Goal: Task Accomplishment & Management: Manage account settings

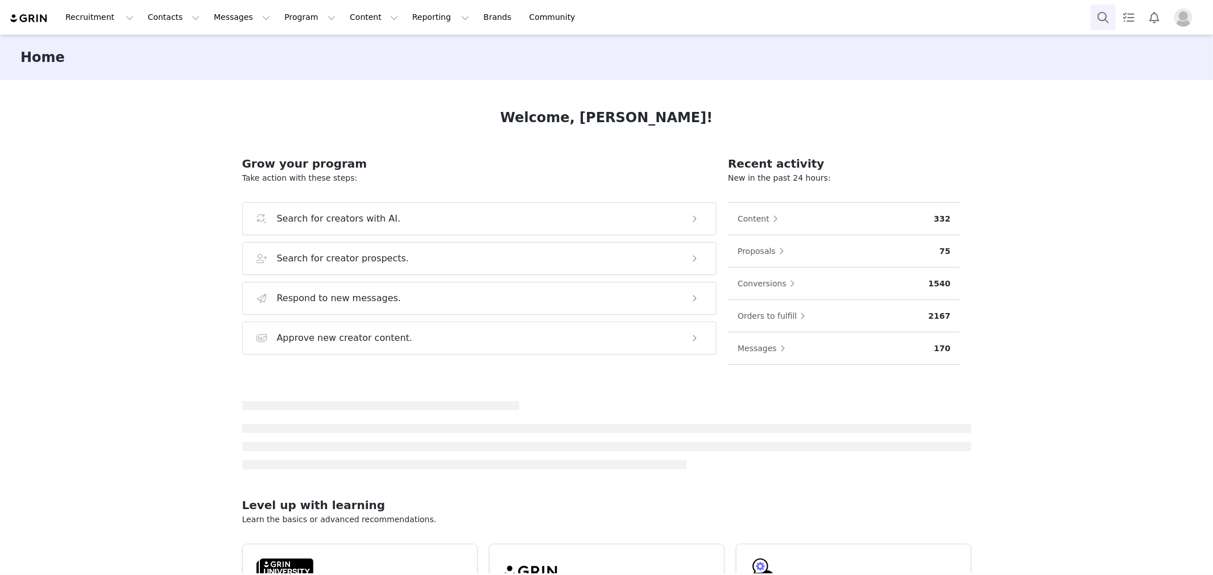
click at [1111, 13] on button "Search" at bounding box center [1102, 18] width 25 height 26
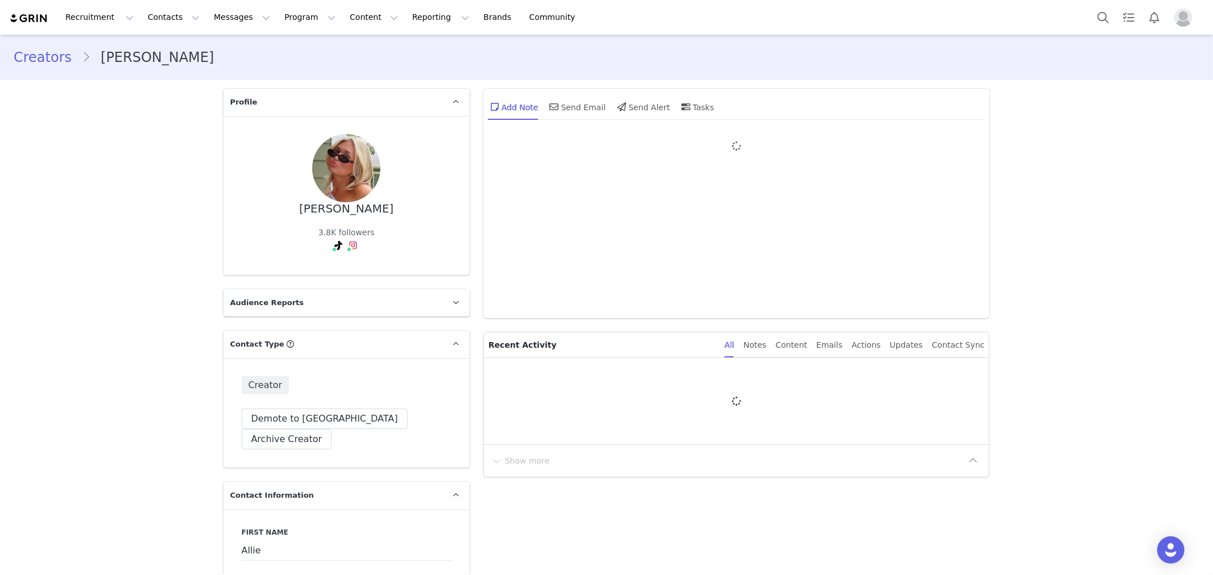
type input "+1 ([GEOGRAPHIC_DATA])"
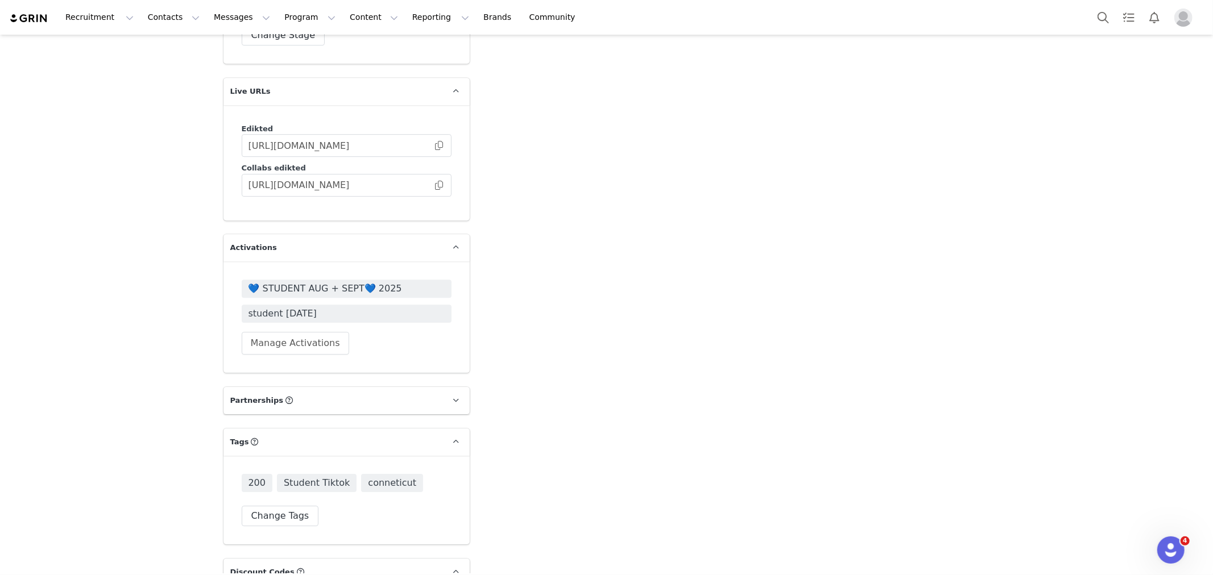
scroll to position [3032, 0]
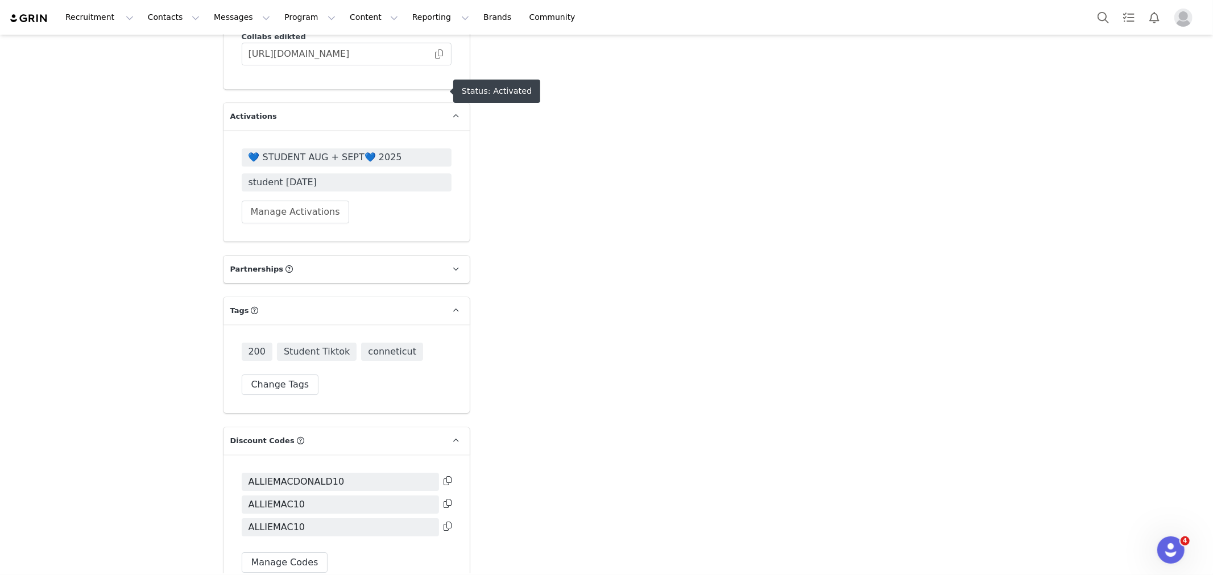
click at [388, 151] on span "💙 STUDENT AUG + SEPT💙 2025" at bounding box center [346, 158] width 196 height 14
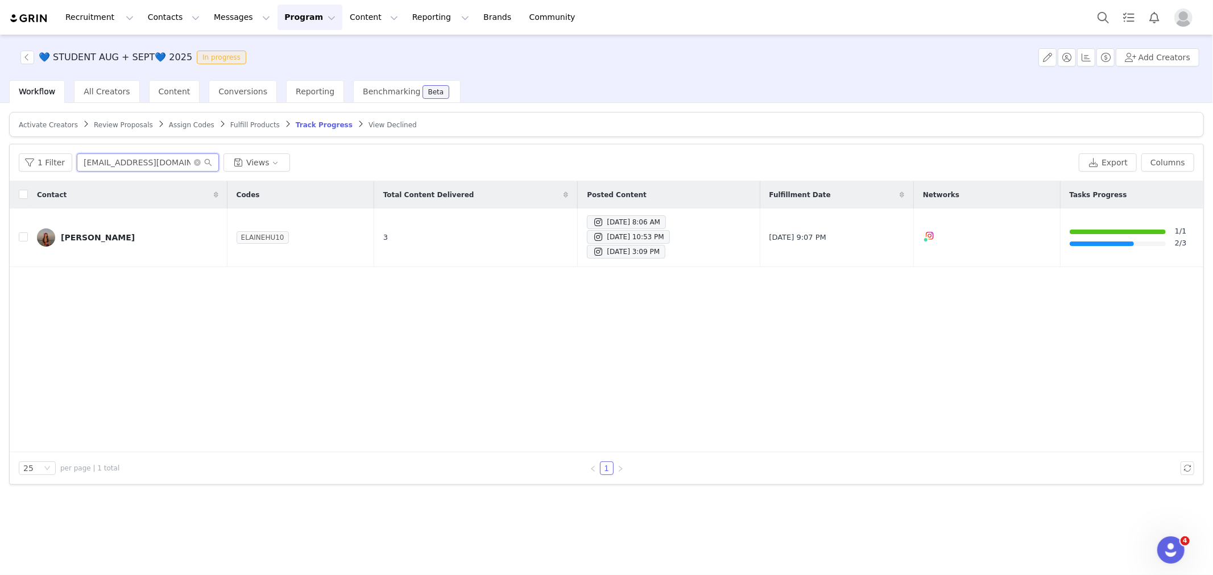
drag, startPoint x: 172, startPoint y: 161, endPoint x: 0, endPoint y: 143, distance: 173.2
click at [0, 143] on div "Activate Creators Review Proposals Assign Codes Fulfill Products Track Progress…" at bounding box center [606, 338] width 1213 height 471
paste input "macdonaldallie2"
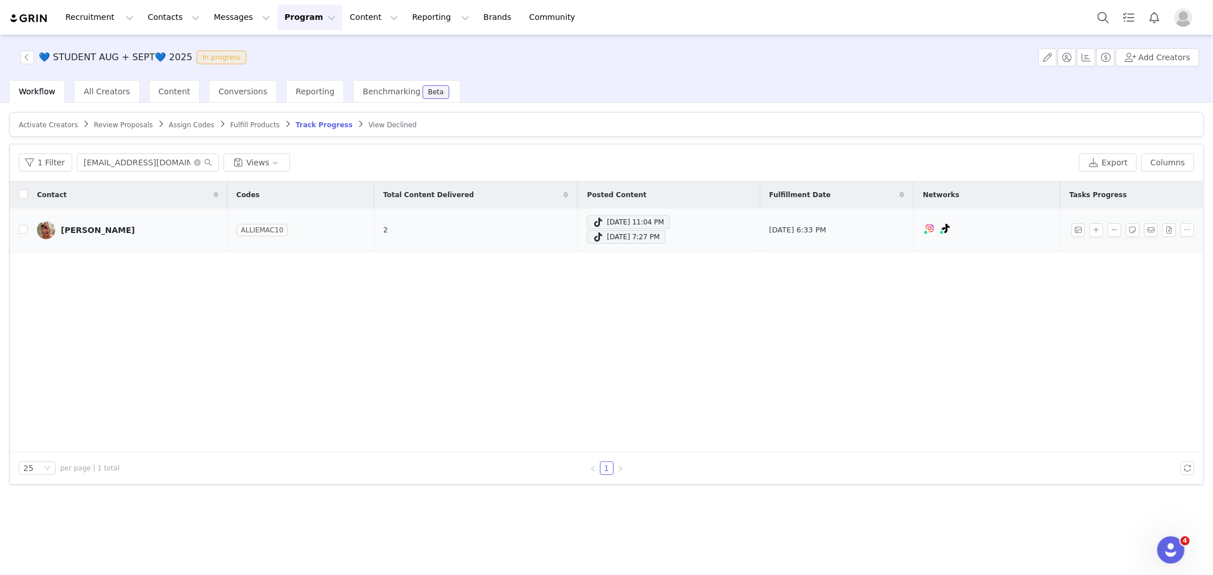
click at [103, 226] on div "Allie MacDonald" at bounding box center [98, 230] width 74 height 9
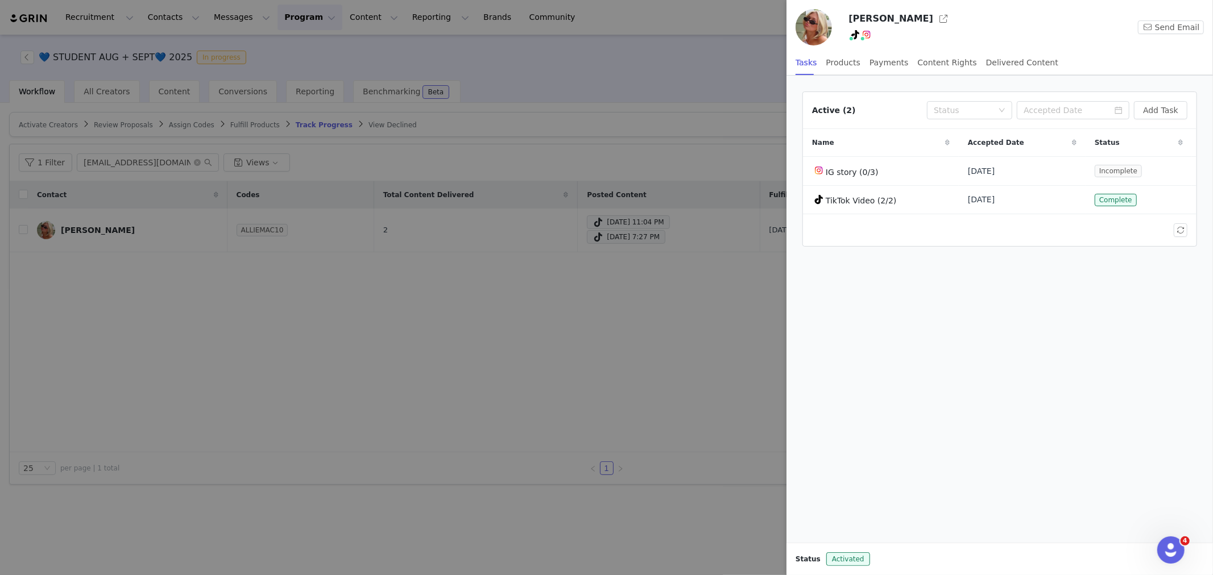
click at [623, 308] on div at bounding box center [606, 287] width 1213 height 575
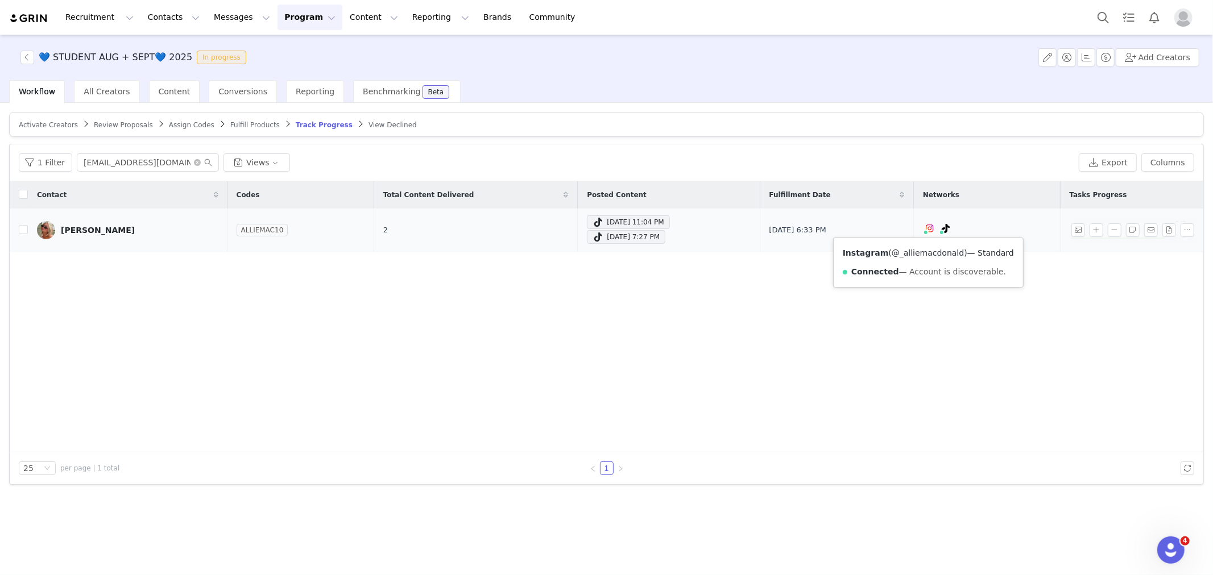
click at [913, 253] on link "@_alliemacdonald" at bounding box center [927, 252] width 72 height 9
click at [933, 252] on link "@blackcoffeeplss" at bounding box center [919, 252] width 69 height 9
drag, startPoint x: 186, startPoint y: 165, endPoint x: 0, endPoint y: 172, distance: 186.6
click at [0, 172] on div "Activate Creators Review Proposals Assign Codes Fulfill Products Track Progress…" at bounding box center [606, 338] width 1213 height 471
paste input "avryslepian"
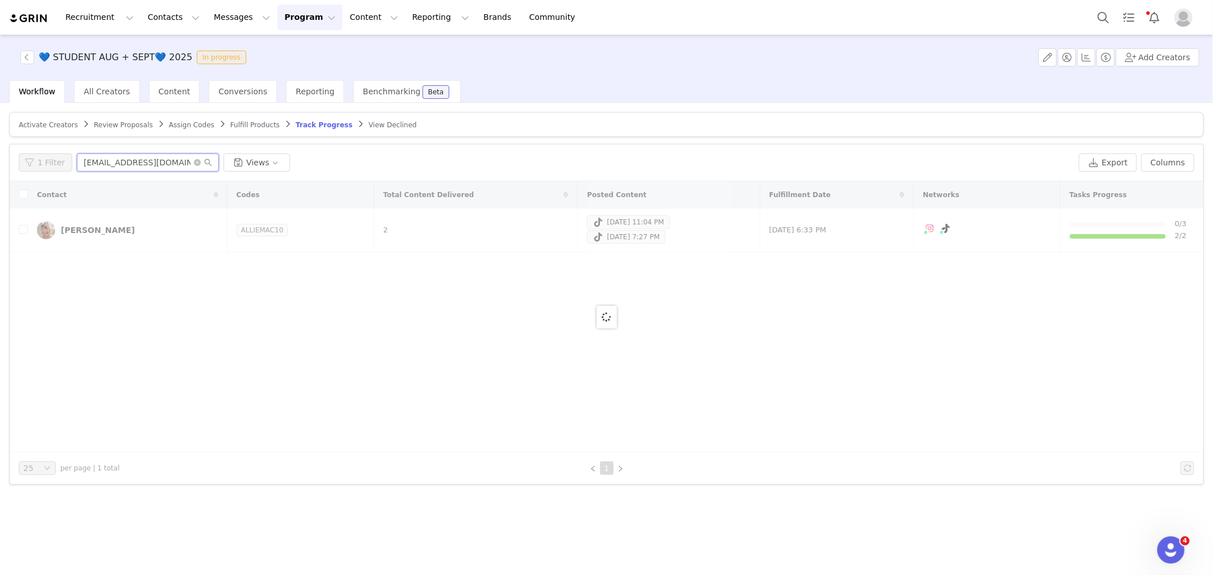
type input "avryslepian@gmail.com"
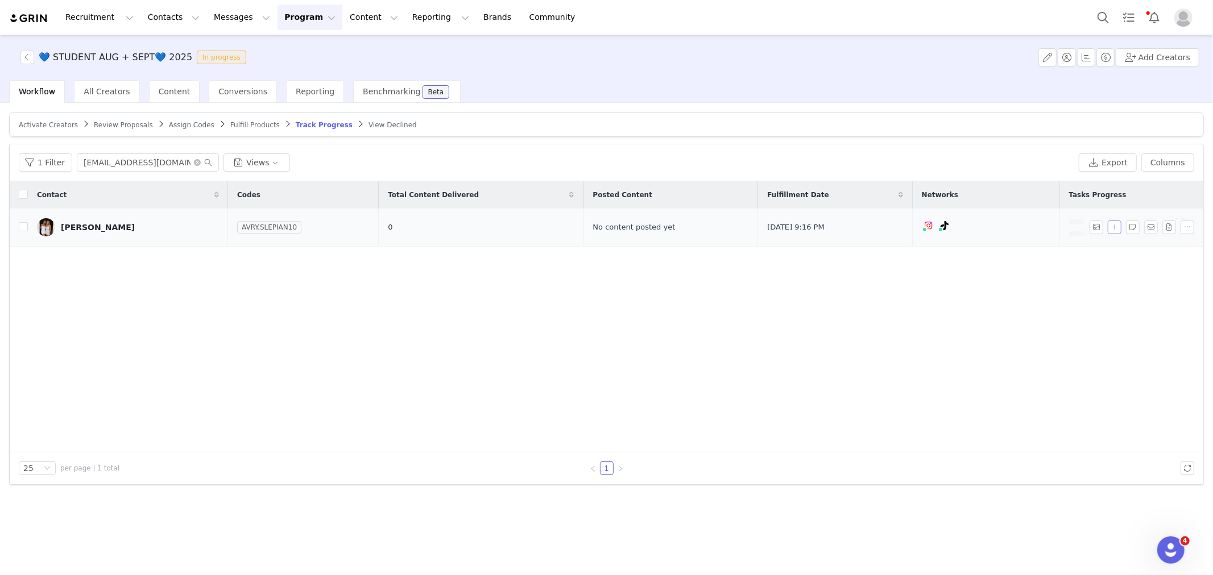
click at [1117, 234] on button "button" at bounding box center [1115, 228] width 14 height 14
click at [953, 225] on div "Select Task" at bounding box center [969, 225] width 44 height 17
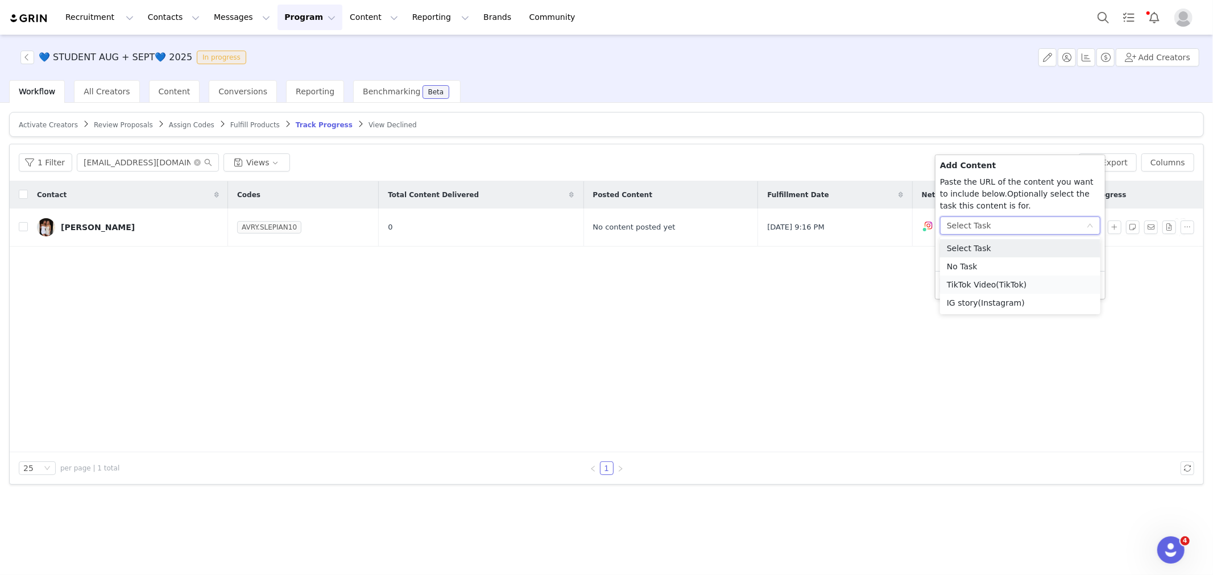
click at [975, 285] on li "TikTok Video (TikTok)" at bounding box center [1020, 285] width 160 height 18
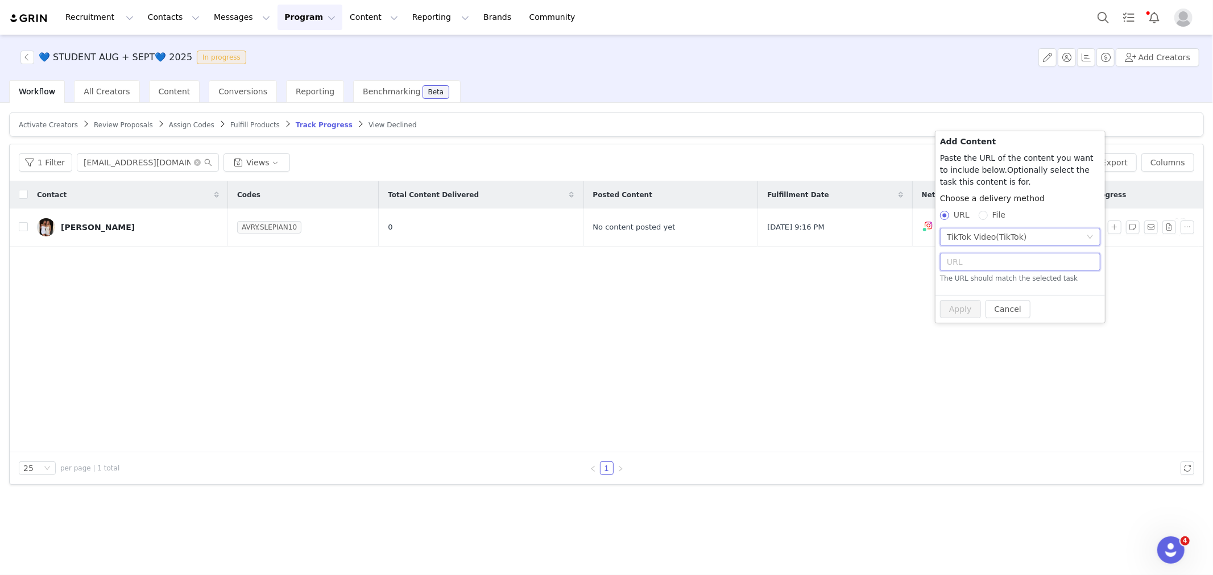
click at [964, 259] on input "text" at bounding box center [1020, 262] width 160 height 18
paste input "https://www.tiktok.com/@aslep111/video/7555178424843685151?_r=1&_t=ZT-908G4dPjT…"
type input "https://www.tiktok.com/@aslep111/video/7555178424843685151?_r=1&_t=ZT-908G4dPjT…"
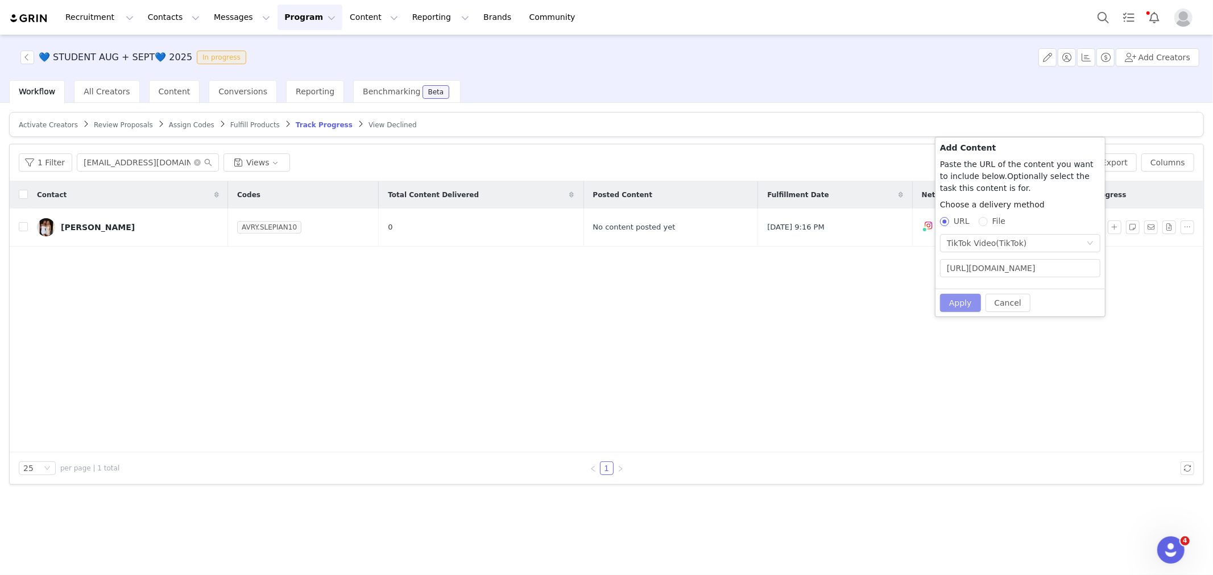
click at [954, 296] on button "Apply" at bounding box center [960, 303] width 41 height 18
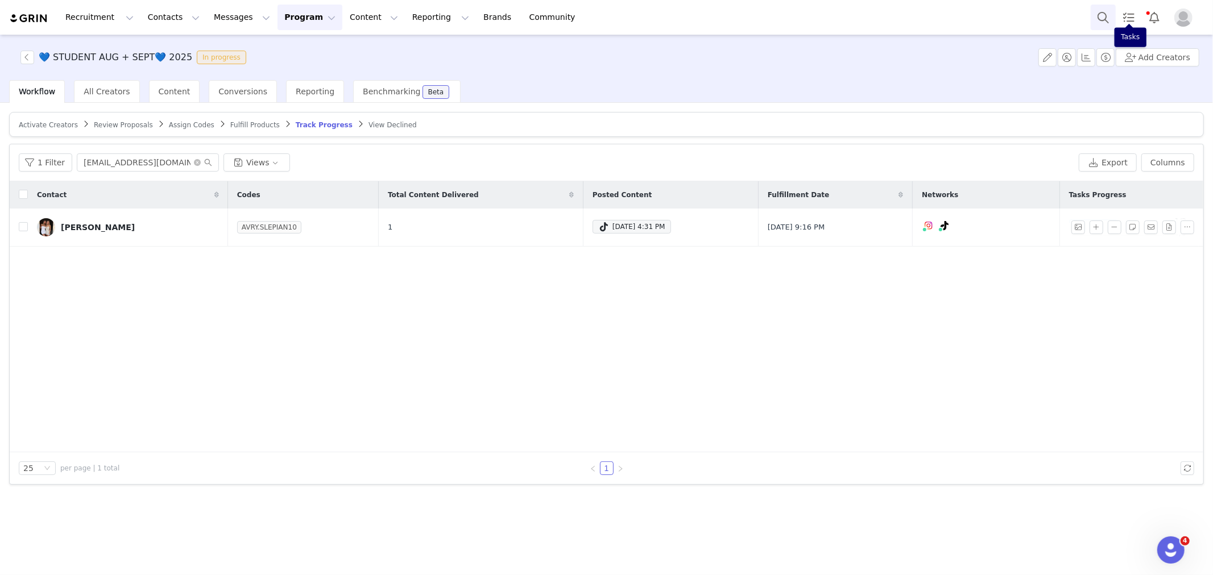
click at [1107, 14] on button "Search" at bounding box center [1102, 18] width 25 height 26
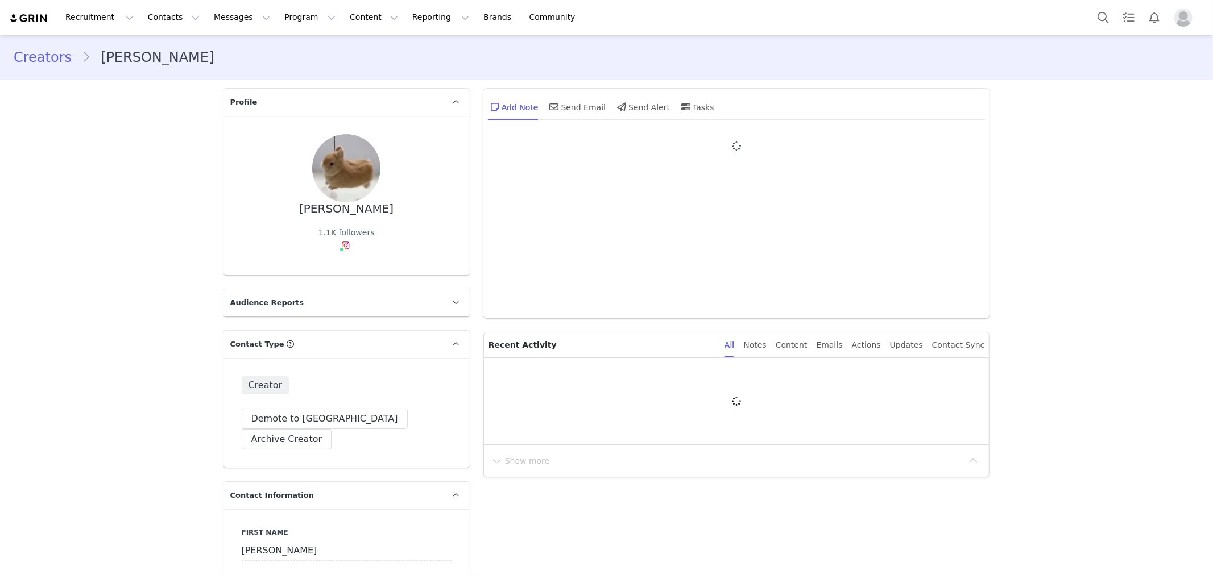
type input "+1 ([GEOGRAPHIC_DATA])"
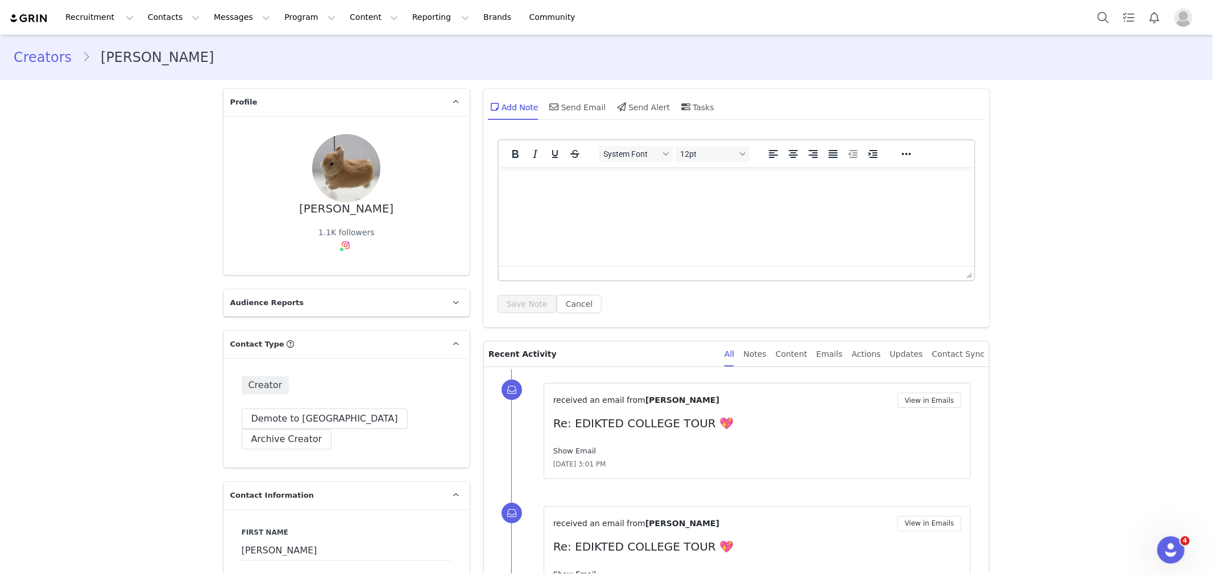
click at [570, 455] on link "Show Email" at bounding box center [574, 451] width 43 height 9
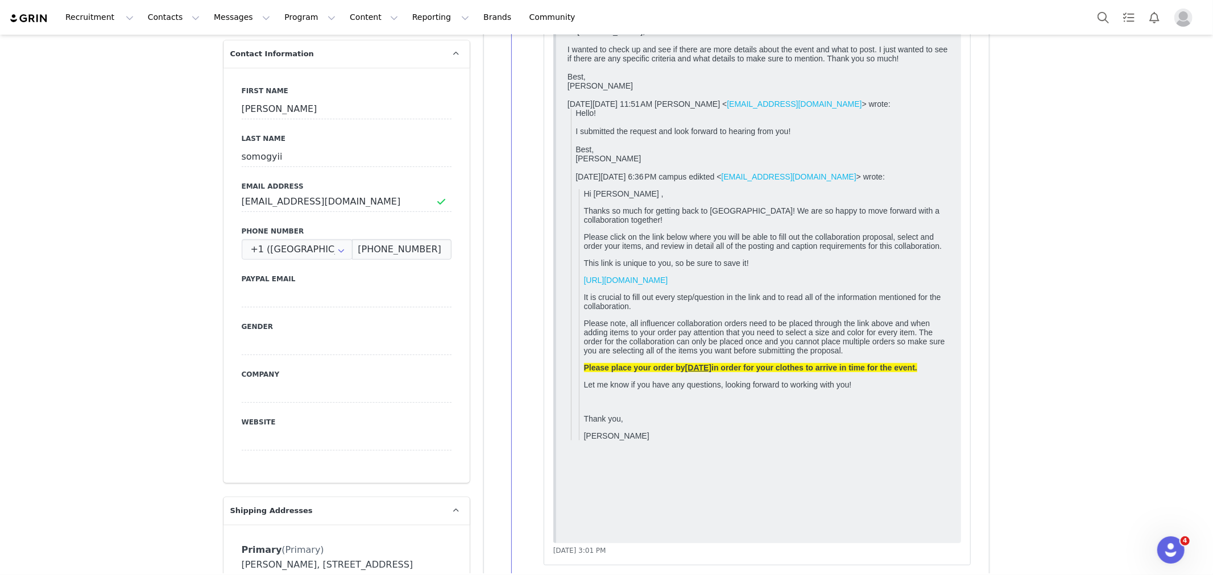
scroll to position [632, 0]
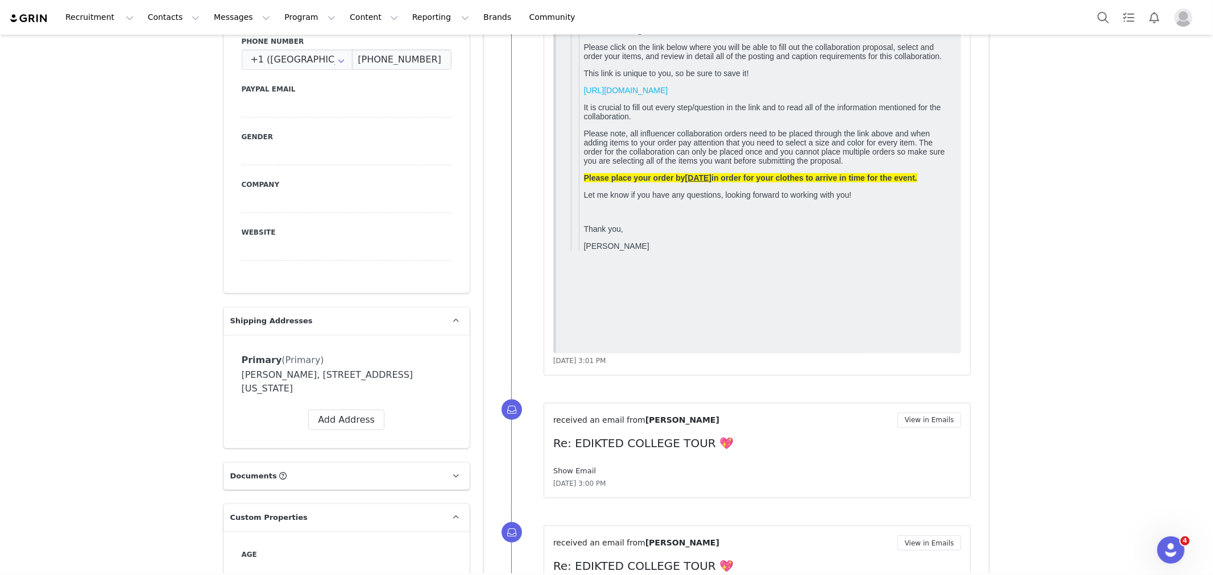
click at [584, 470] on link "Show Email" at bounding box center [574, 471] width 43 height 9
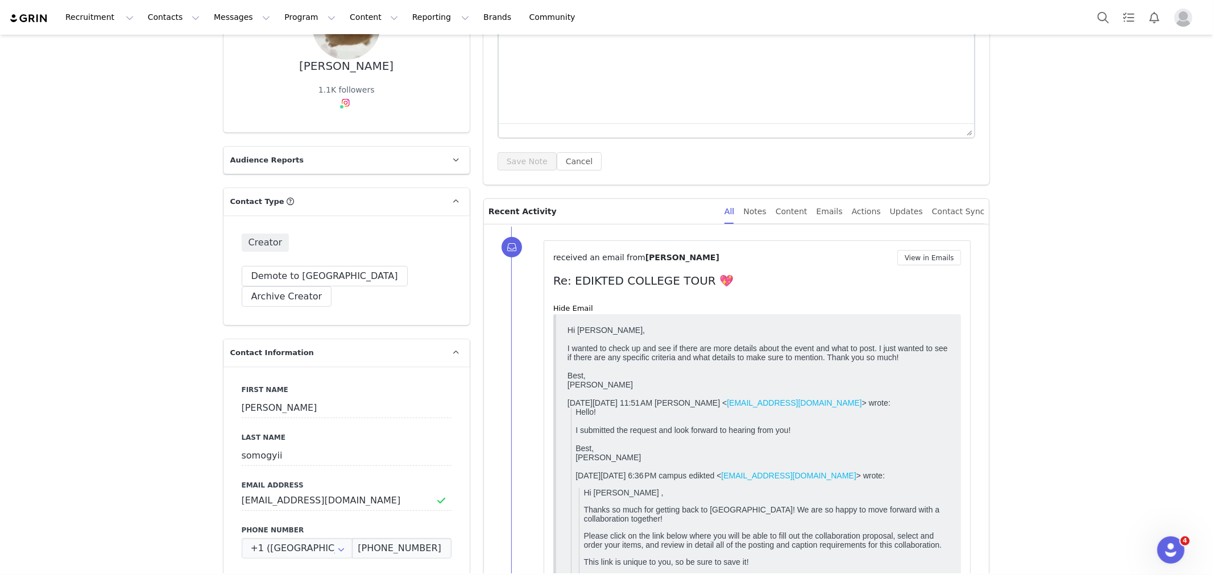
scroll to position [0, 0]
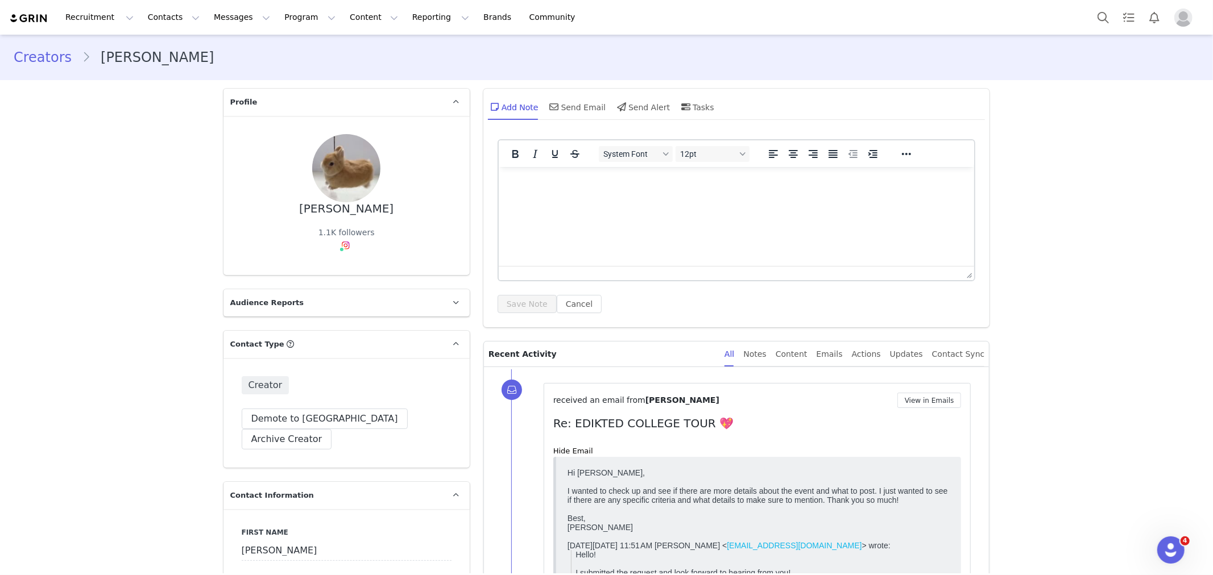
drag, startPoint x: 384, startPoint y: 208, endPoint x: 287, endPoint y: 215, distance: 97.5
click at [287, 215] on div "Michelle somogyii 1.1K followers" at bounding box center [347, 195] width 210 height 123
copy div "[PERSON_NAME]"
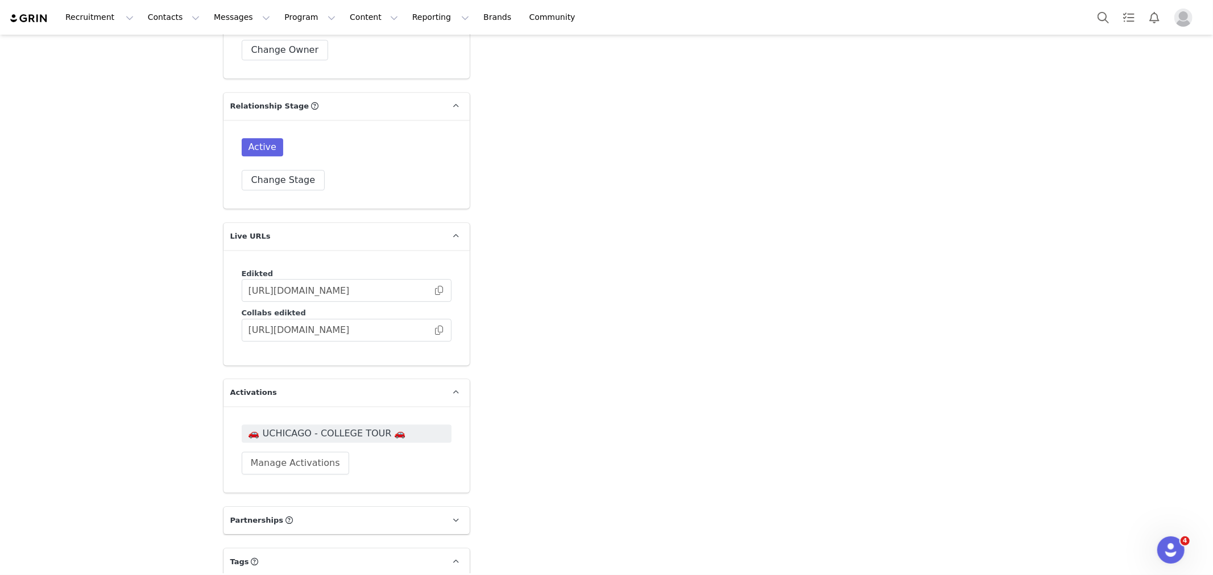
scroll to position [2969, 0]
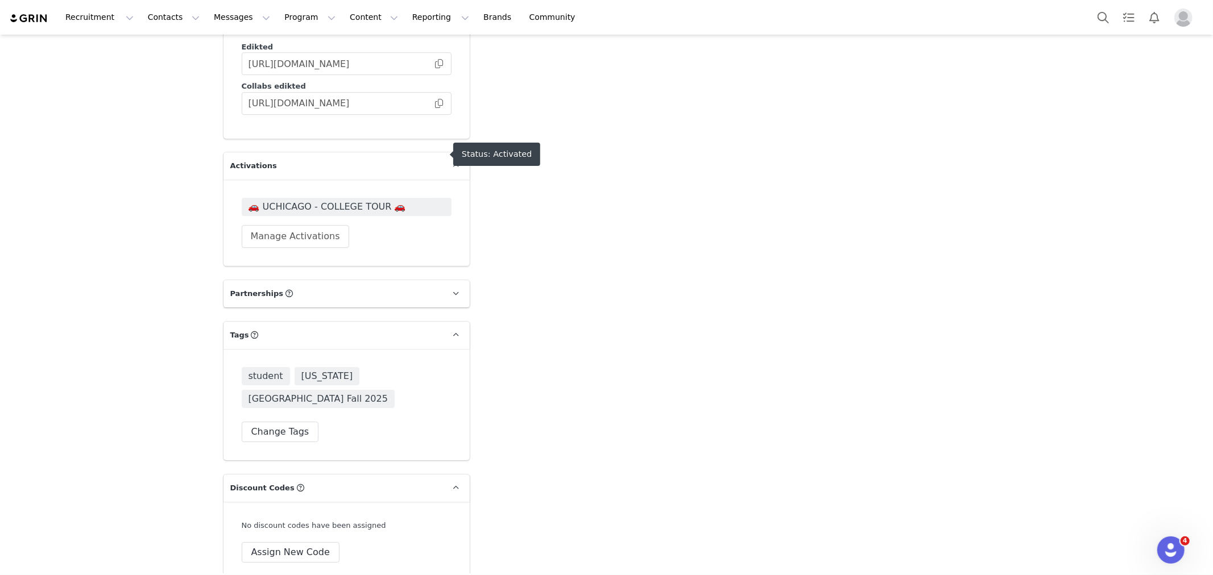
click at [368, 200] on span "🚗 UCHICAGO - COLLEGE TOUR 🚗" at bounding box center [346, 207] width 196 height 14
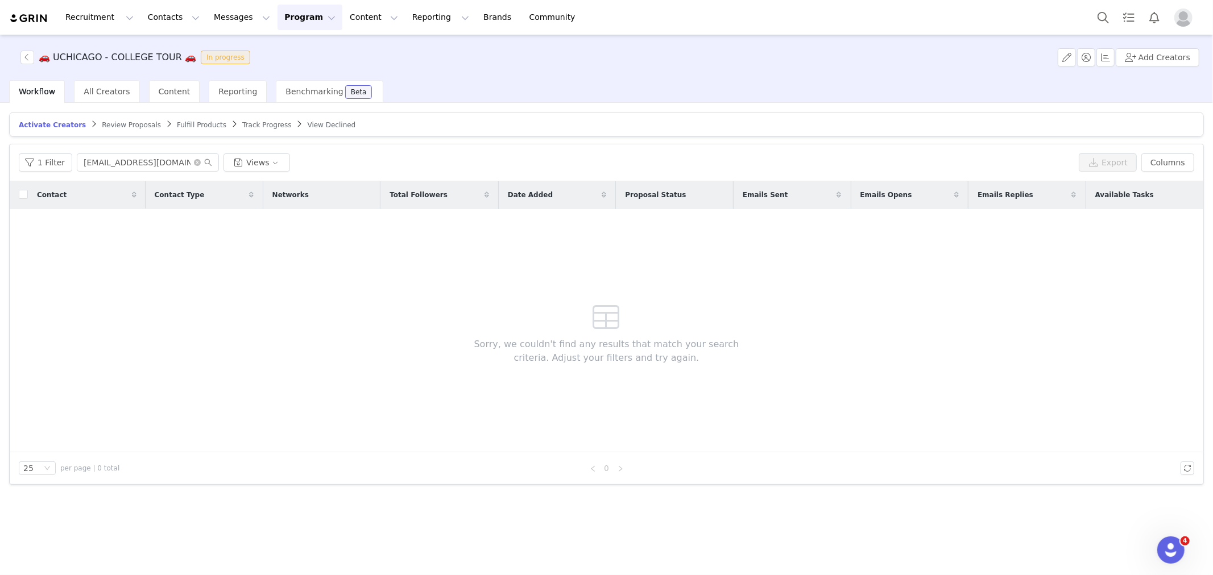
click at [127, 126] on span "Review Proposals" at bounding box center [131, 125] width 59 height 8
drag, startPoint x: 167, startPoint y: 157, endPoint x: 7, endPoint y: 138, distance: 161.6
click at [7, 138] on div "Activate Creators Review Proposals Fulfill Products Track Progress View Decline…" at bounding box center [606, 338] width 1213 height 471
paste input "[PERSON_NAME]"
type input "[PERSON_NAME]"
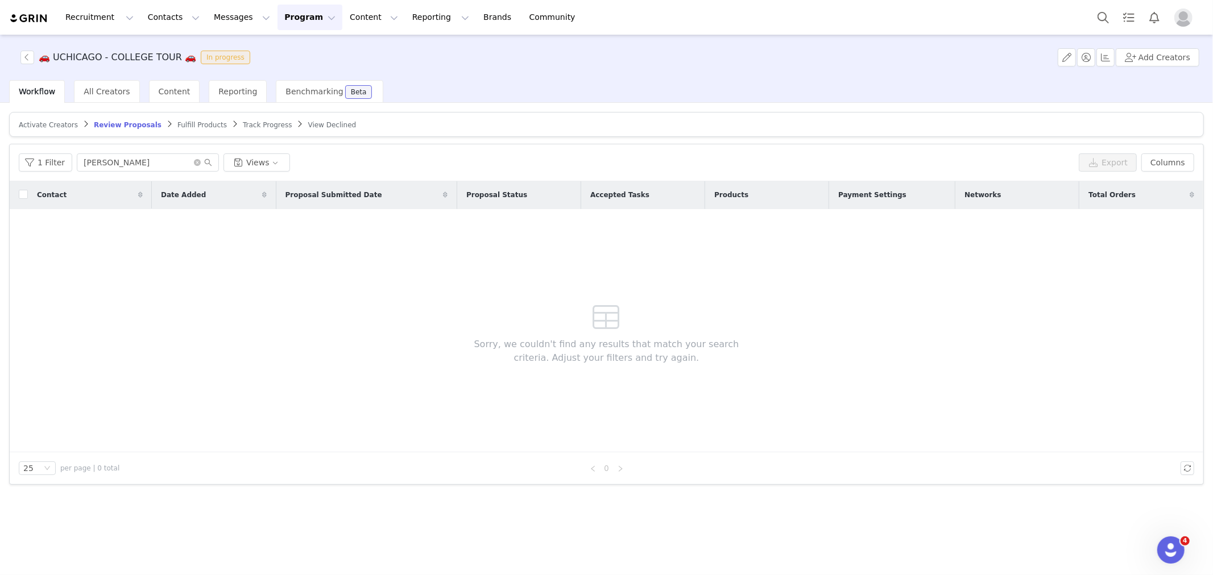
click at [243, 121] on link "Track Progress" at bounding box center [267, 125] width 49 height 9
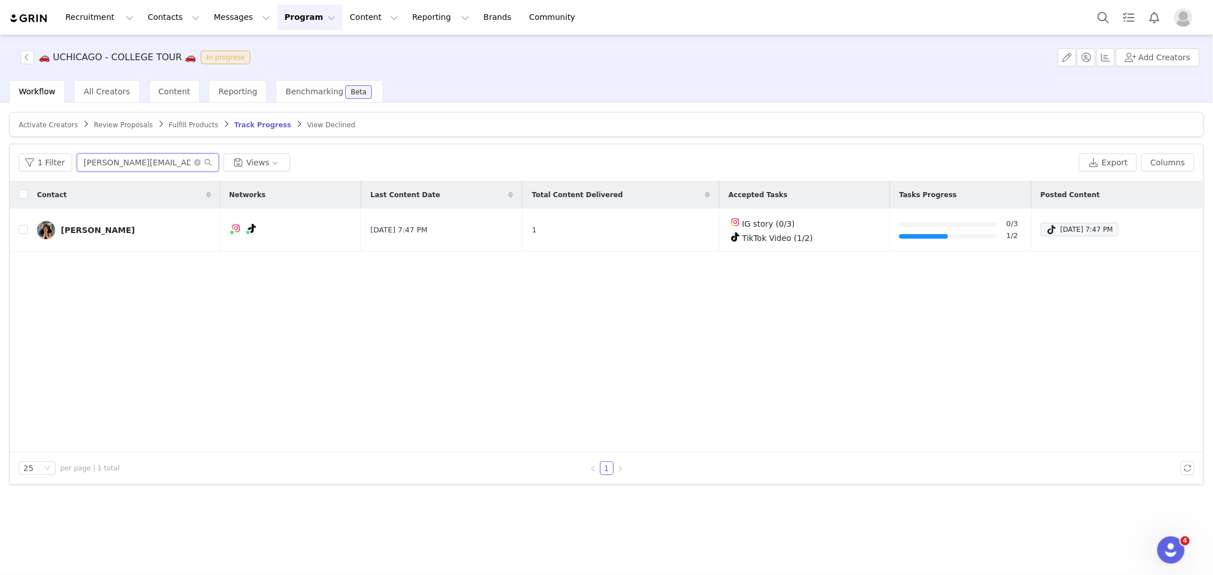
drag, startPoint x: 169, startPoint y: 160, endPoint x: 0, endPoint y: 135, distance: 171.3
click at [0, 135] on div "Activate Creators Review Proposals Fulfill Products Track Progress View Decline…" at bounding box center [606, 338] width 1213 height 471
paste input "[PERSON_NAME]"
type input "[PERSON_NAME]"
click at [97, 226] on div "[PERSON_NAME]" at bounding box center [98, 230] width 74 height 9
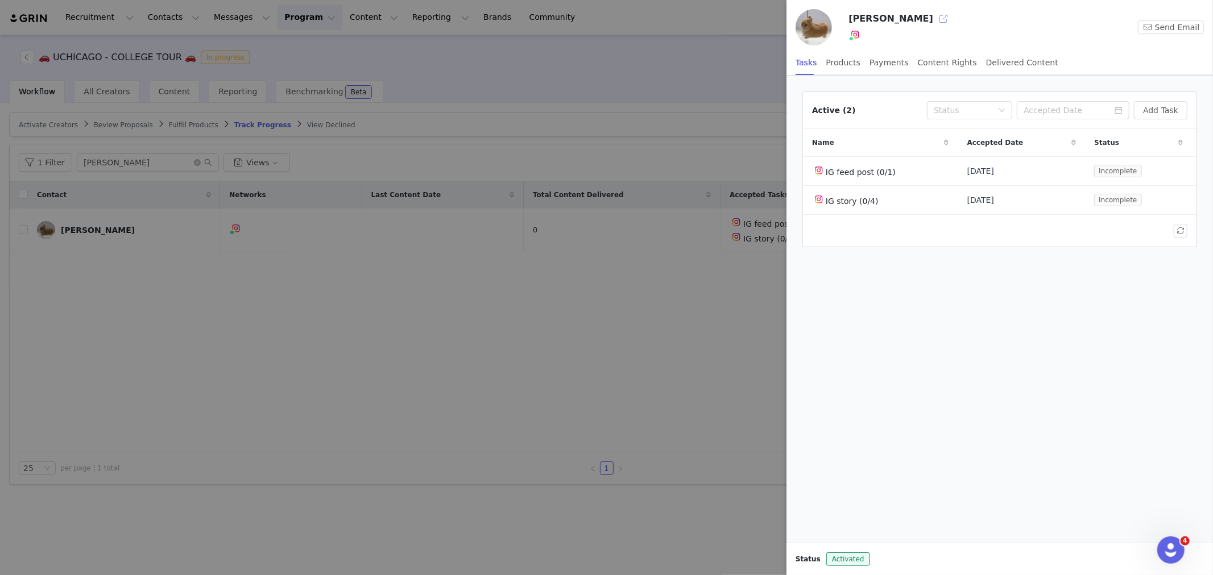
click at [938, 18] on button "button" at bounding box center [943, 19] width 18 height 18
click at [694, 97] on div at bounding box center [606, 287] width 1213 height 575
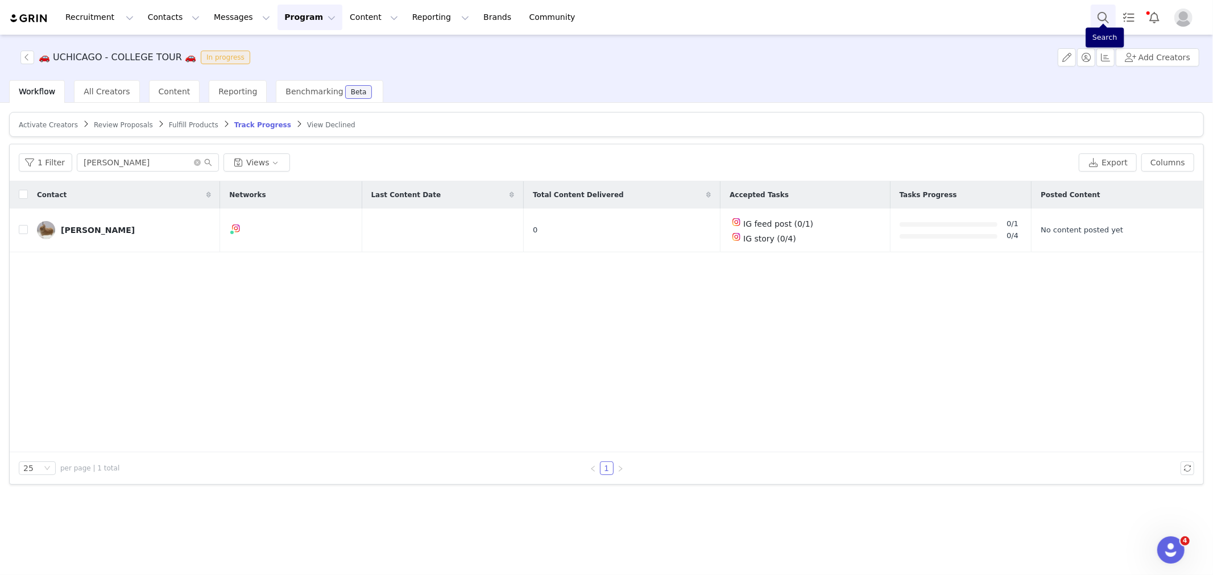
click at [1101, 15] on button "Search" at bounding box center [1102, 18] width 25 height 26
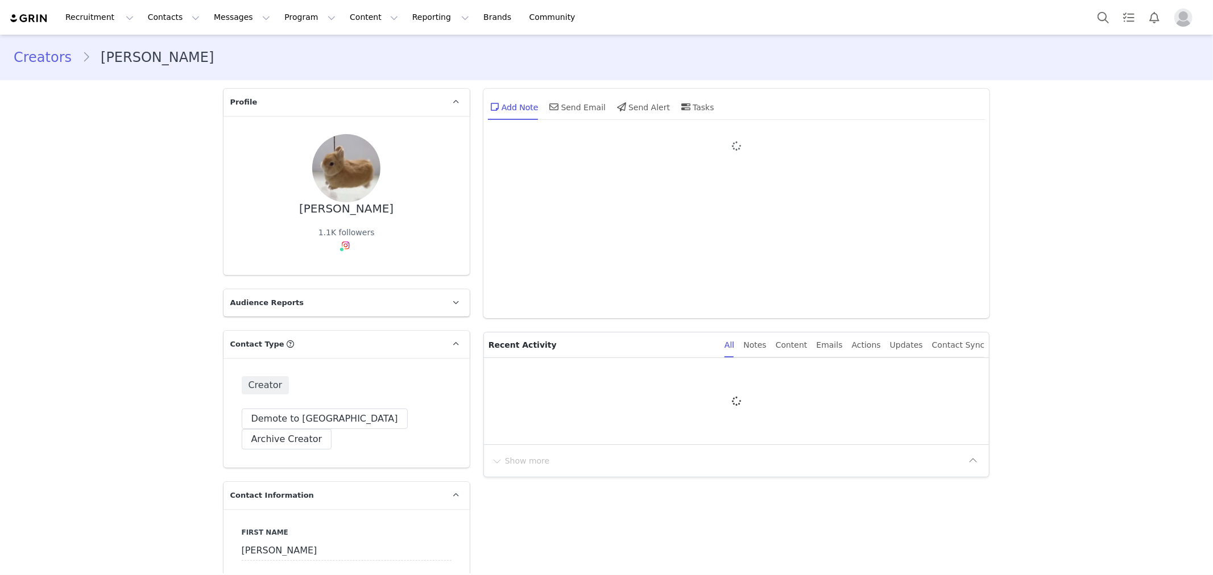
type input "+1 ([GEOGRAPHIC_DATA])"
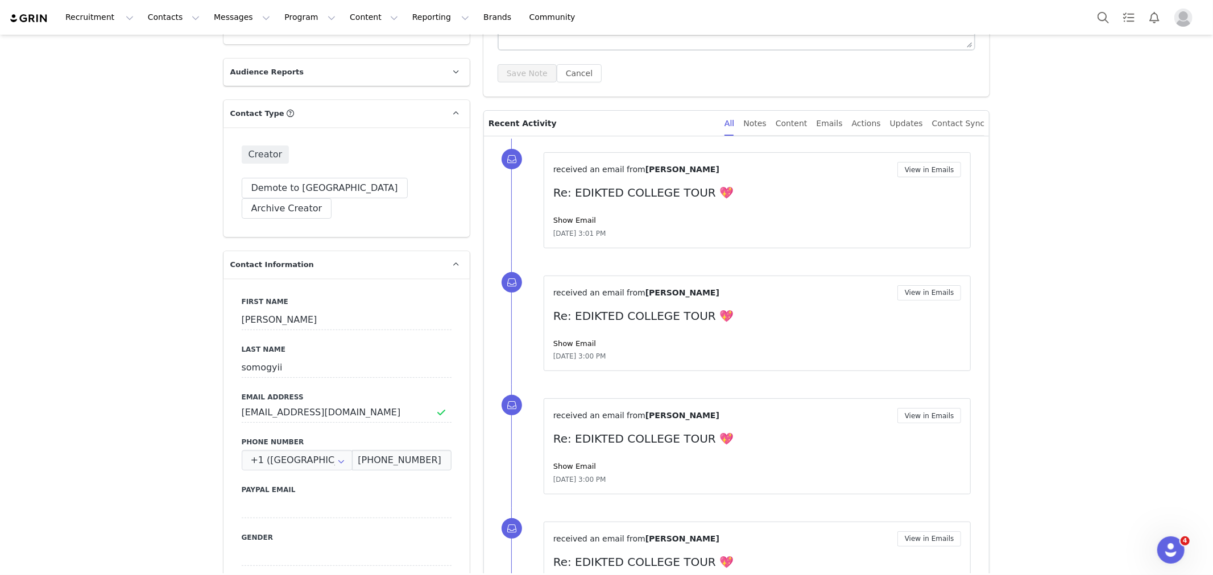
scroll to position [252, 0]
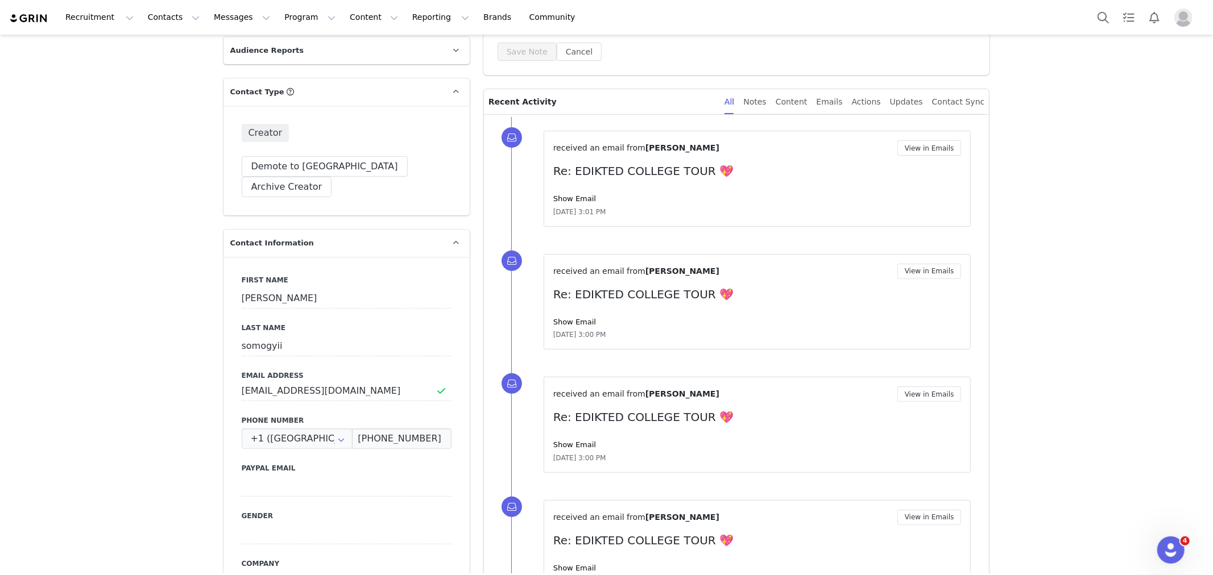
click at [569, 190] on div "received an email from Michelle somogyii View in Emails Re: EDIKTED COLLEGE TOU…" at bounding box center [757, 178] width 408 height 77
click at [576, 203] on div "Show Email" at bounding box center [757, 198] width 408 height 11
click at [576, 202] on link "Show Email" at bounding box center [574, 198] width 43 height 9
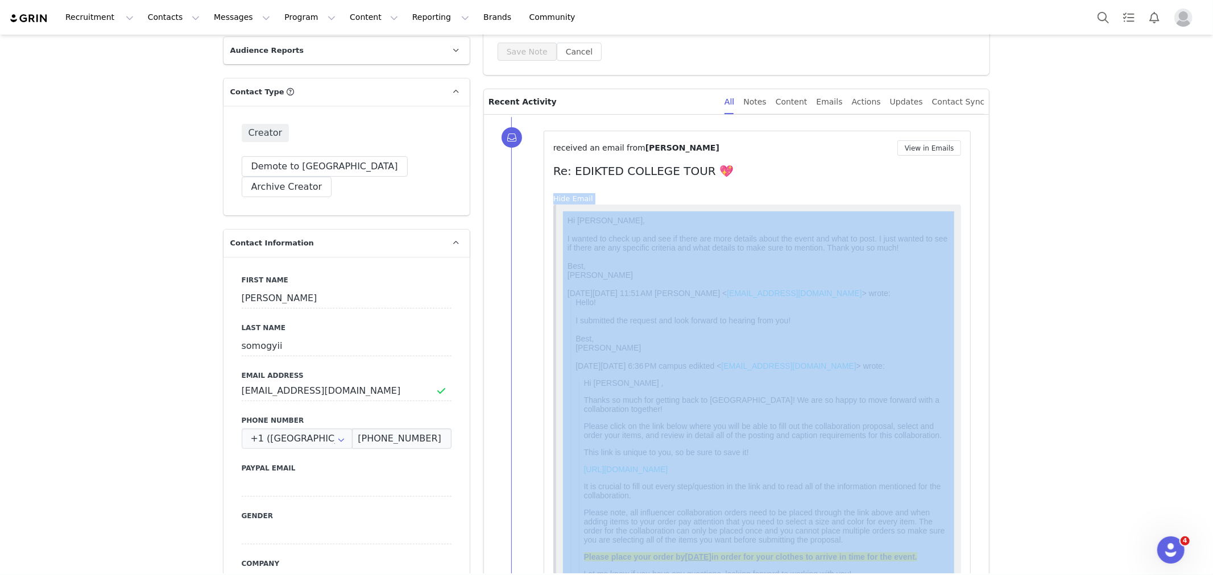
scroll to position [0, 0]
click at [611, 190] on div "received an email from Michelle somogyii View in Emails Re: EDIKTED COLLEGE TOU…" at bounding box center [757, 442] width 408 height 605
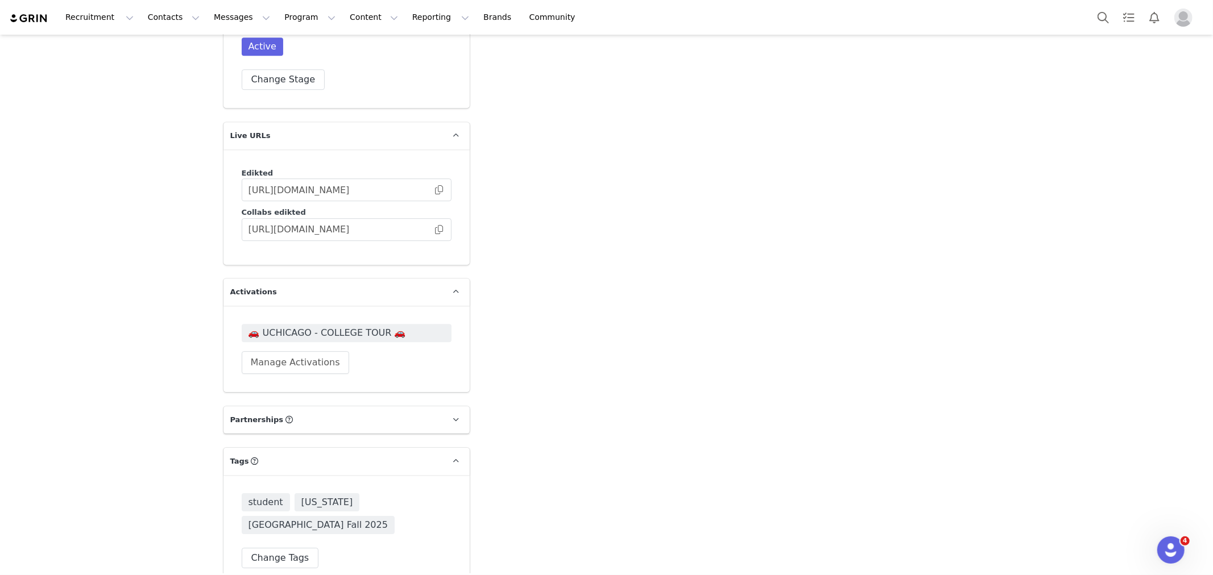
scroll to position [2906, 0]
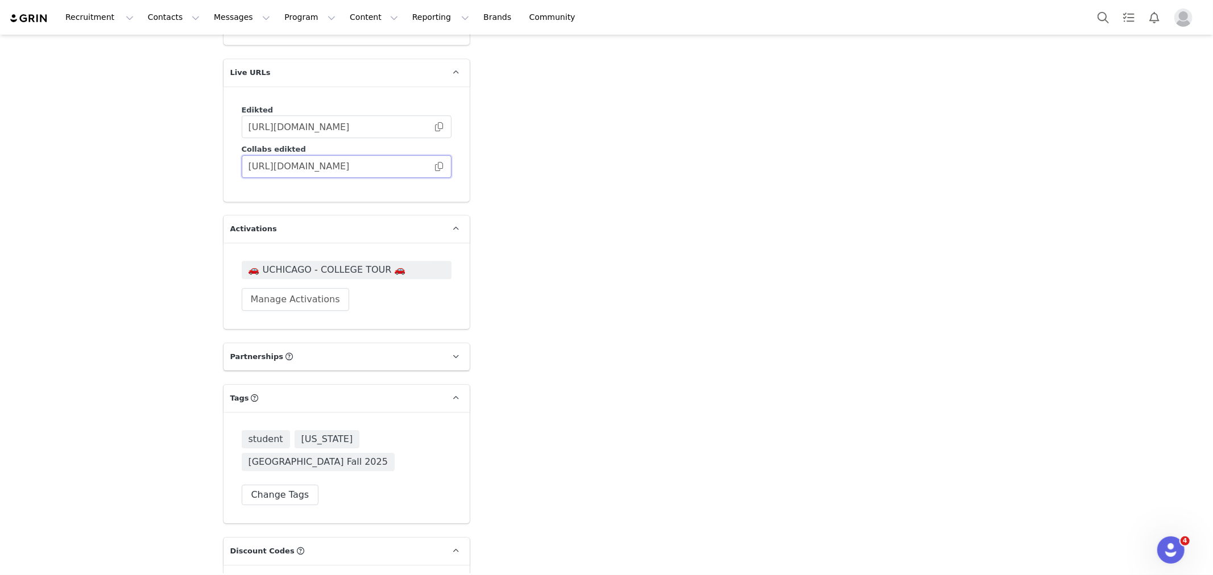
click at [433, 155] on input "https://collabs.edikted.com/0654d49e-dd95-4927-8c63-d63611519e99" at bounding box center [347, 166] width 210 height 23
click at [433, 167] on span at bounding box center [438, 167] width 11 height 0
click at [1088, 24] on div "Recruitment Recruitment Creator Search Curated Lists Landing Pages Web Extensio…" at bounding box center [606, 17] width 1213 height 35
click at [1110, 22] on button "Search" at bounding box center [1102, 18] width 25 height 26
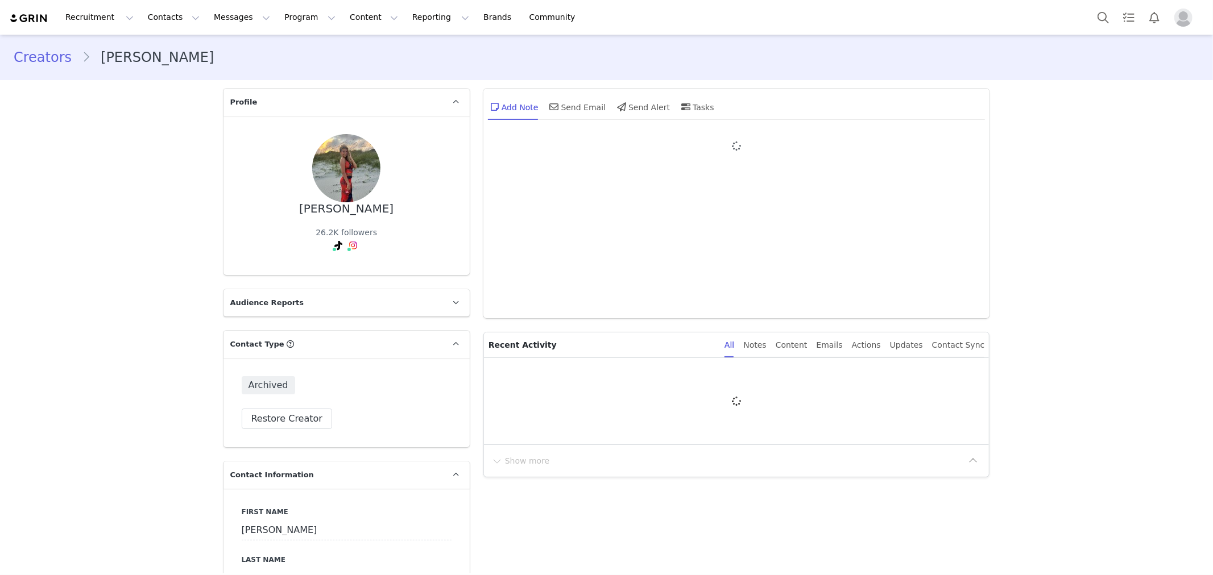
type input "+1 ([GEOGRAPHIC_DATA])"
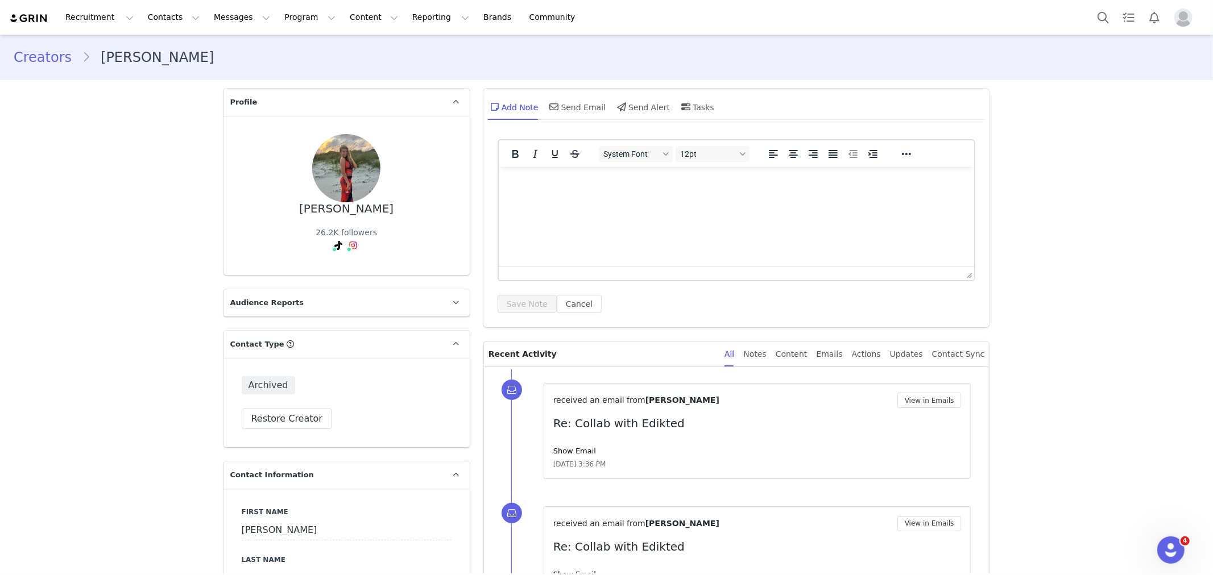
click at [560, 458] on div "received an email from [PERSON_NAME] View in Emails Re: Collab with Edikted Sho…" at bounding box center [757, 431] width 408 height 77
click at [563, 454] on link "Show Email" at bounding box center [574, 451] width 43 height 9
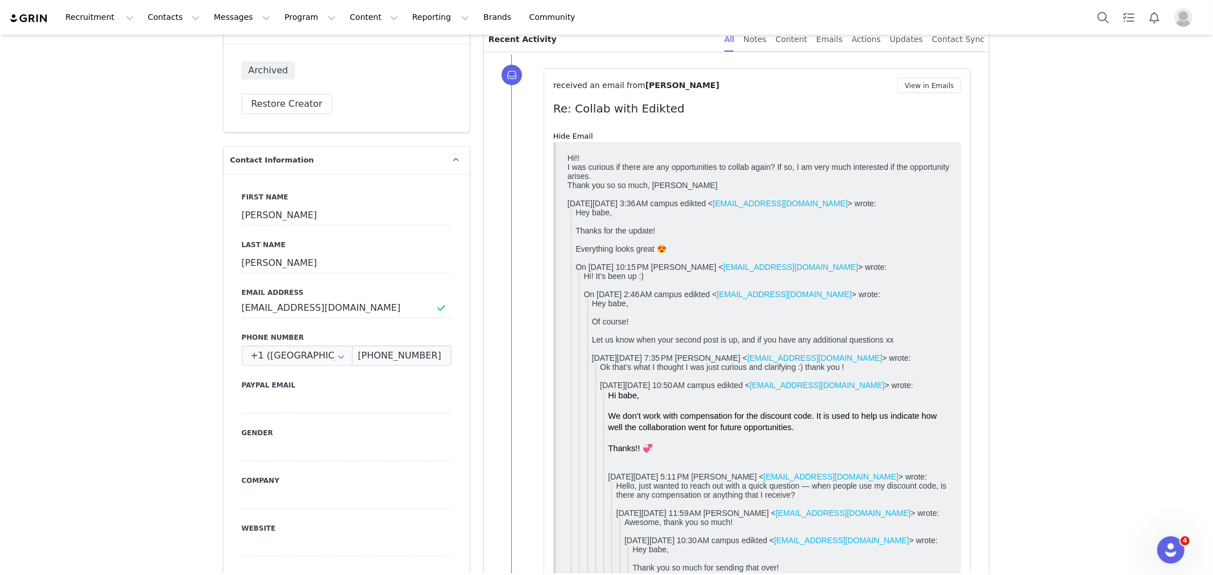
scroll to position [316, 0]
click at [573, 134] on link "Hide Email" at bounding box center [573, 135] width 40 height 9
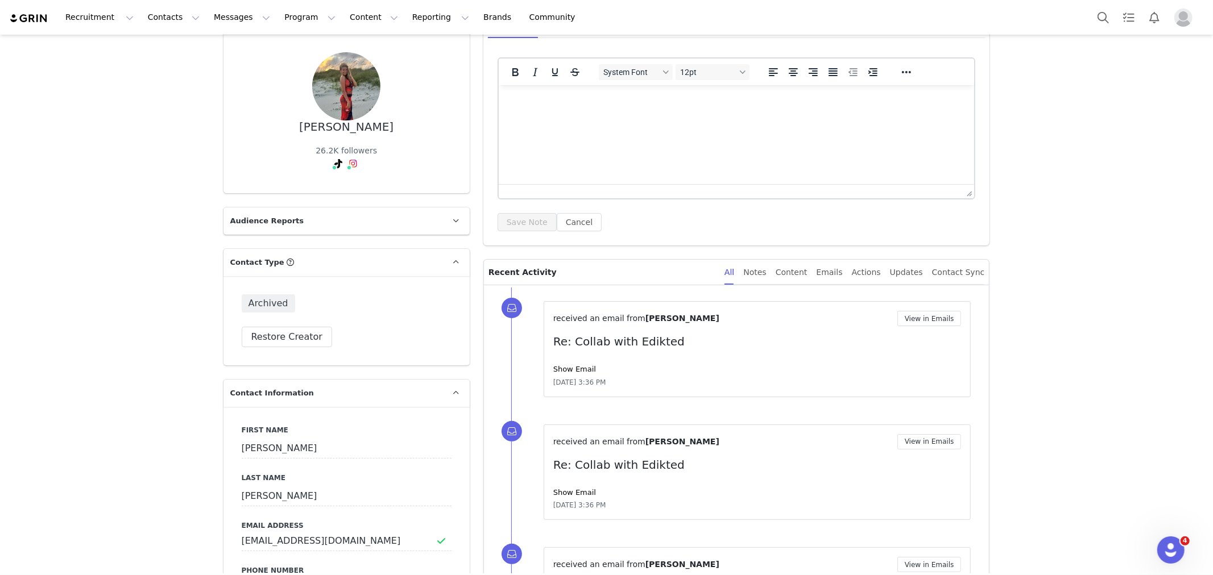
scroll to position [0, 0]
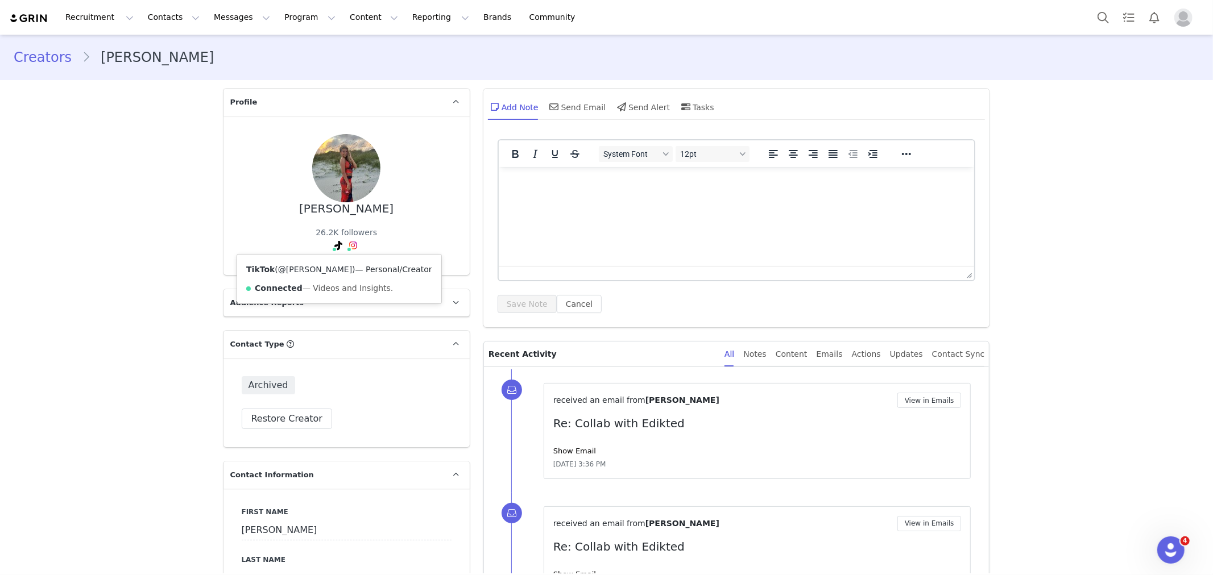
click at [329, 265] on link "@[PERSON_NAME]" at bounding box center [315, 269] width 74 height 9
click at [277, 23] on button "Program Program" at bounding box center [309, 18] width 65 height 26
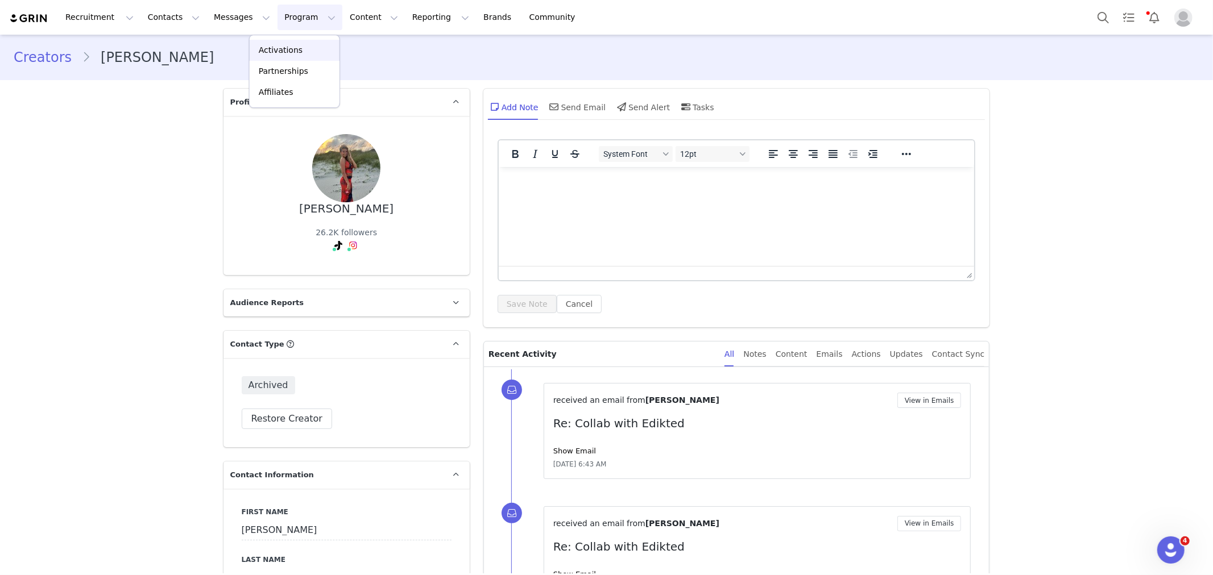
click at [304, 48] on div "Activations" at bounding box center [294, 50] width 76 height 12
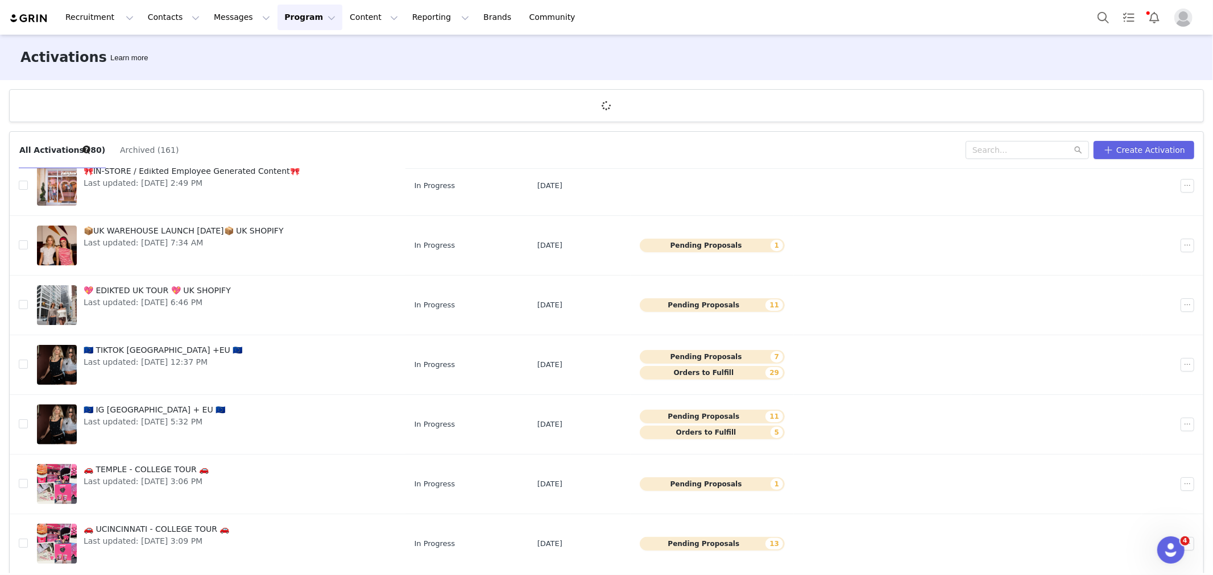
scroll to position [42, 0]
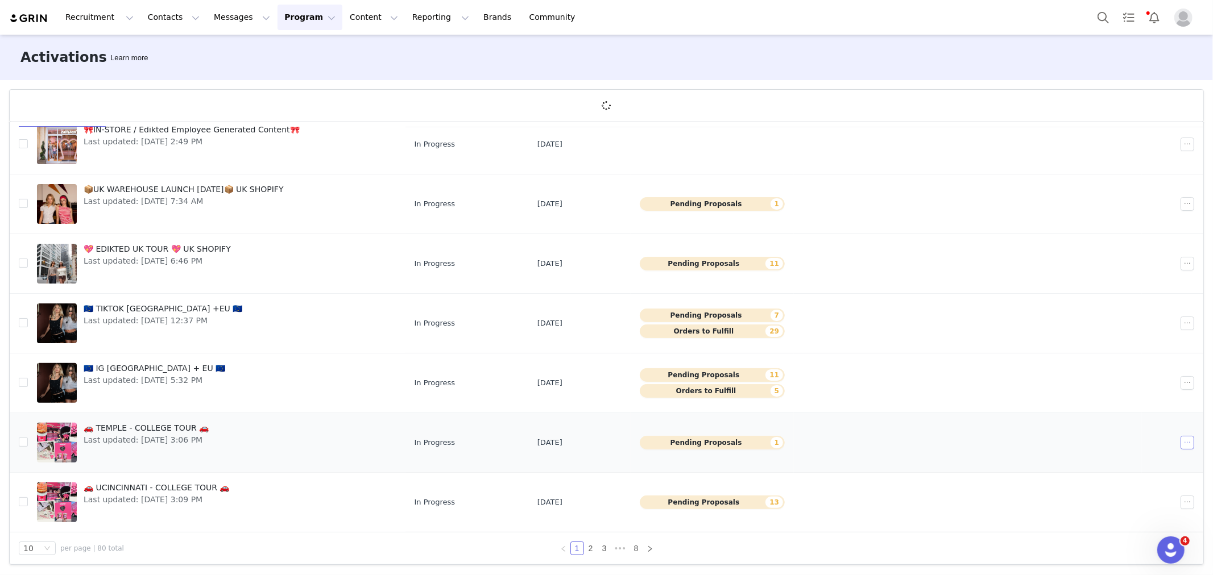
click at [1180, 438] on button "button" at bounding box center [1187, 443] width 14 height 14
click at [1113, 479] on span "Duplicate" at bounding box center [1112, 481] width 38 height 13
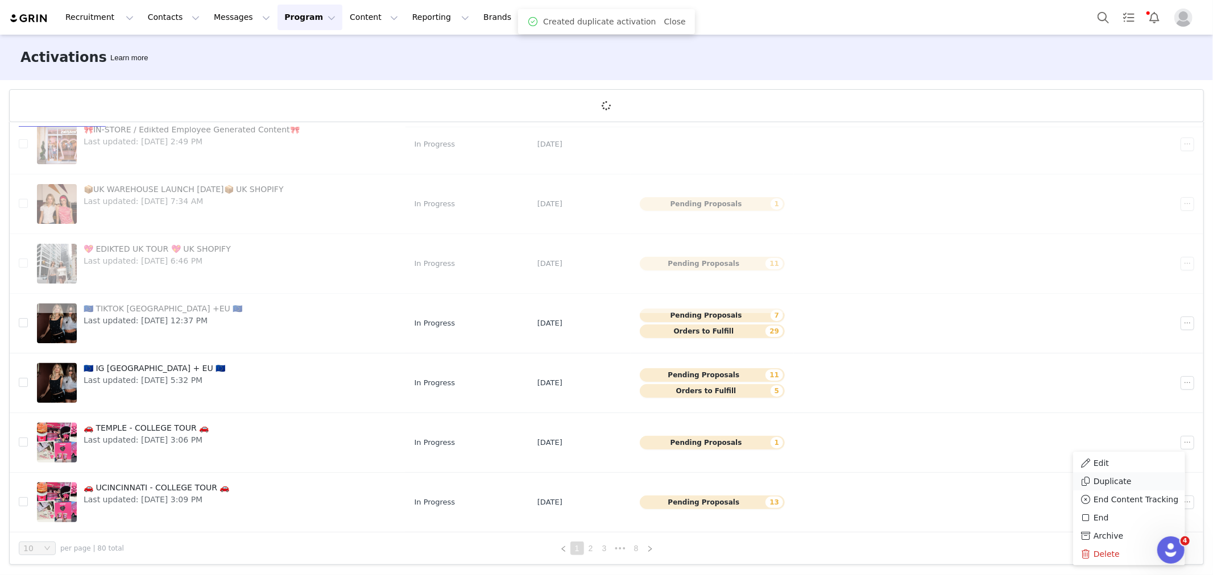
scroll to position [0, 0]
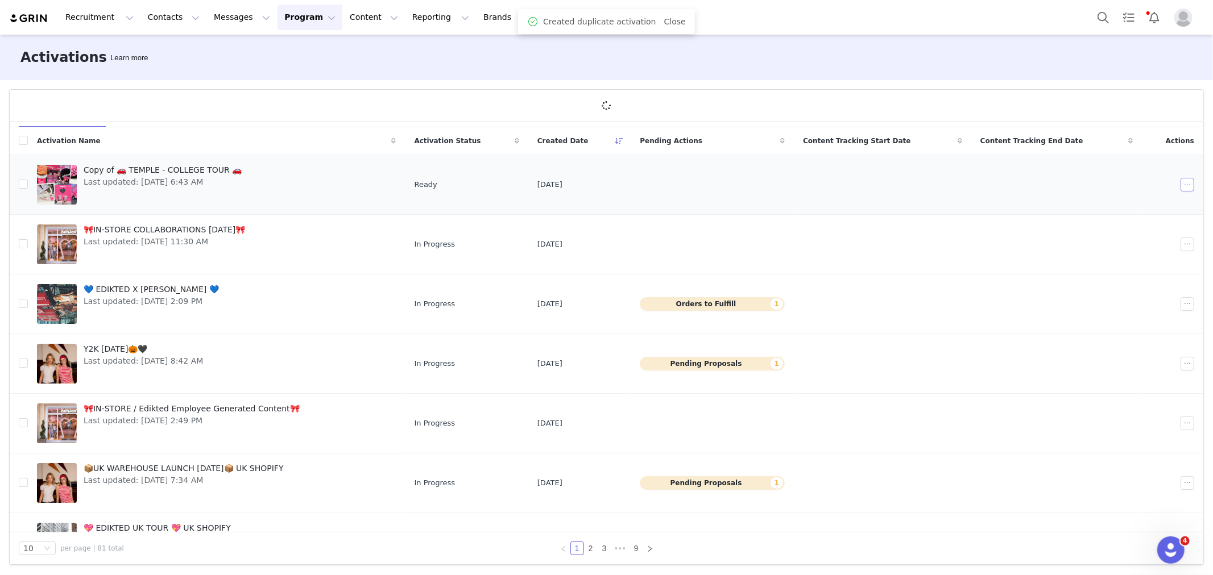
click at [1180, 182] on button "button" at bounding box center [1187, 185] width 14 height 14
click at [1129, 205] on div "Edit" at bounding box center [1129, 205] width 98 height 13
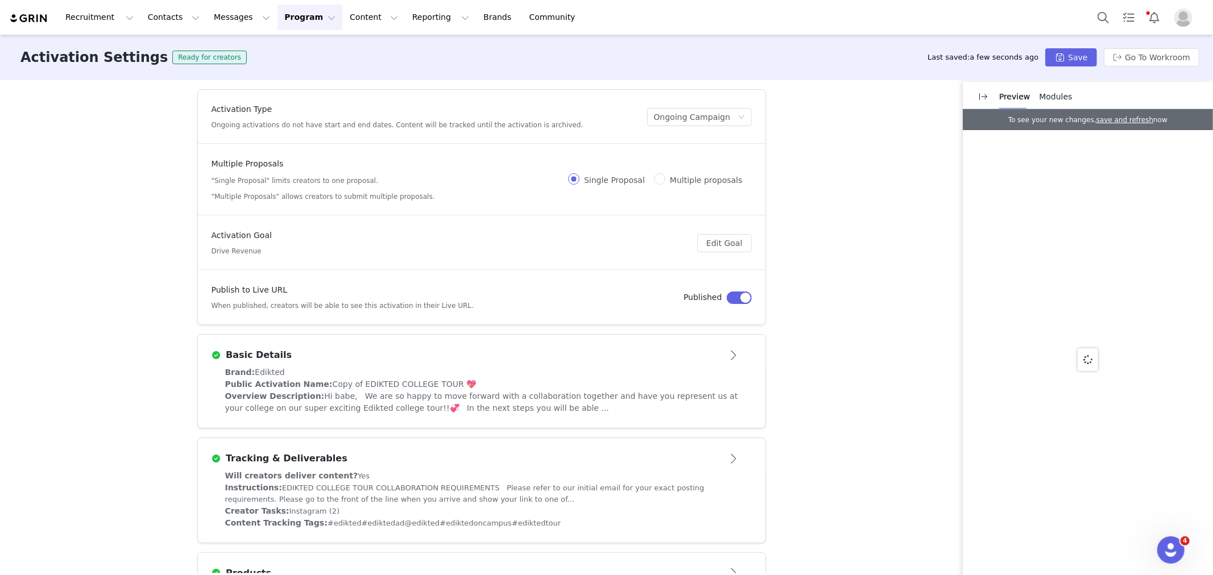
click at [330, 372] on div "Brand: Edikted" at bounding box center [481, 373] width 513 height 12
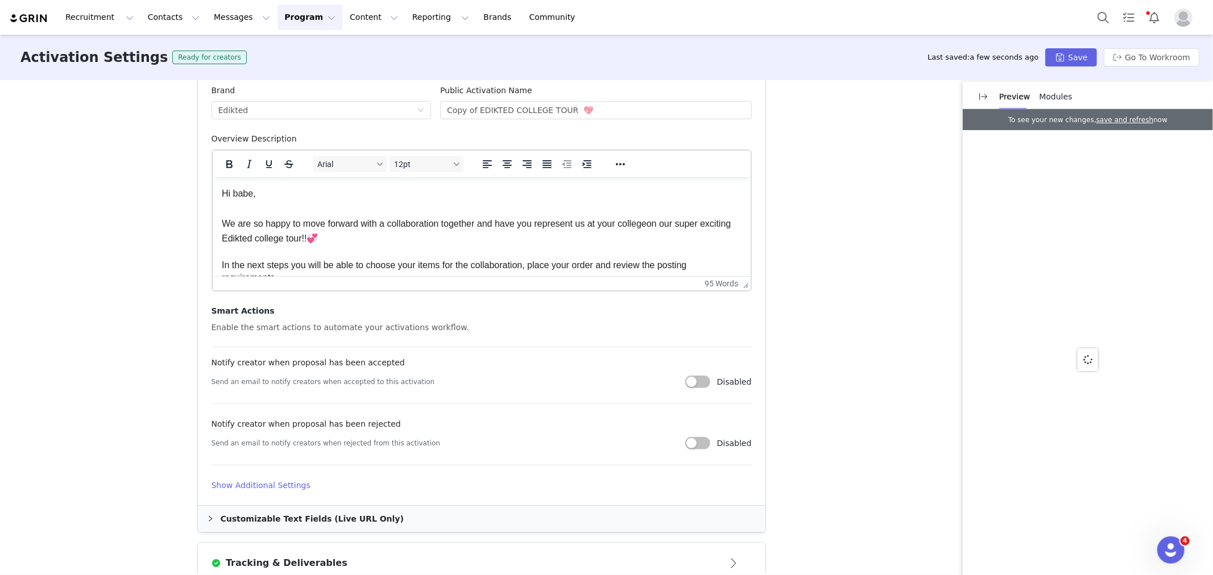
scroll to position [379, 0]
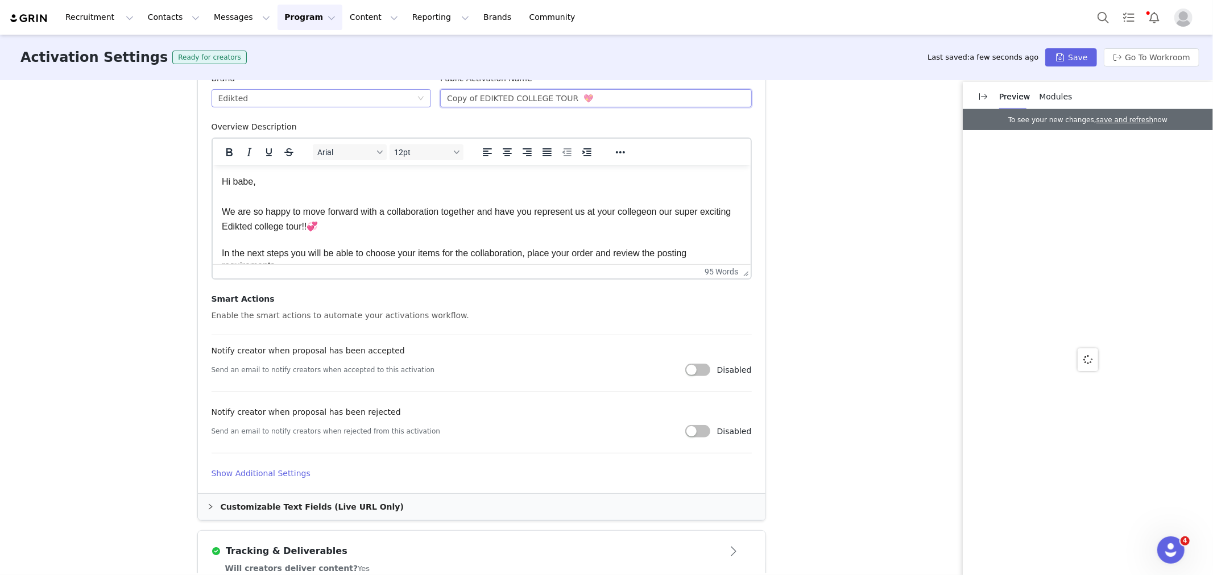
drag, startPoint x: 470, startPoint y: 98, endPoint x: 417, endPoint y: 103, distance: 53.7
click at [417, 103] on div "Brand Edikted Public Activation Name Copy of EDIKTED COLLEGE TOUR 💖" at bounding box center [481, 97] width 549 height 48
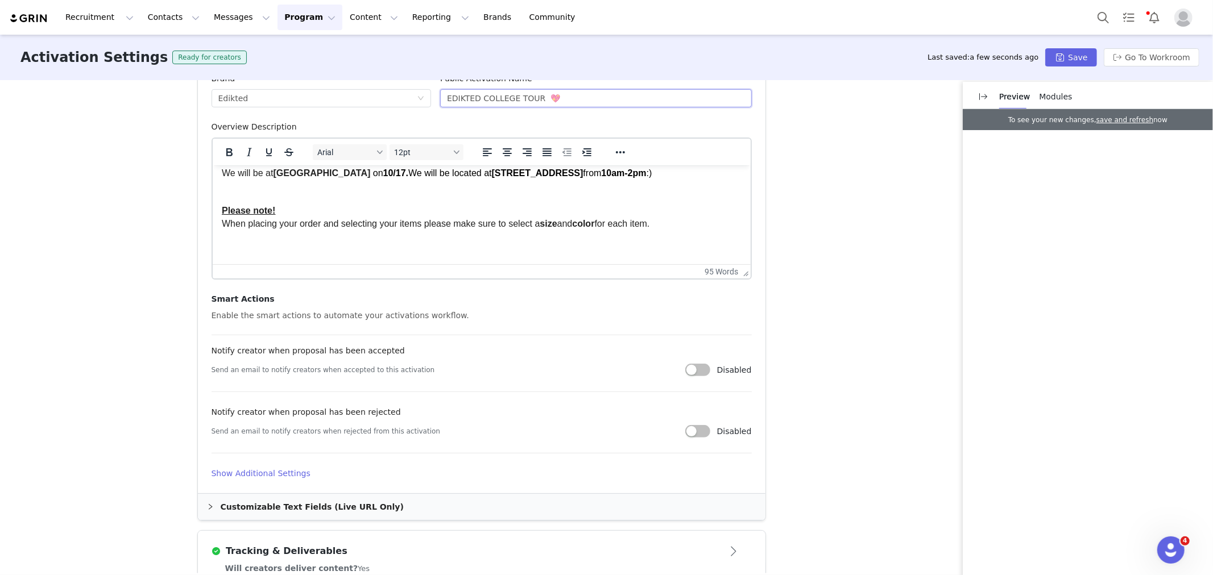
scroll to position [59, 0]
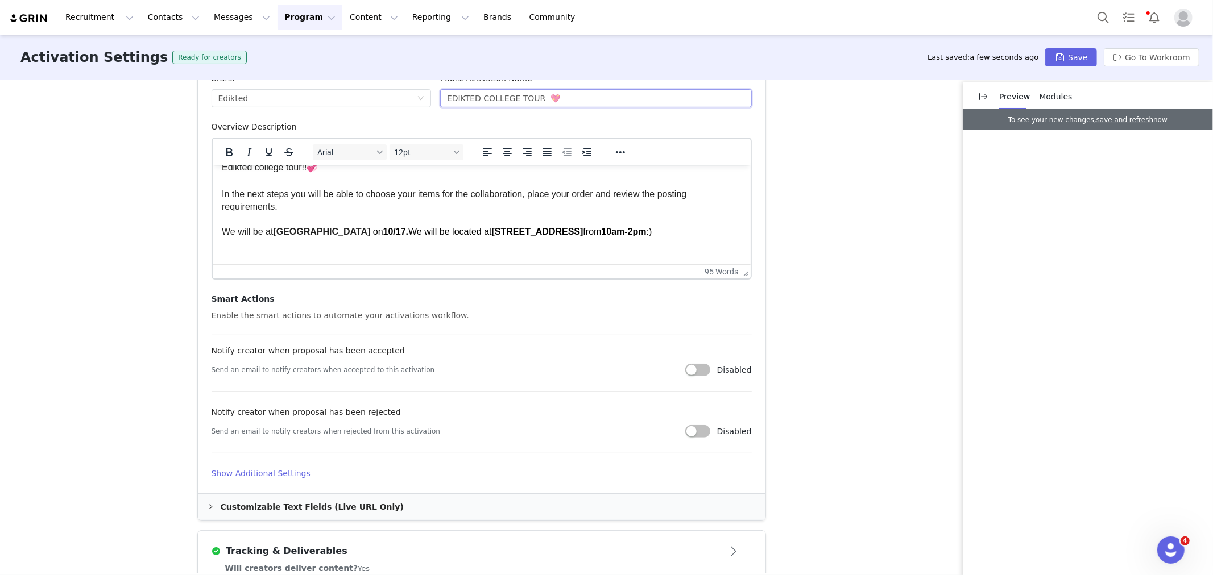
type input "EDIKTED COLLEGE TOUR 💖"
drag, startPoint x: 276, startPoint y: 237, endPoint x: 353, endPoint y: 235, distance: 76.8
click at [353, 235] on span "We will be at Temple University on 10/17. We will be located at 1755 North 13th…" at bounding box center [436, 231] width 430 height 10
click at [333, 235] on span "10/17." at bounding box center [320, 231] width 25 height 10
click at [357, 236] on span "10/11 from ." at bounding box center [333, 231] width 51 height 10
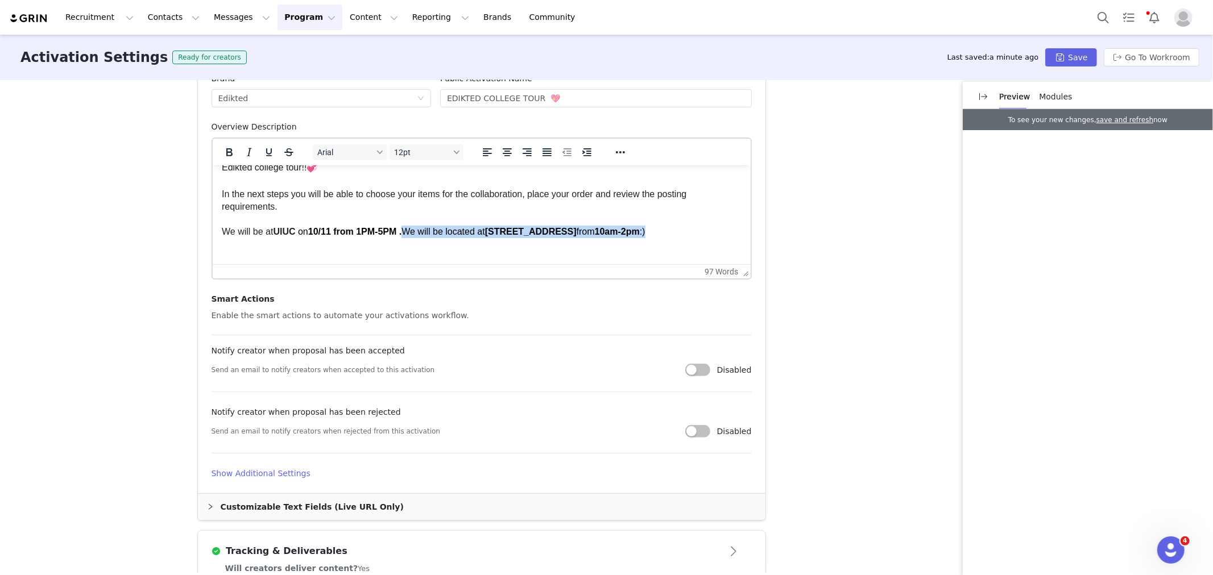
drag, startPoint x: 669, startPoint y: 236, endPoint x: 408, endPoint y: 240, distance: 261.0
click at [408, 238] on p "We will be at UIUC on 10/11 from 1PM-5PM . We will be located at 1755 North 13t…" at bounding box center [481, 231] width 520 height 13
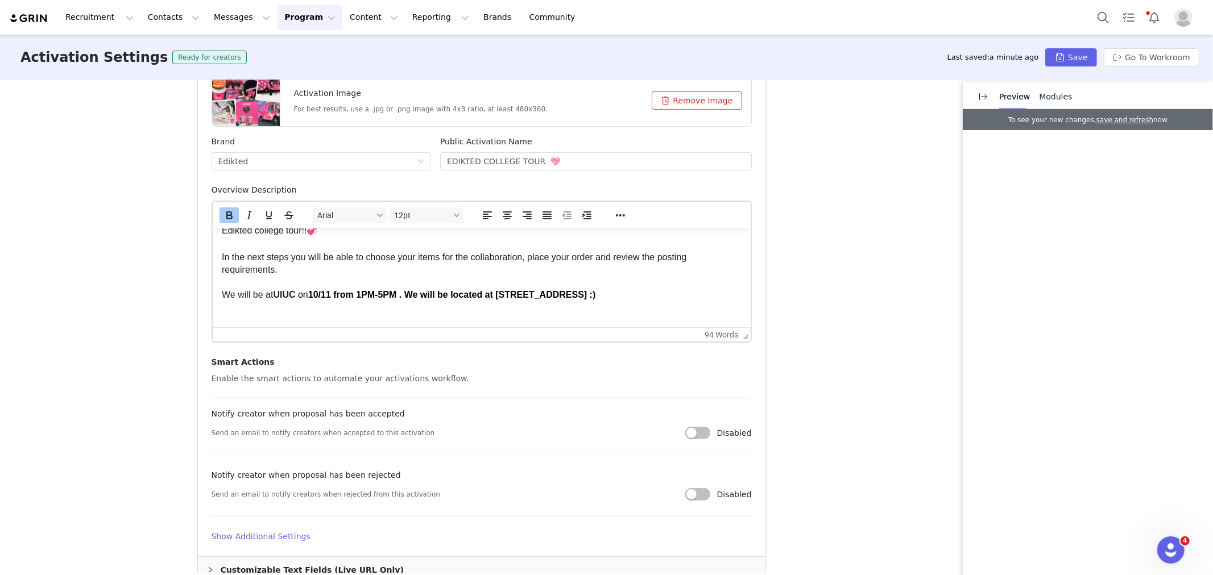
drag, startPoint x: 609, startPoint y: 297, endPoint x: 410, endPoint y: 298, distance: 199.6
click at [410, 298] on p "We will be at UIUC on 10/11 from 1PM-5PM . We will be located at 904 South Linc…" at bounding box center [481, 294] width 520 height 13
click at [608, 292] on p "We will be at UIUC on 10/11 from 1PM-5PM . We will be located at 904 South Linc…" at bounding box center [481, 294] width 520 height 13
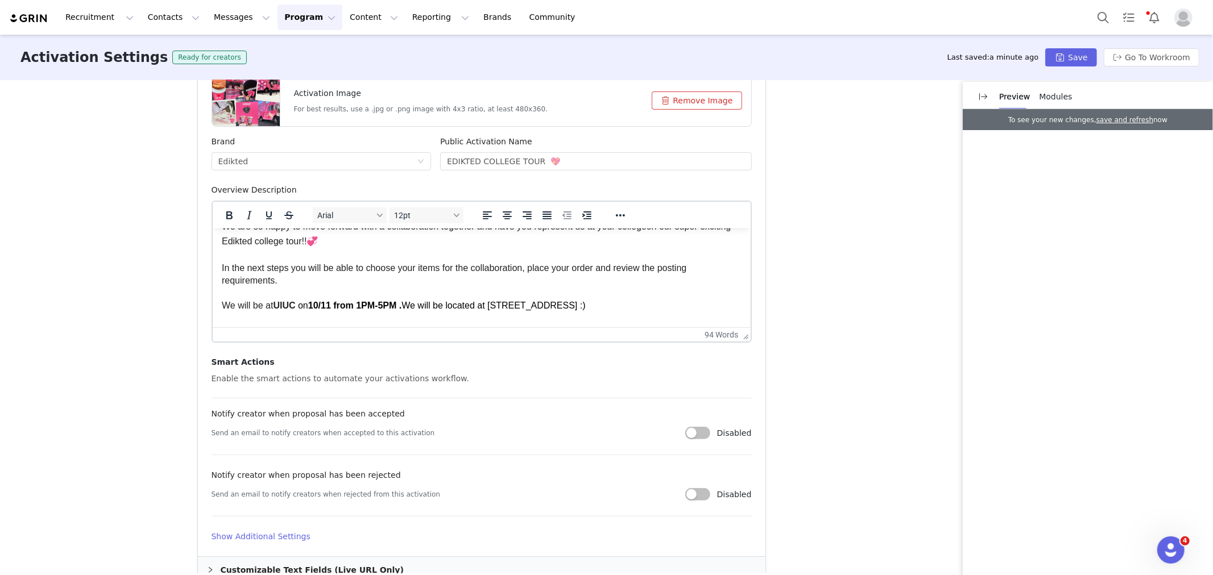
scroll to position [63, 0]
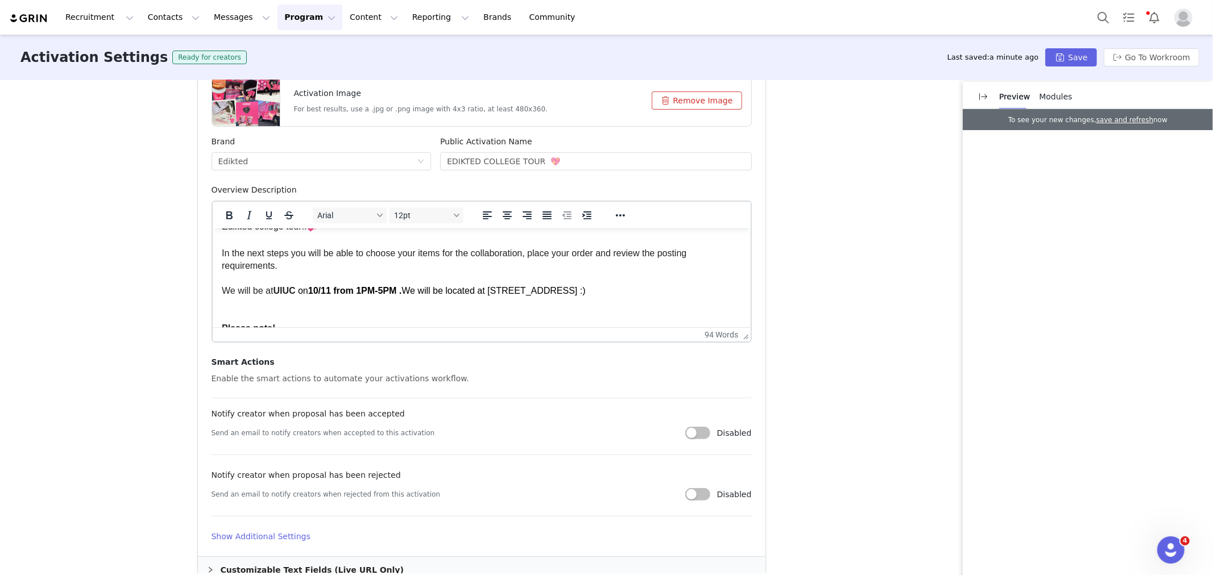
drag, startPoint x: 492, startPoint y: 295, endPoint x: 584, endPoint y: 292, distance: 91.6
click at [584, 292] on span "We will be located at 904 South Lincoln Ave :)" at bounding box center [493, 290] width 184 height 10
click at [617, 296] on p "We will be at UIUC on 10/11 from 1PM-5PM . We will be located at 904 South Linc…" at bounding box center [481, 290] width 520 height 13
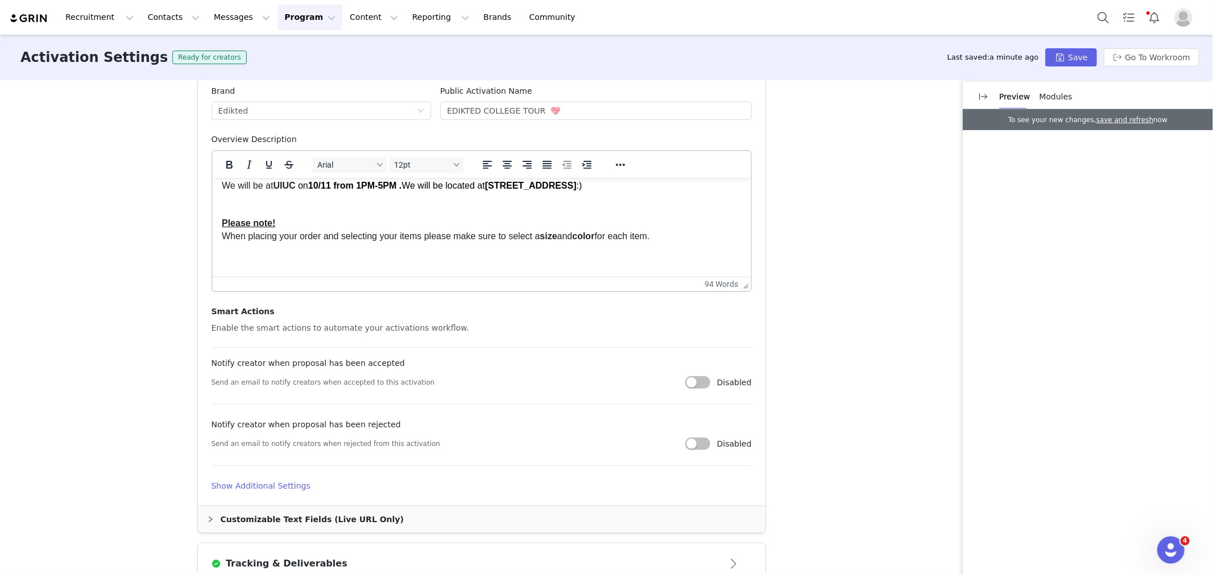
scroll to position [442, 0]
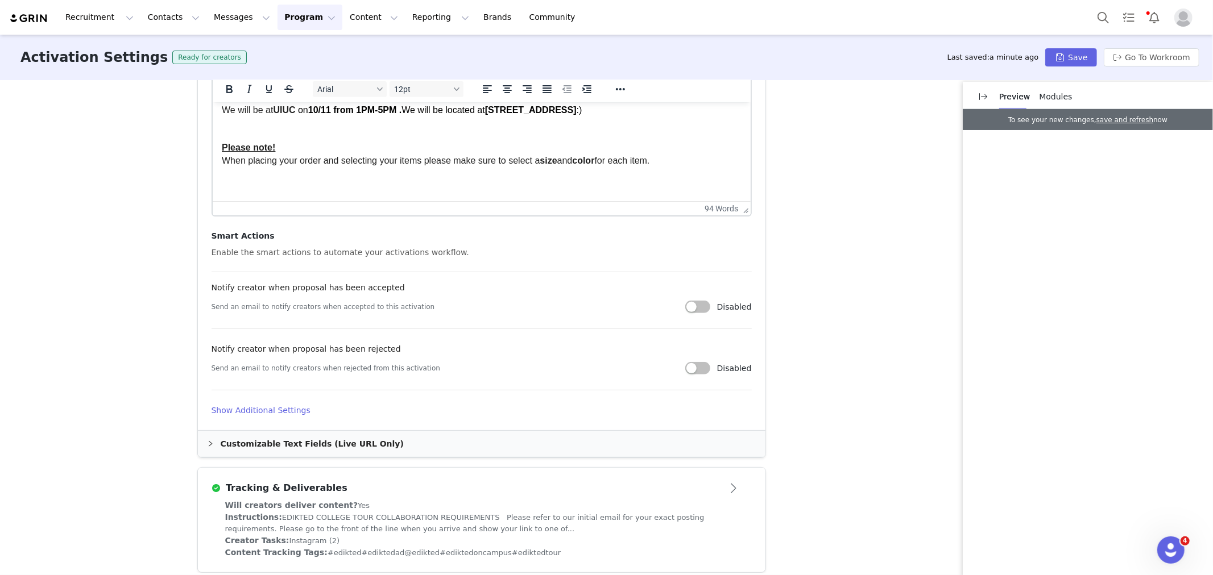
click at [271, 443] on div "Customizable Text Fields (Live URL Only)" at bounding box center [481, 444] width 567 height 26
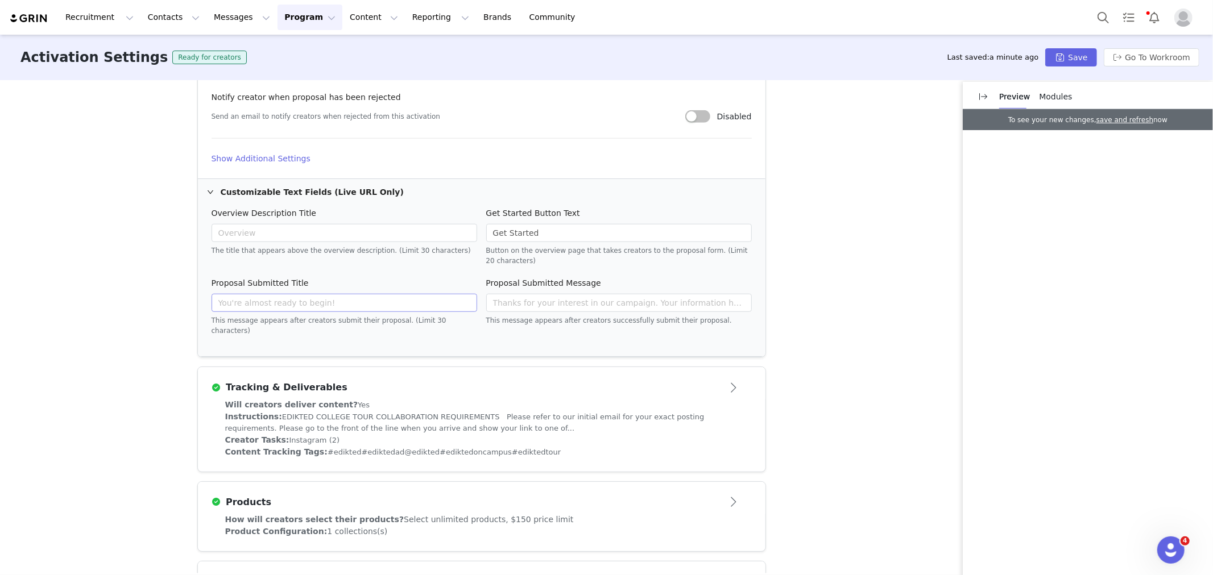
scroll to position [695, 0]
click at [271, 156] on h4 "Show Additional Settings" at bounding box center [482, 158] width 540 height 12
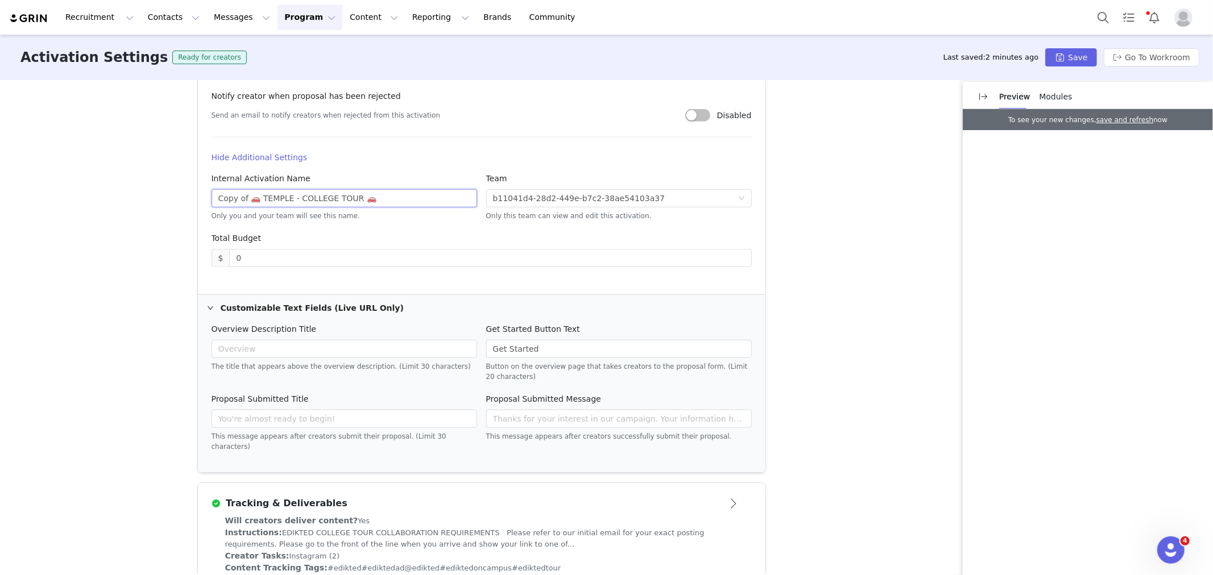
drag, startPoint x: 242, startPoint y: 201, endPoint x: 160, endPoint y: 195, distance: 81.5
click at [160, 195] on div "Activation Type Ongoing activations do not have start and end dates. Content wi…" at bounding box center [606, 327] width 1213 height 494
drag, startPoint x: 254, startPoint y: 198, endPoint x: 229, endPoint y: 195, distance: 25.2
click at [229, 195] on input "🚗 TEMPLE - COLLEGE TOUR 🚗" at bounding box center [345, 198] width 266 height 18
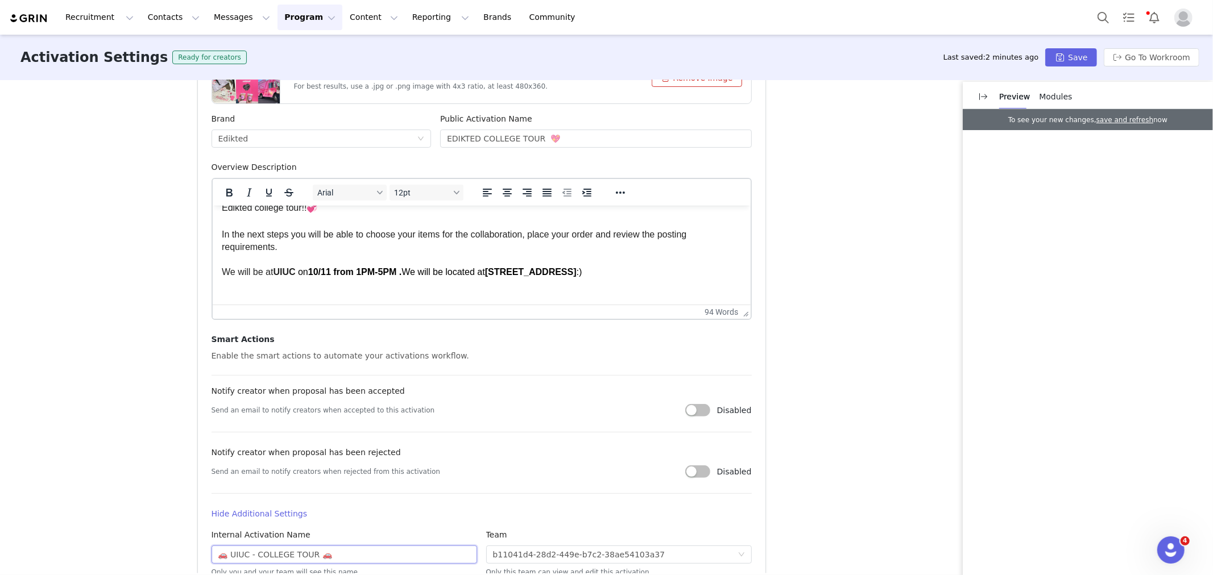
scroll to position [0, 0]
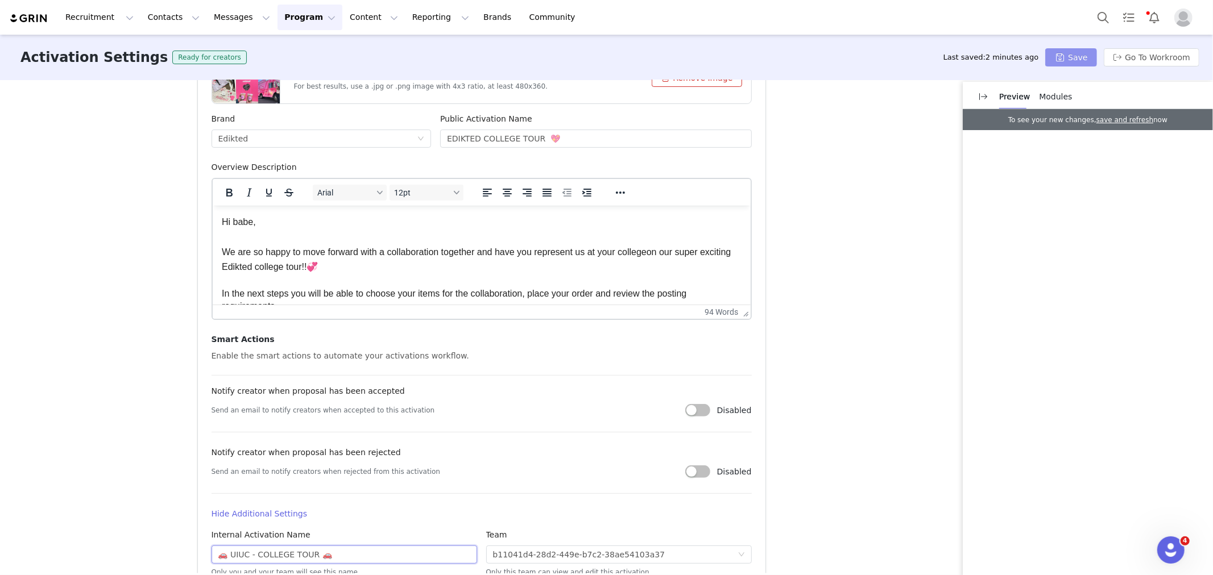
type input "🚗 UIUC - COLLEGE TOUR 🚗"
click at [1076, 63] on button "Save" at bounding box center [1070, 57] width 51 height 18
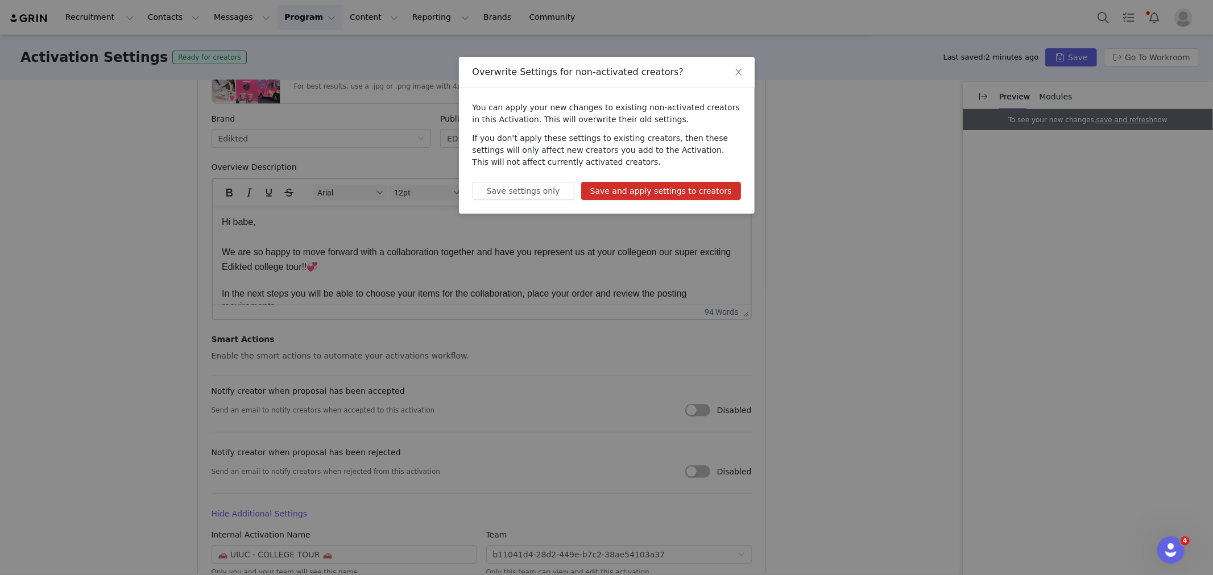
click at [646, 190] on button "Save and apply settings to creators" at bounding box center [661, 191] width 160 height 18
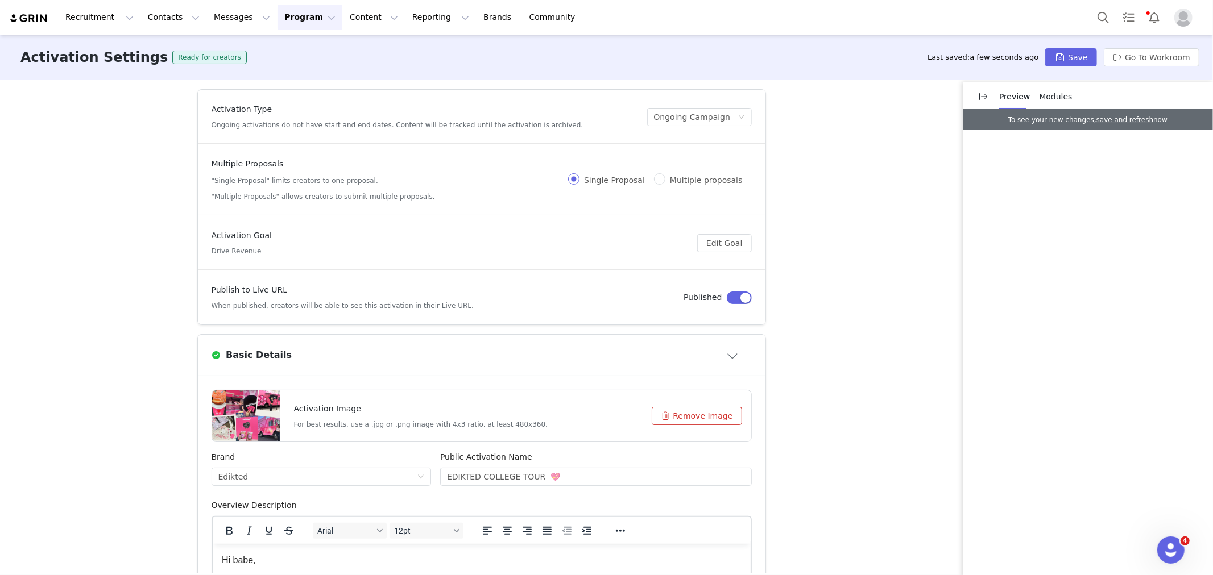
click at [277, 19] on button "Program Program" at bounding box center [309, 18] width 65 height 26
click at [283, 44] on p "Activations" at bounding box center [281, 50] width 44 height 12
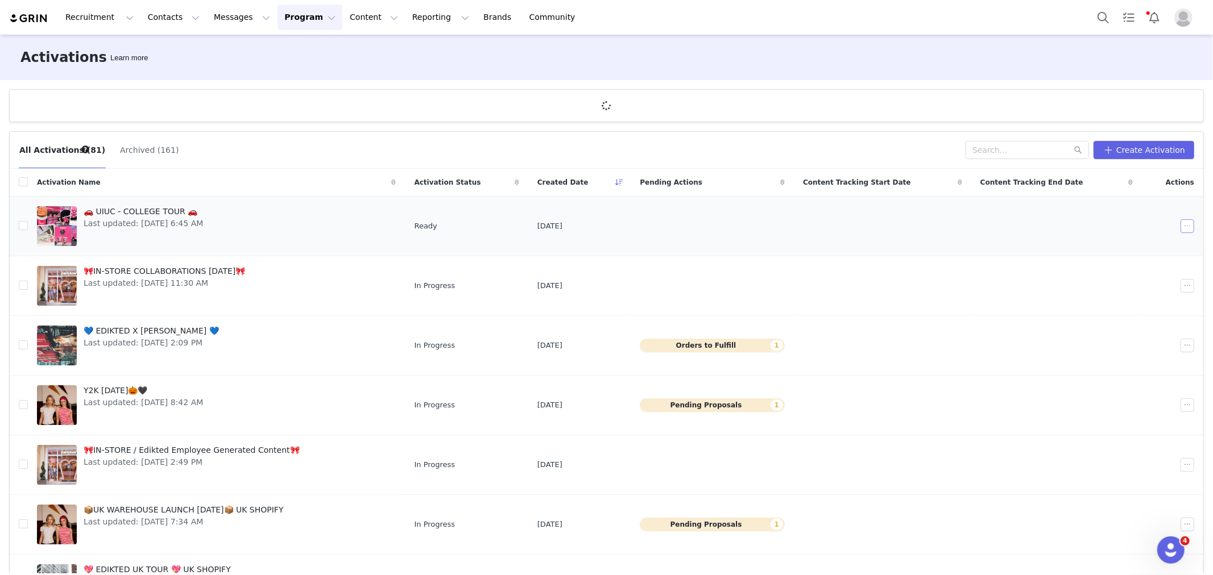
click at [1180, 226] on button "button" at bounding box center [1187, 226] width 14 height 14
click at [1106, 270] on span "Duplicate" at bounding box center [1112, 265] width 38 height 13
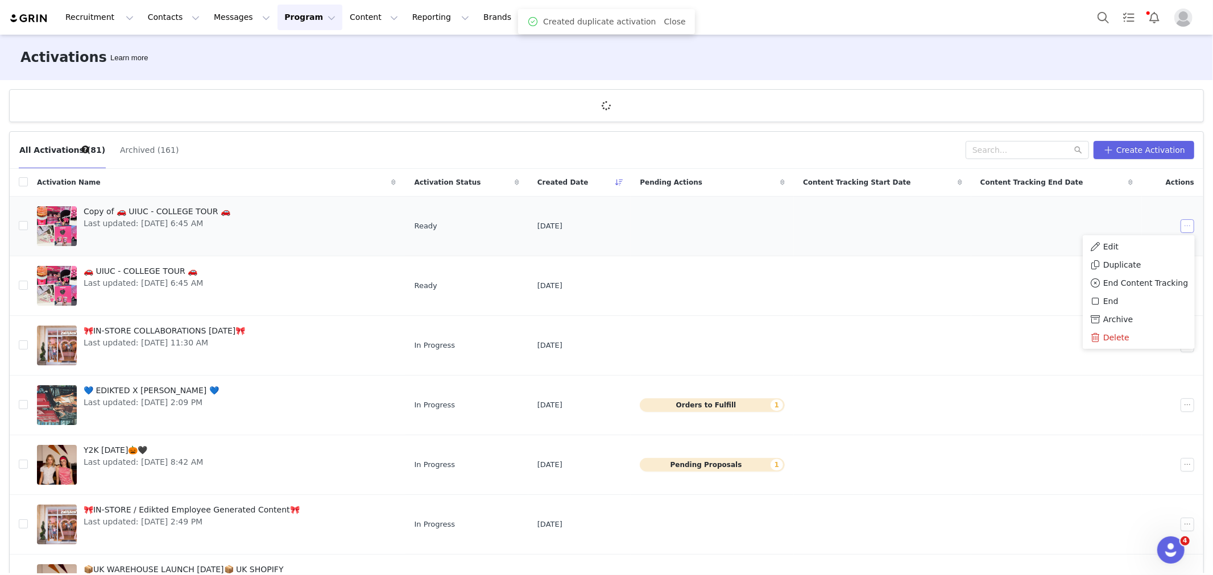
click at [1180, 230] on button "button" at bounding box center [1187, 226] width 14 height 14
click at [1180, 231] on button "button" at bounding box center [1187, 226] width 14 height 14
click at [1150, 247] on div "Edit" at bounding box center [1129, 246] width 98 height 13
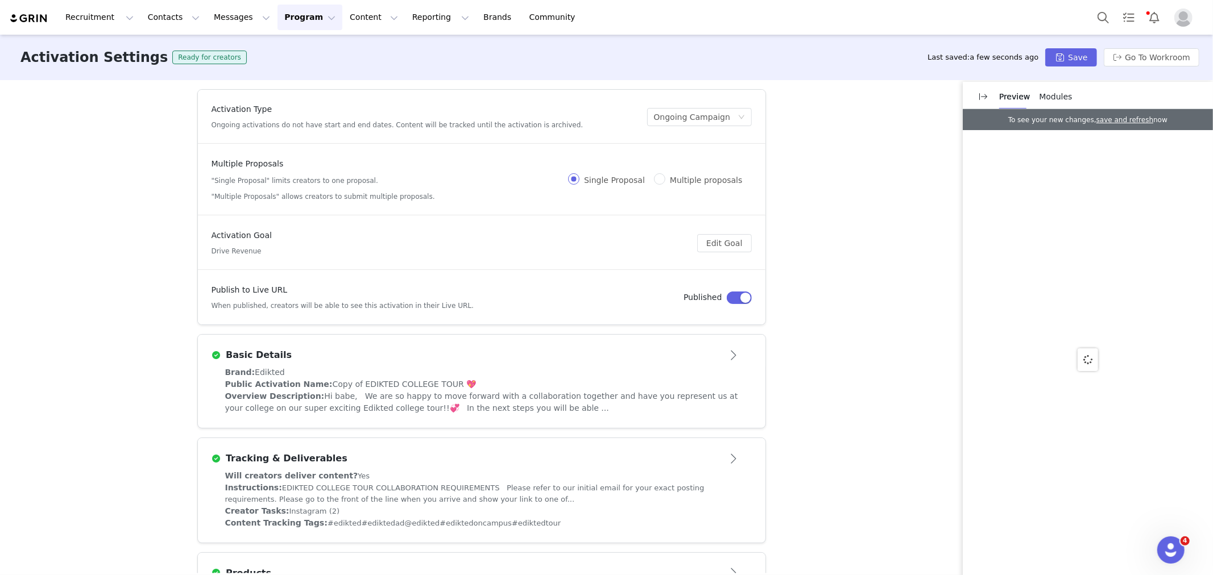
click at [338, 376] on div "Brand: Edikted" at bounding box center [481, 373] width 513 height 12
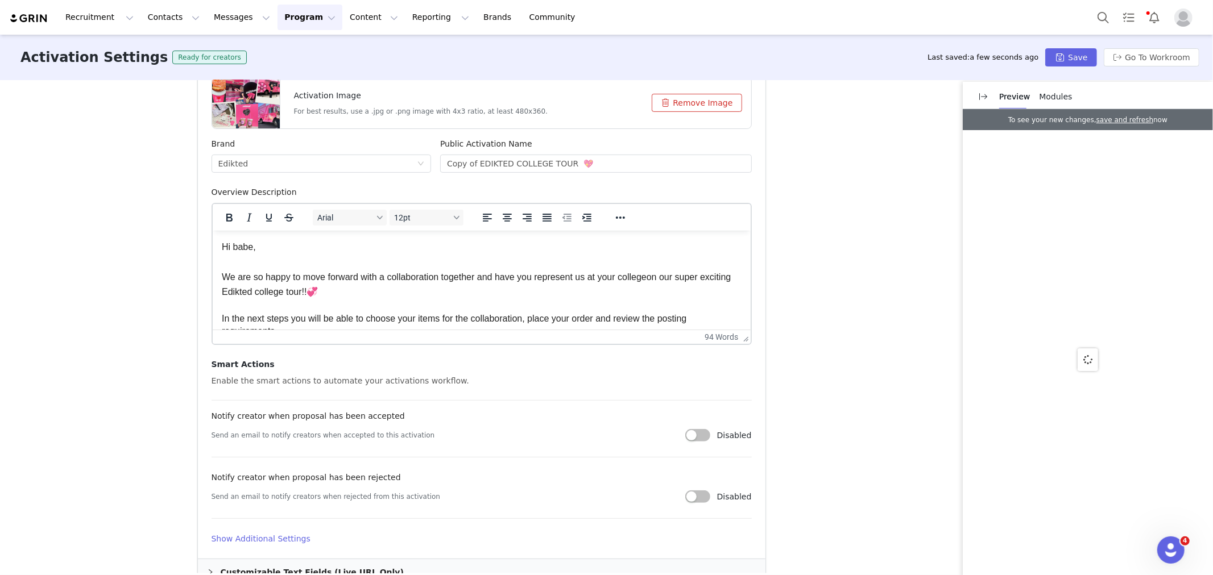
scroll to position [316, 0]
drag, startPoint x: 473, startPoint y: 160, endPoint x: 432, endPoint y: 165, distance: 41.2
click at [436, 165] on div "Public Activation Name Copy of EDIKTED COLLEGE TOUR 💖" at bounding box center [596, 160] width 321 height 48
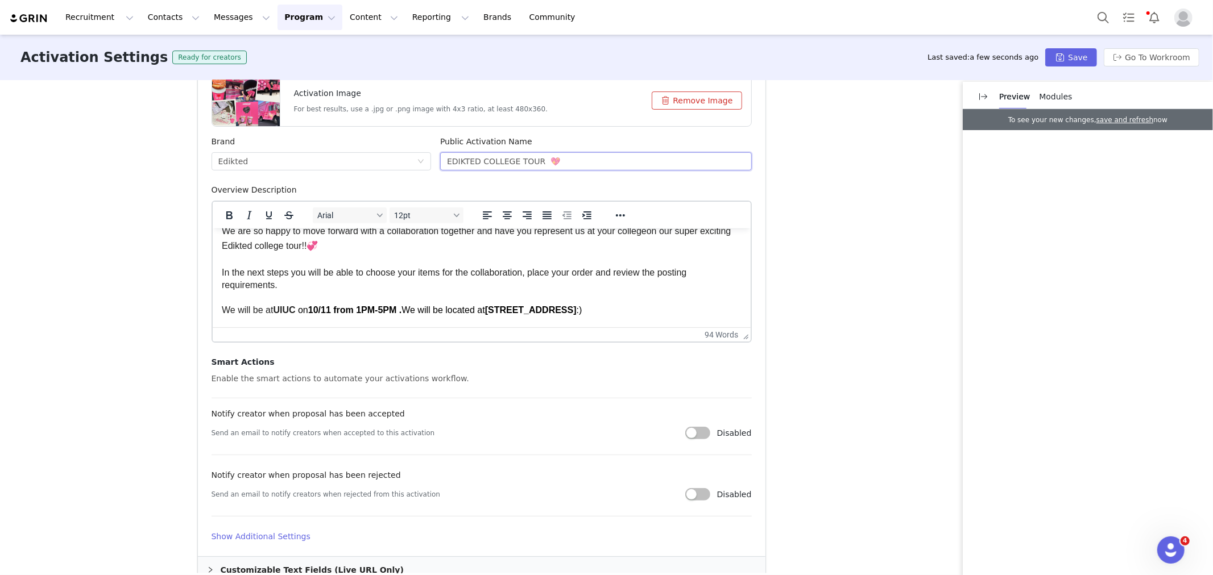
scroll to position [63, 0]
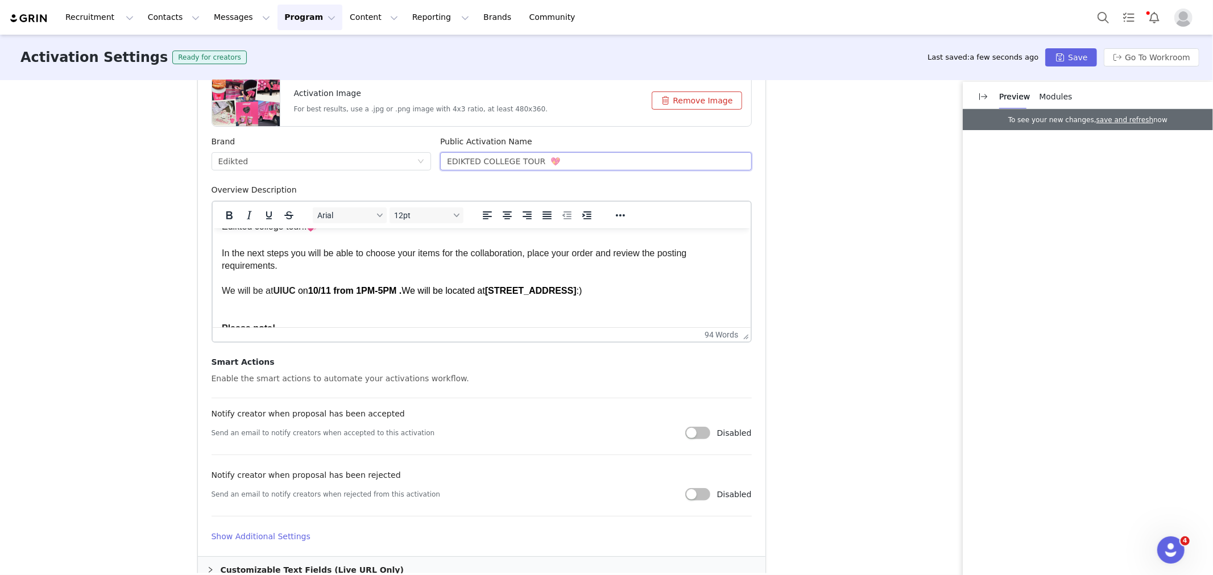
type input "EDIKTED COLLEGE TOUR 💖"
drag, startPoint x: 293, startPoint y: 295, endPoint x: 271, endPoint y: 301, distance: 23.6
click at [271, 301] on body "Hi babe, We are so happy to move forward with a collaboration together and have…" at bounding box center [481, 273] width 520 height 198
click at [291, 294] on span "UIUC" at bounding box center [283, 290] width 22 height 10
click at [294, 295] on span "UIUC" at bounding box center [283, 290] width 22 height 10
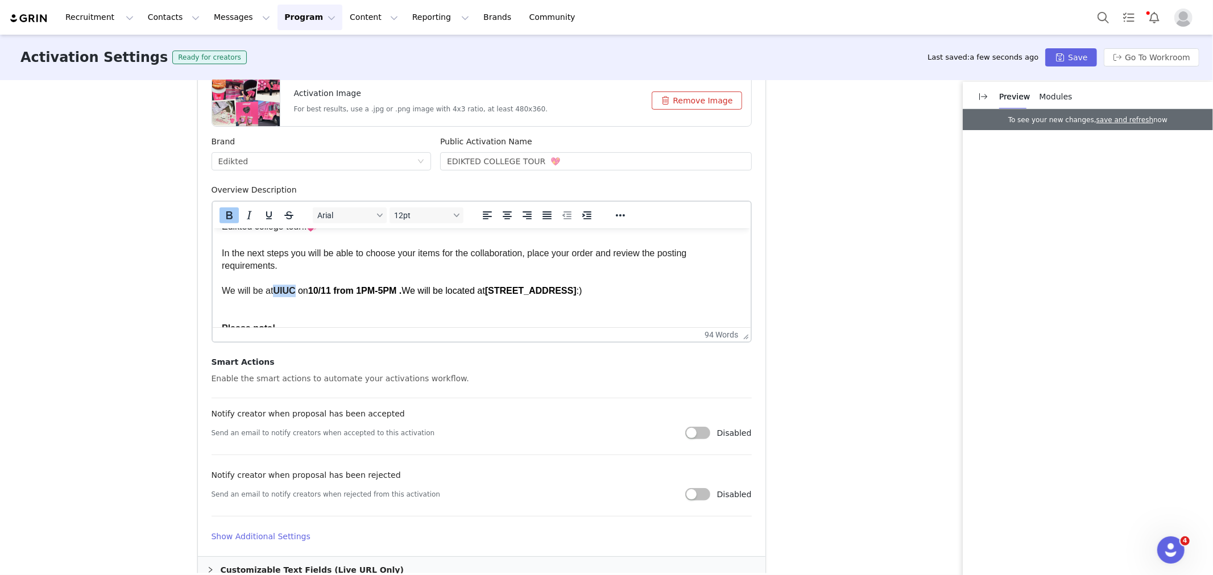
drag, startPoint x: 297, startPoint y: 294, endPoint x: 274, endPoint y: 297, distance: 22.9
click at [274, 295] on span "We will be at UIUC on 10/11 from 1PM-5PM . We will be located at 904 South Linc…" at bounding box center [401, 290] width 360 height 10
click at [434, 293] on span "10/11 from 1PM-5PM ." at bounding box center [481, 290] width 94 height 10
click at [463, 295] on span "10/14 from 1PM-5PM ." at bounding box center [481, 290] width 94 height 10
click at [480, 295] on span "10/14 from 10AM-5PM ." at bounding box center [483, 290] width 99 height 10
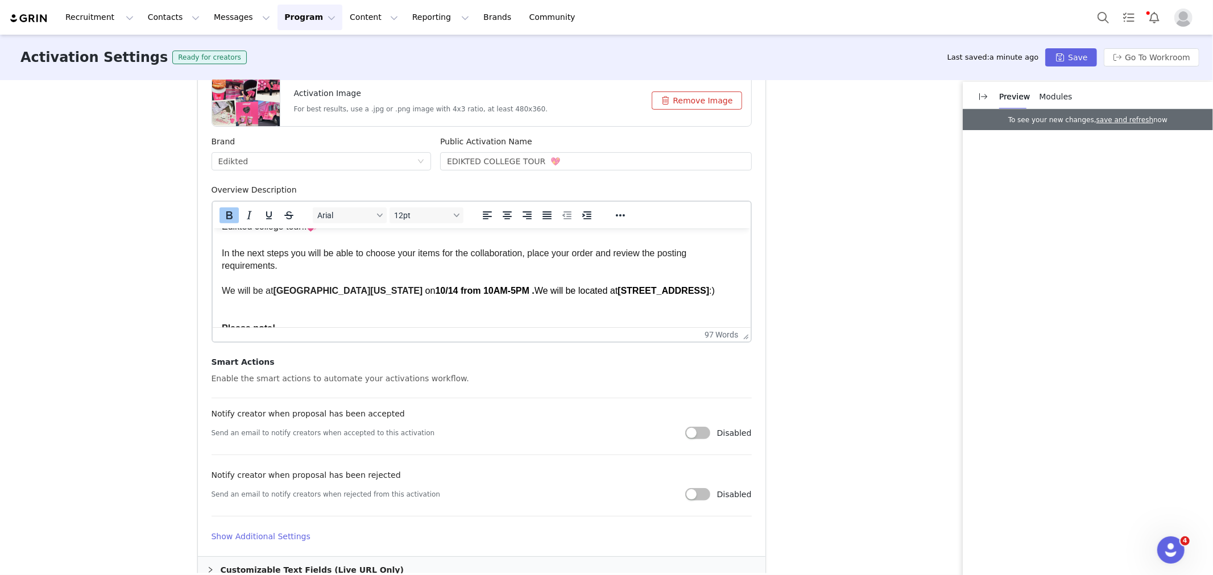
click at [477, 295] on span "10/14 from 10AM-5PM ." at bounding box center [483, 290] width 99 height 10
drag, startPoint x: 587, startPoint y: 293, endPoint x: 677, endPoint y: 297, distance: 90.5
click at [677, 295] on span "We will be located at 904 South Lincoln Ave :)" at bounding box center [620, 290] width 180 height 10
click at [579, 293] on span "We will be located at36 E High St :)" at bounding box center [617, 290] width 174 height 10
drag, startPoint x: 579, startPoint y: 292, endPoint x: 632, endPoint y: 291, distance: 52.9
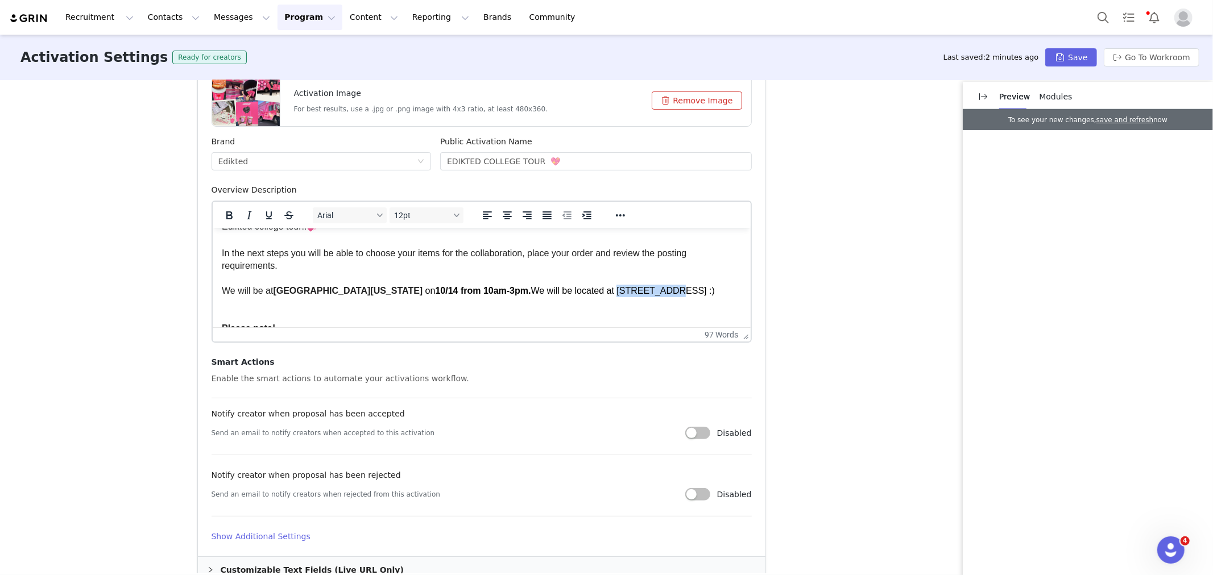
click at [632, 291] on span "We will be located at 36 E High St :)" at bounding box center [622, 290] width 184 height 10
click at [649, 297] on p "We will be at Miami University of Ohio on 10/14 from 10am-3pm. We will be locat…" at bounding box center [481, 290] width 520 height 13
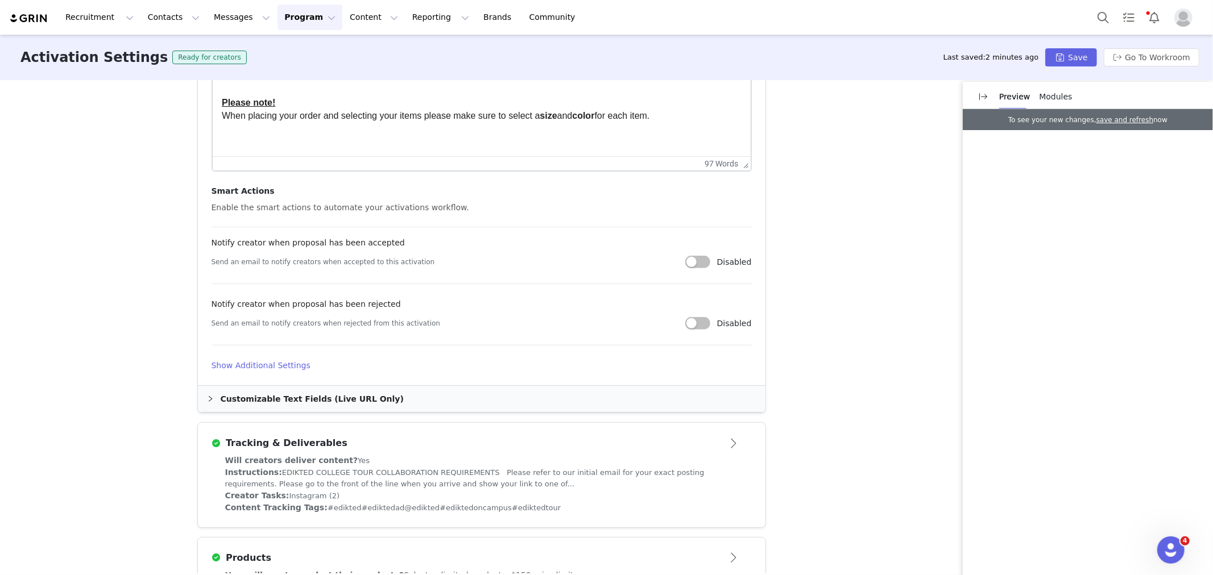
scroll to position [505, 0]
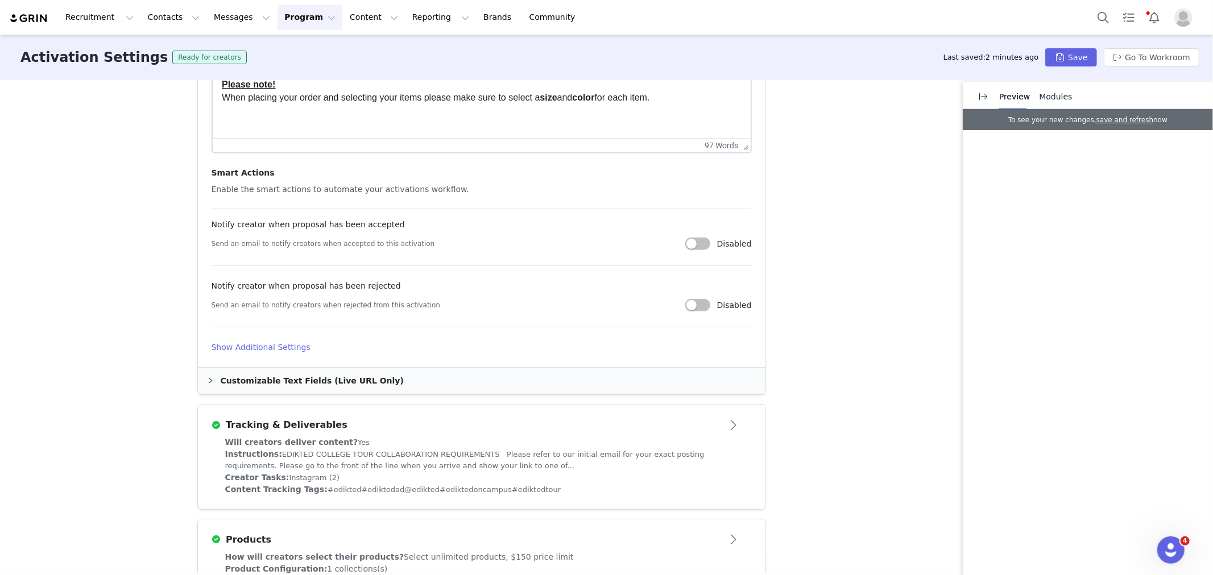
click at [271, 370] on div "Customizable Text Fields (Live URL Only)" at bounding box center [481, 381] width 567 height 26
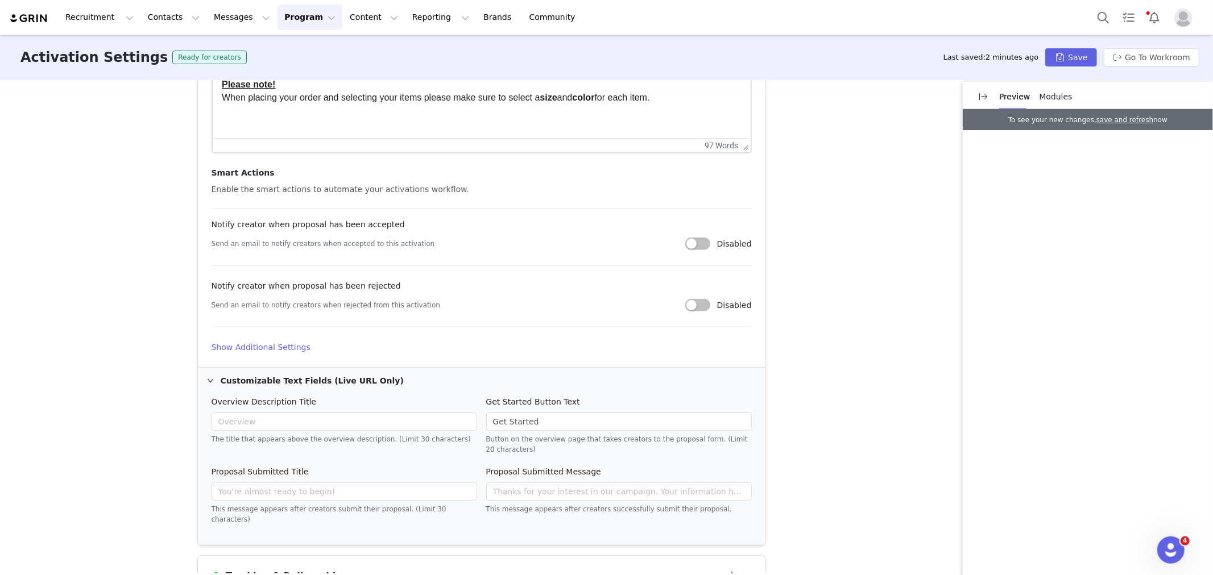
click at [264, 348] on h4 "Show Additional Settings" at bounding box center [482, 348] width 540 height 12
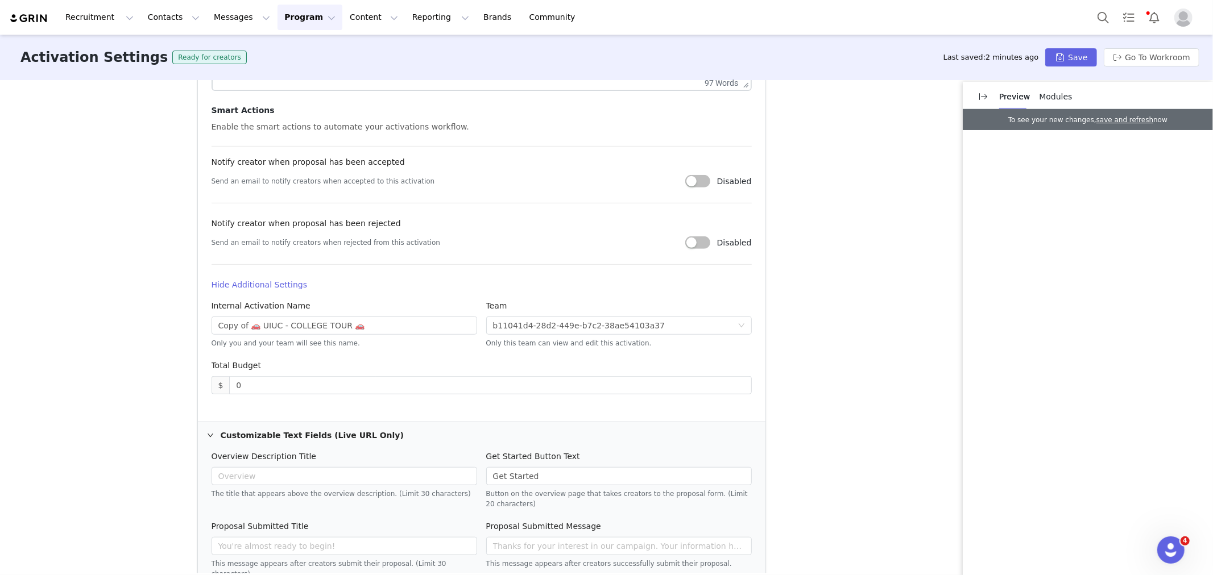
scroll to position [569, 0]
drag, startPoint x: 242, startPoint y: 328, endPoint x: 150, endPoint y: 314, distance: 93.1
click at [150, 314] on div "Activation Type Ongoing activations do not have start and end dates. Content wi…" at bounding box center [606, 327] width 1213 height 494
drag, startPoint x: 242, startPoint y: 326, endPoint x: 229, endPoint y: 326, distance: 13.6
click at [229, 326] on input "🚗 UIUC - COLLEGE TOUR 🚗" at bounding box center [345, 325] width 266 height 18
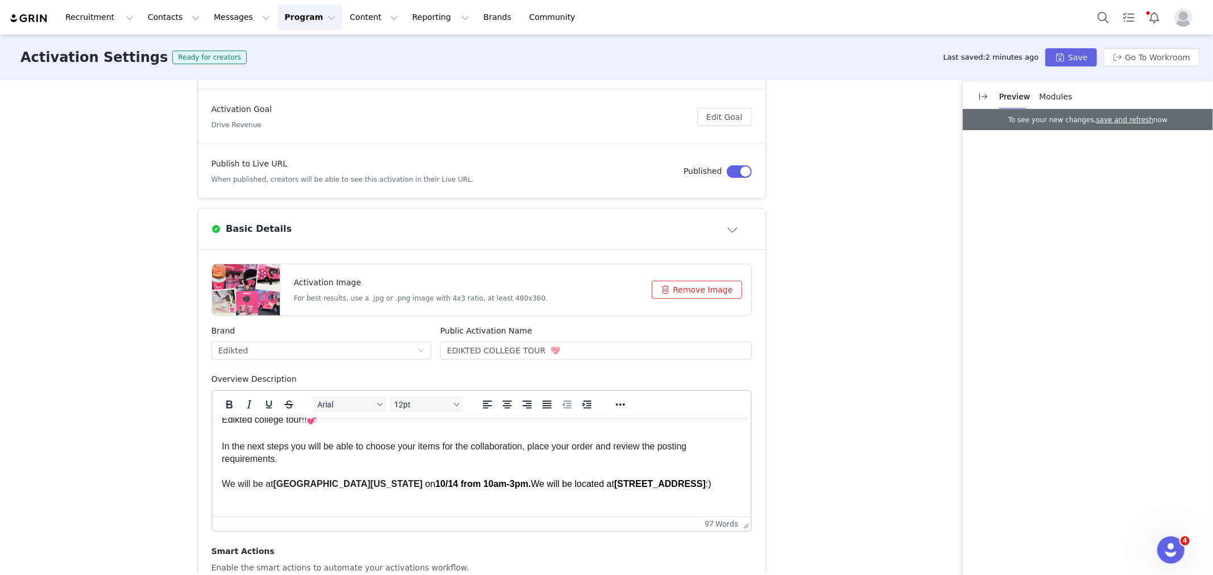
scroll to position [0, 0]
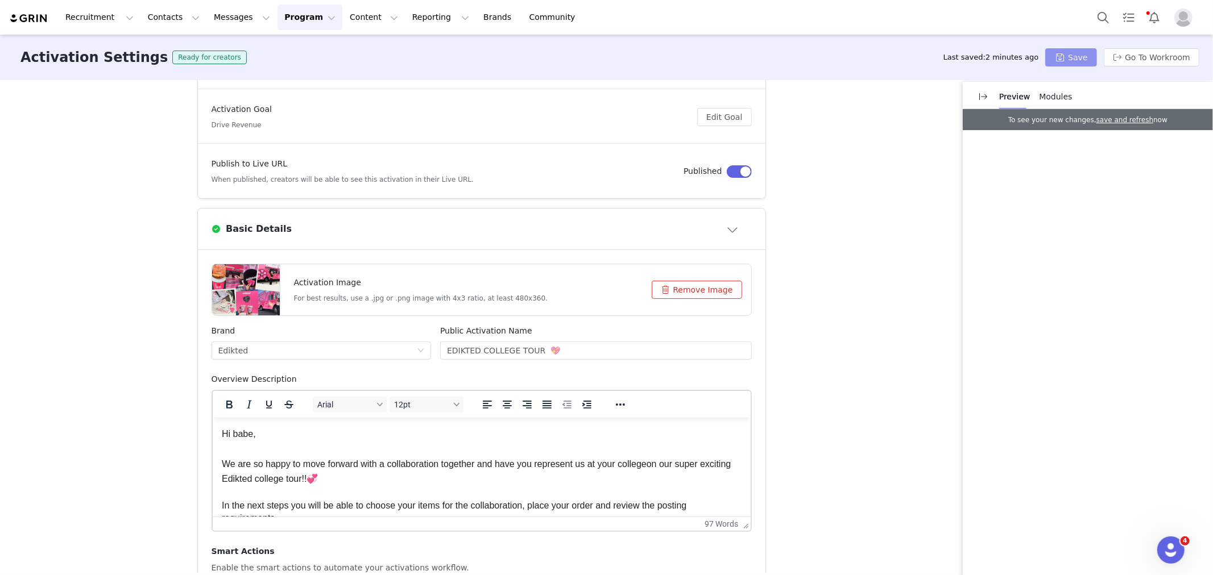
type input "🚗 [GEOGRAPHIC_DATA][US_STATE] - COLLEGE TOUR 🚗"
click at [1066, 49] on button "Save" at bounding box center [1070, 57] width 51 height 18
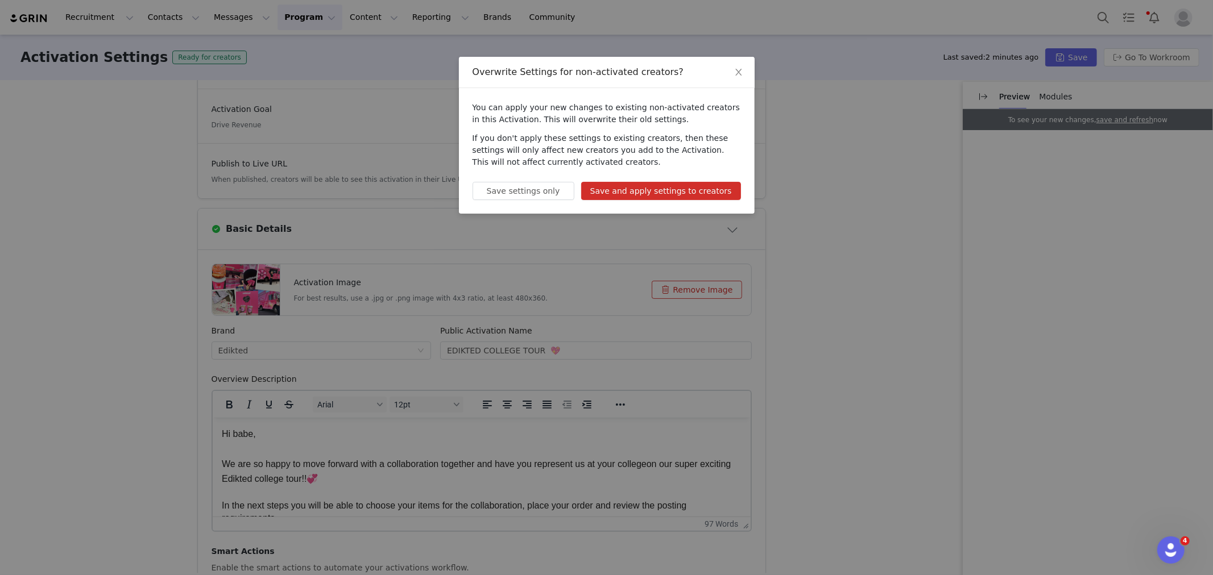
click at [626, 189] on button "Save and apply settings to creators" at bounding box center [661, 191] width 160 height 18
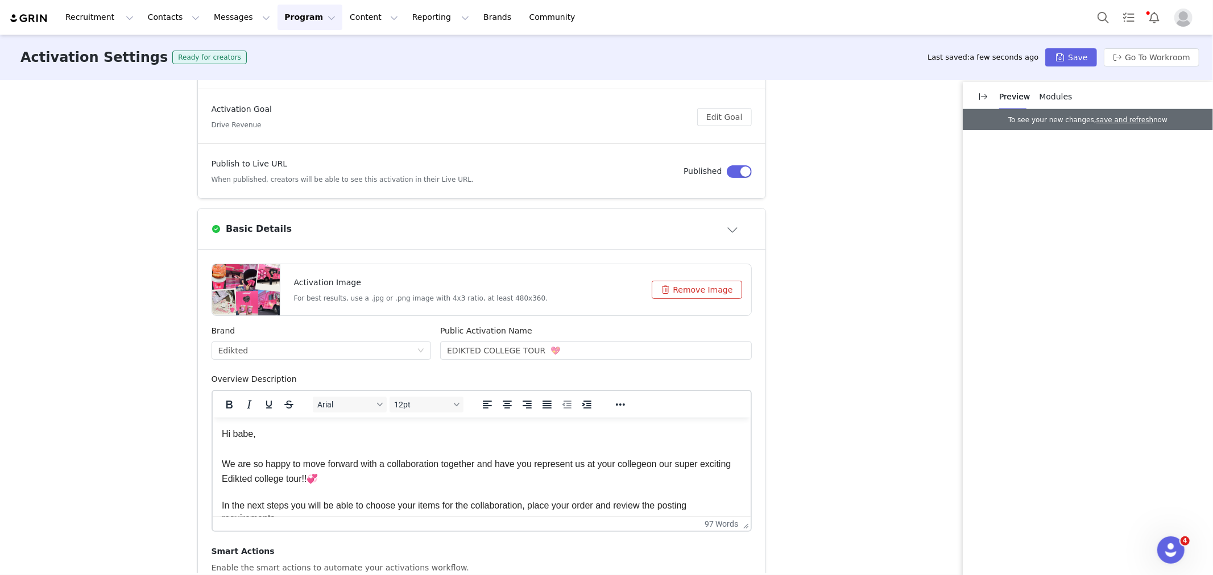
click at [282, 10] on button "Program Program" at bounding box center [309, 18] width 65 height 26
click at [292, 46] on p "Activations" at bounding box center [281, 50] width 44 height 12
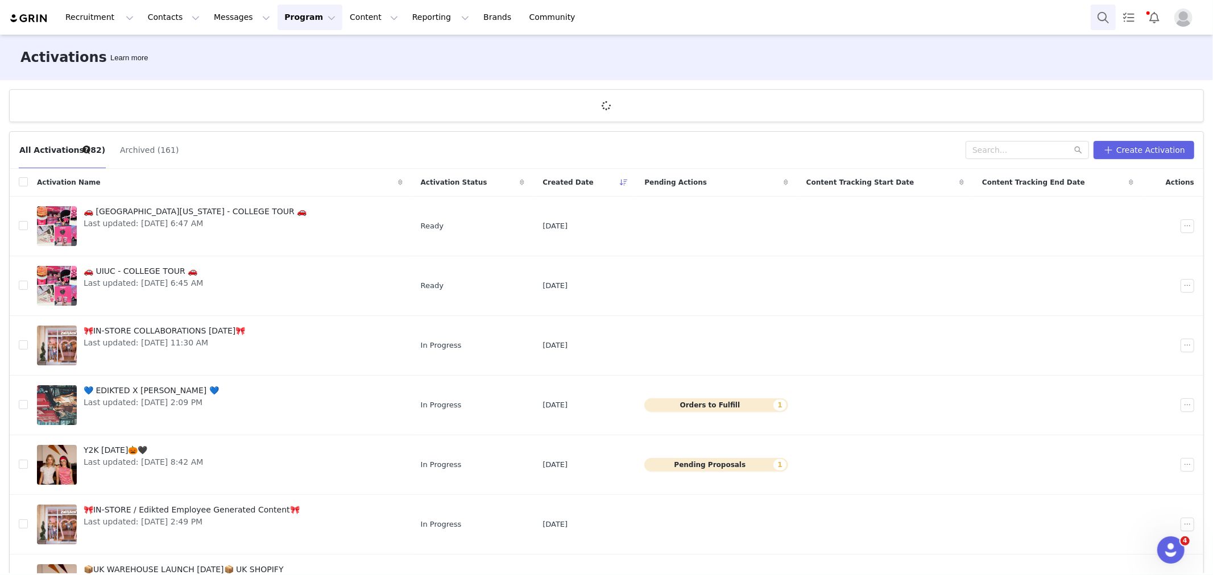
click at [1106, 12] on button "Search" at bounding box center [1102, 18] width 25 height 26
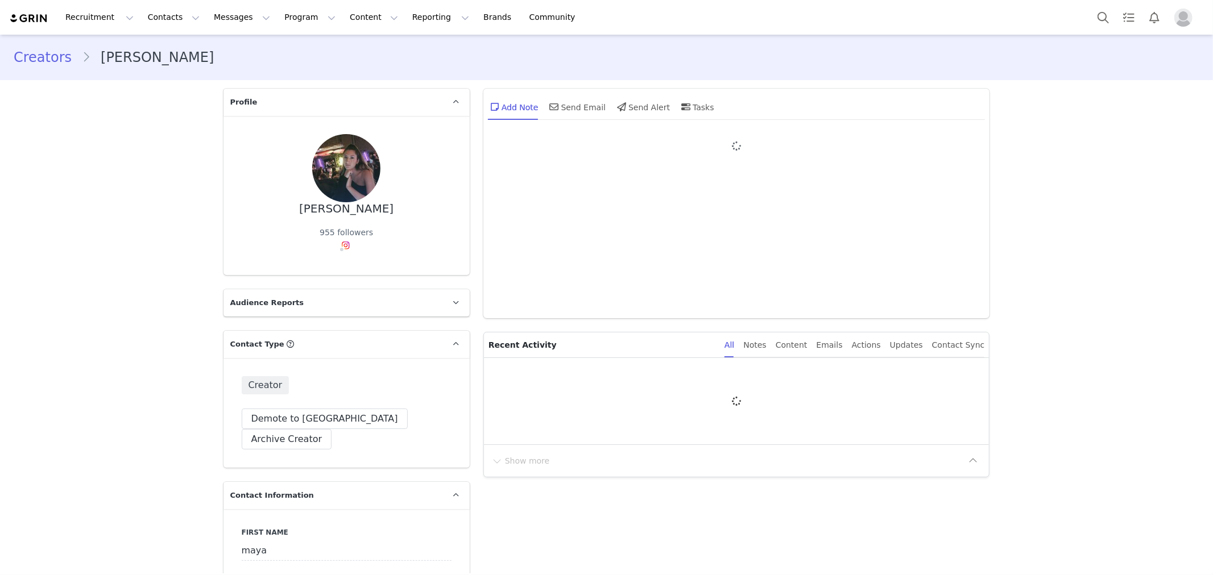
type input "+1 ([GEOGRAPHIC_DATA])"
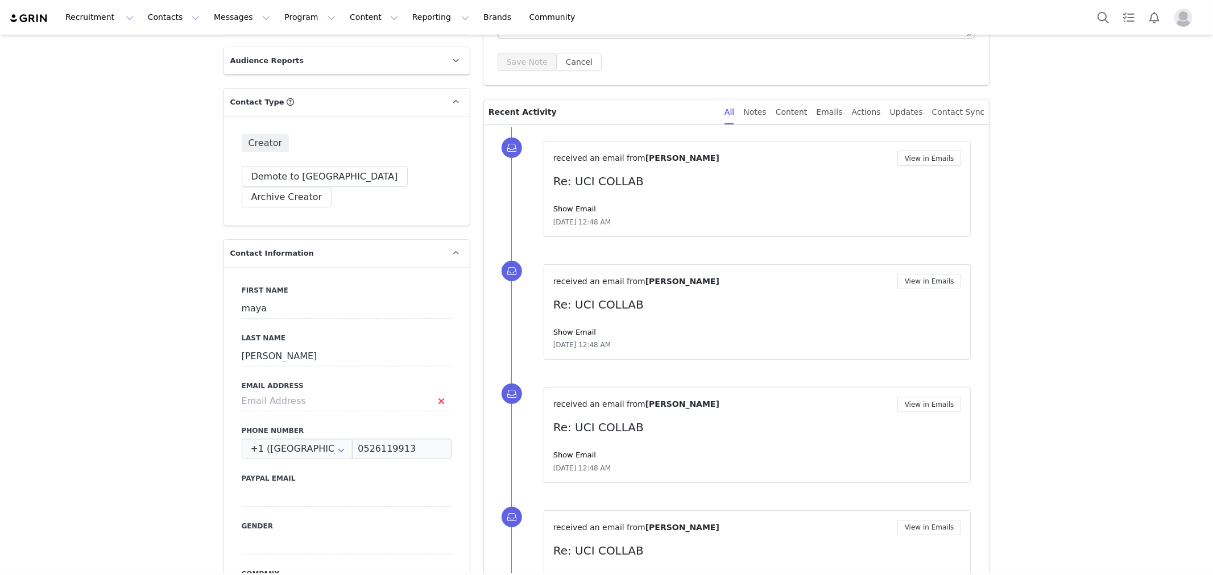
scroll to position [252, 0]
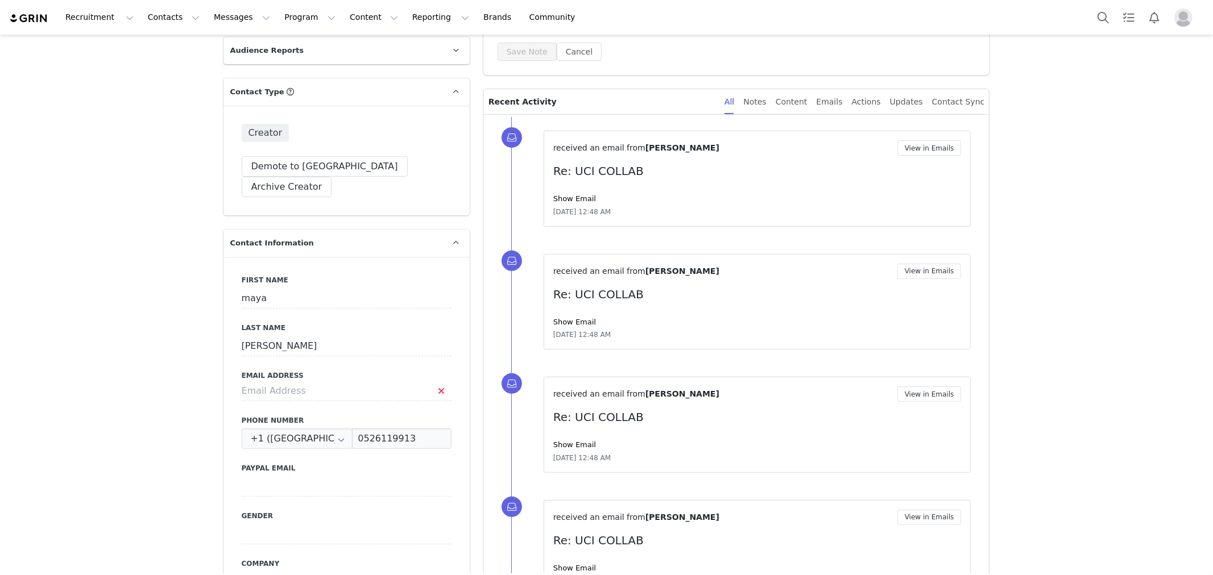
click at [554, 192] on div "received an email from [PERSON_NAME] View in Emails Re: UCI COLLAB Show Email […" at bounding box center [757, 178] width 408 height 77
click at [555, 200] on link "Show Email" at bounding box center [574, 198] width 43 height 9
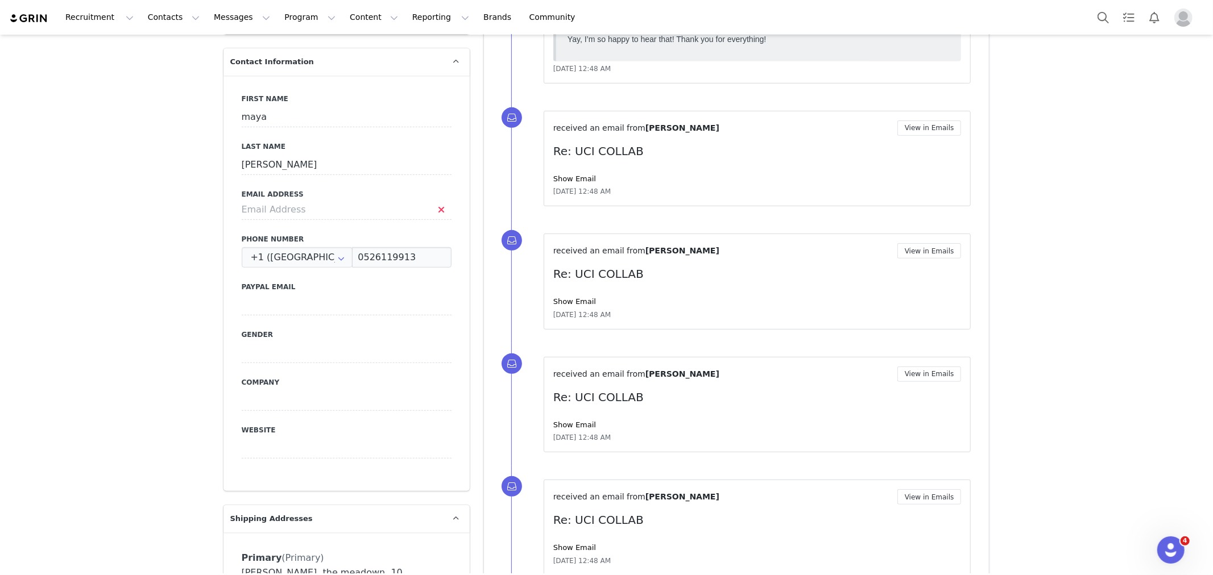
scroll to position [442, 0]
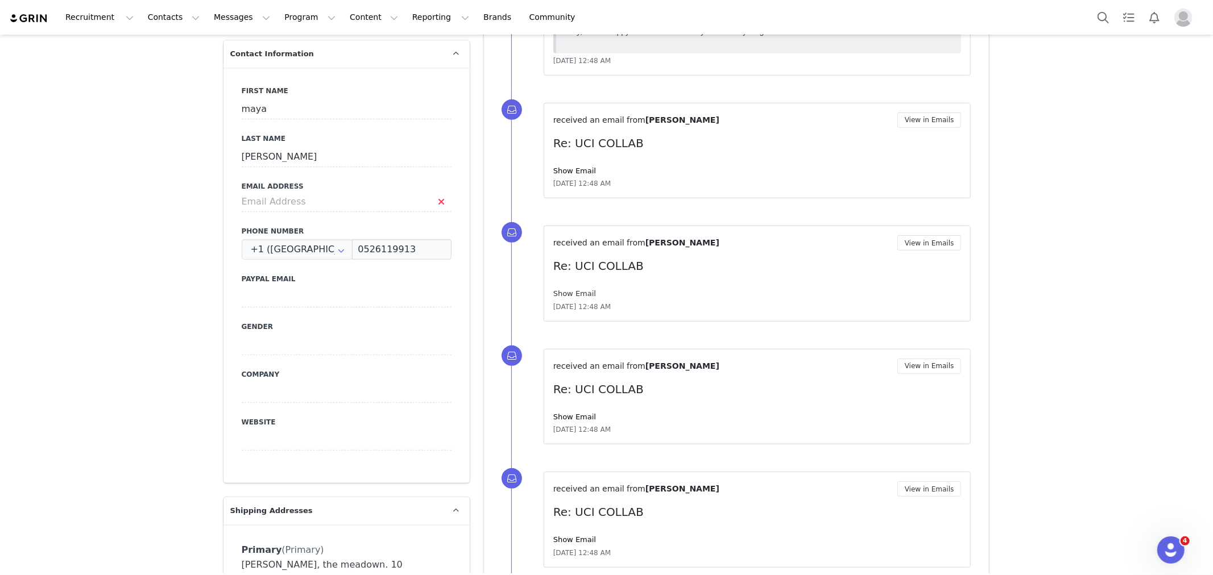
click at [571, 291] on link "Show Email" at bounding box center [574, 293] width 43 height 9
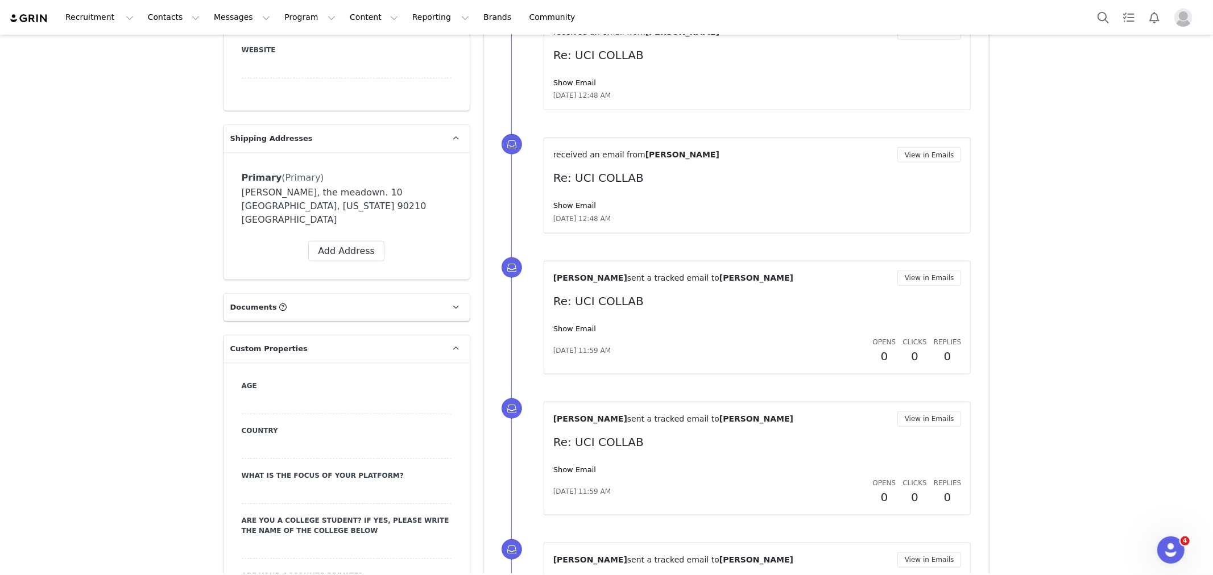
scroll to position [821, 0]
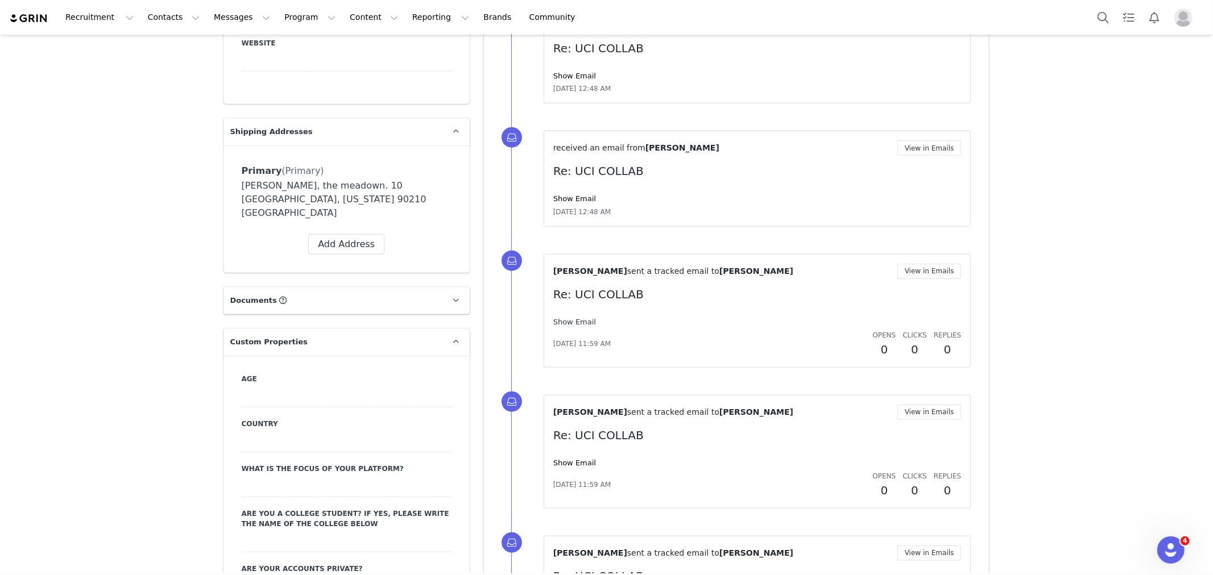
click at [571, 322] on link "Show Email" at bounding box center [574, 322] width 43 height 9
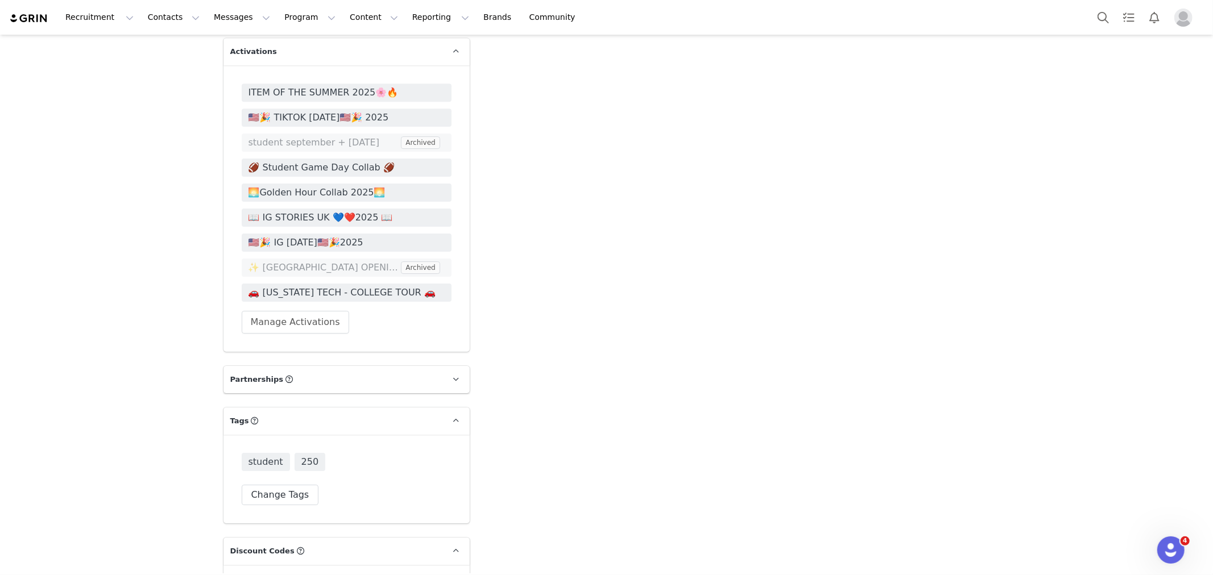
scroll to position [3095, 0]
click at [284, 313] on button "Manage Activations" at bounding box center [295, 324] width 107 height 23
click at [275, 295] on div "Select Activation" at bounding box center [259, 301] width 111 height 17
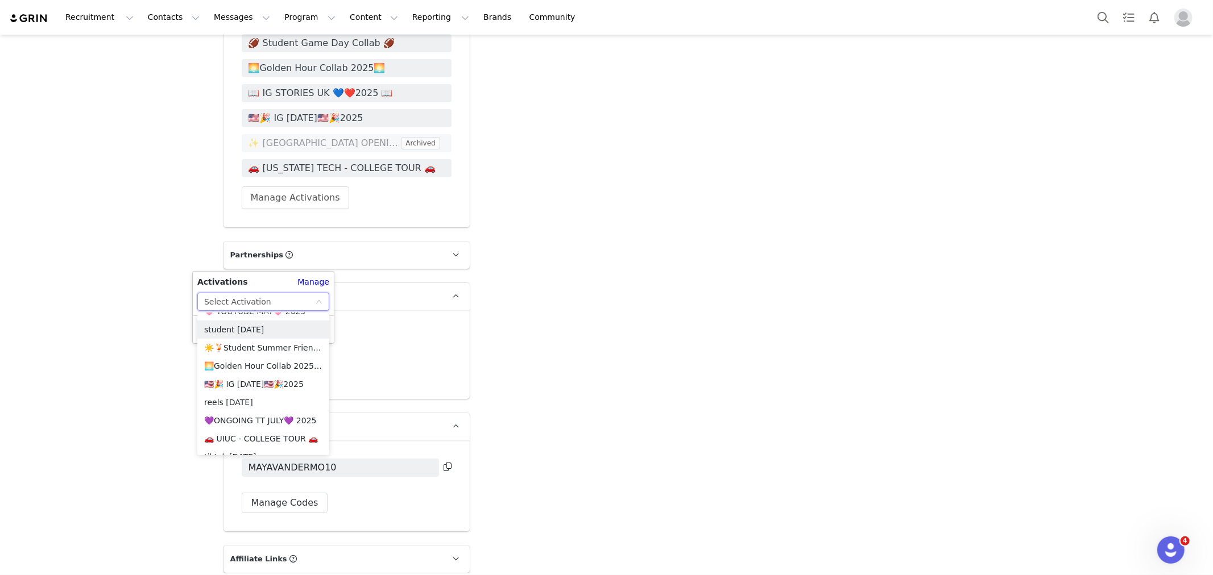
scroll to position [695, 0]
click at [263, 371] on li "🚗 UIUC - COLLEGE TOUR 🚗" at bounding box center [263, 376] width 132 height 18
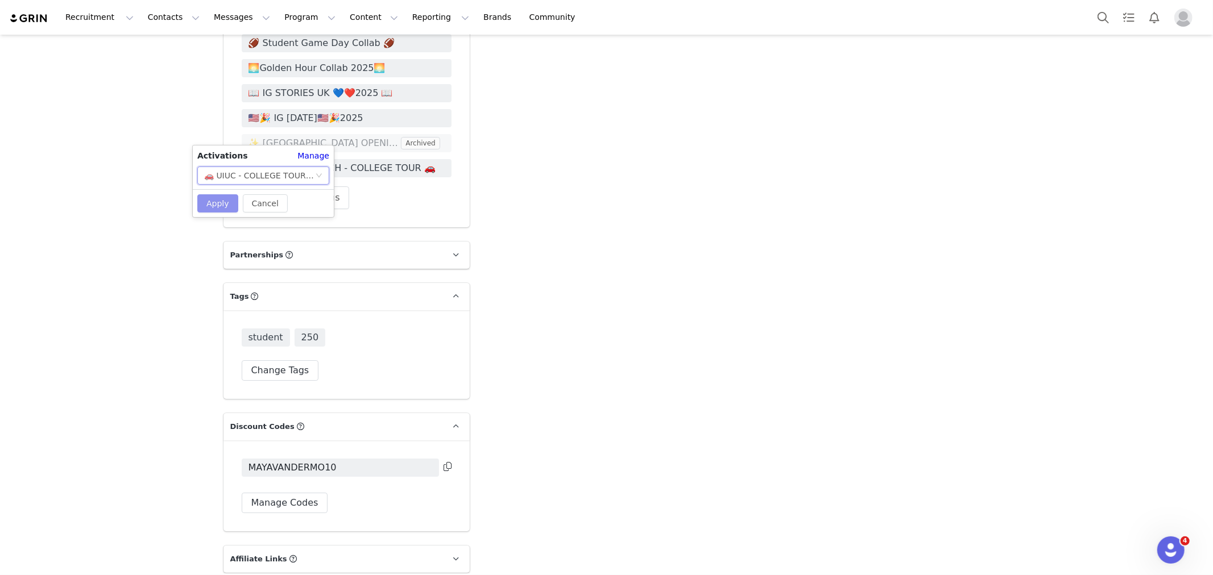
click at [217, 207] on button "Apply" at bounding box center [217, 203] width 41 height 18
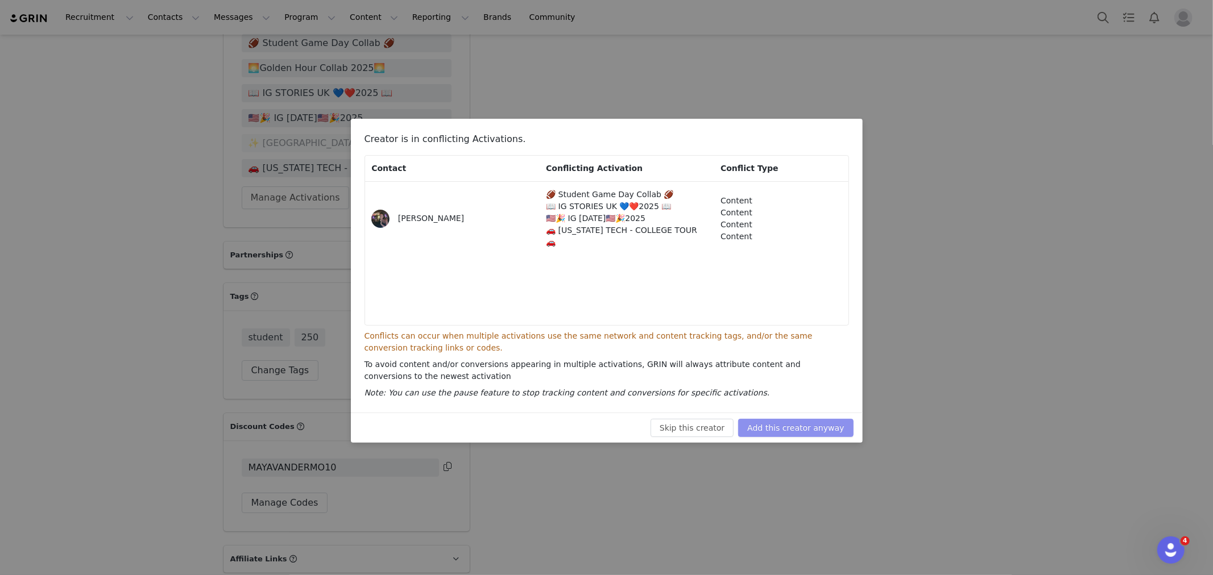
click at [785, 425] on button "Add this creator anyway" at bounding box center [795, 428] width 115 height 18
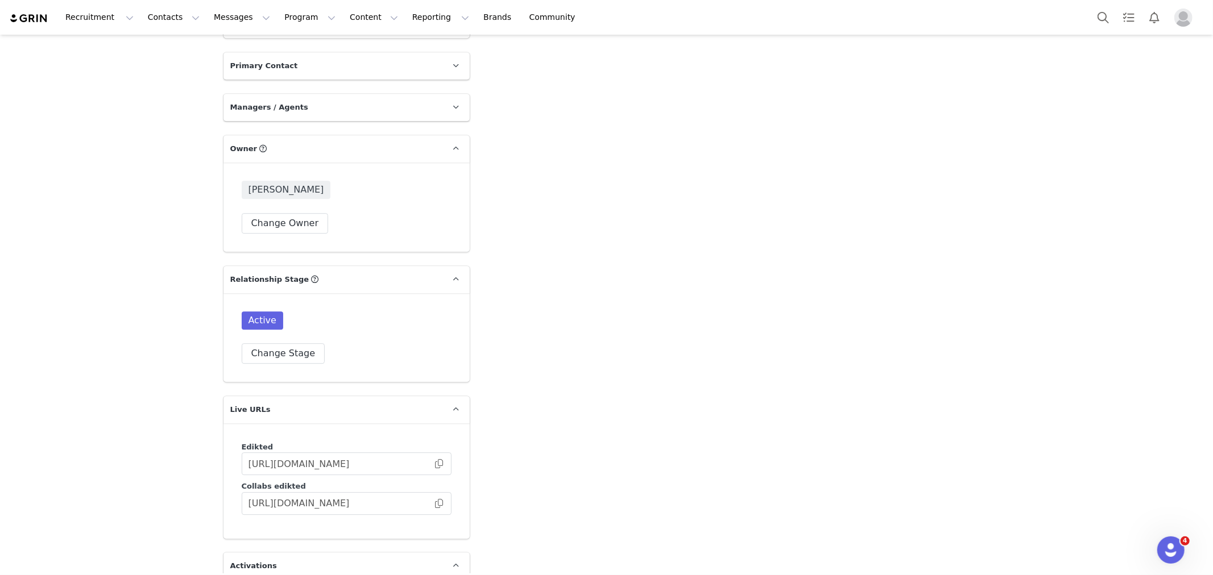
scroll to position [0, 0]
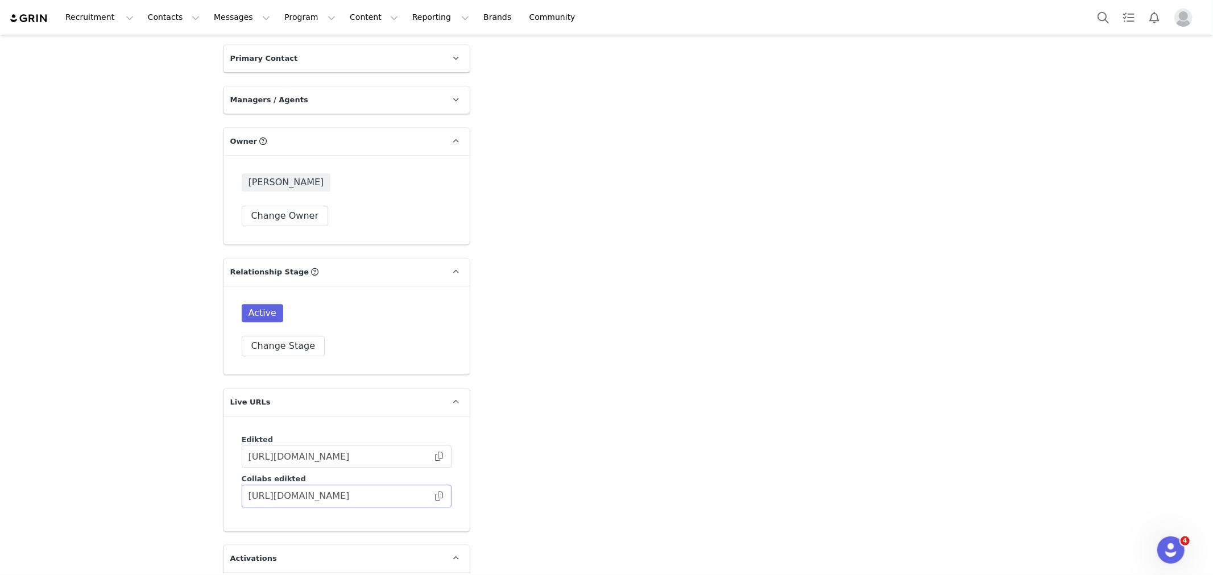
click at [434, 496] on span at bounding box center [438, 496] width 11 height 0
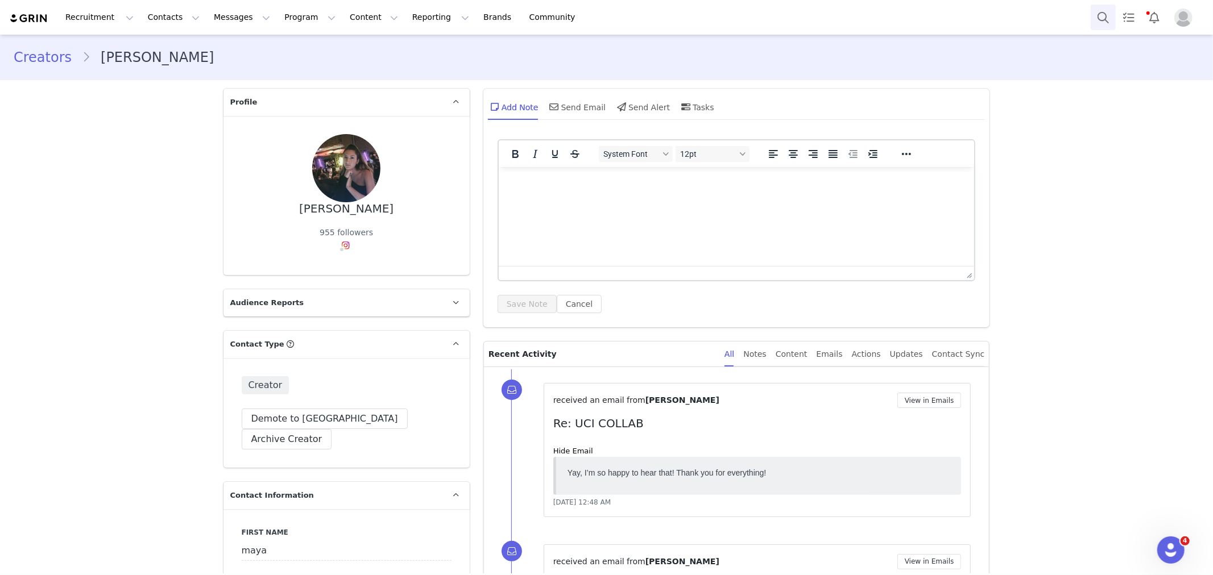
click at [1101, 10] on button "Search" at bounding box center [1102, 18] width 25 height 26
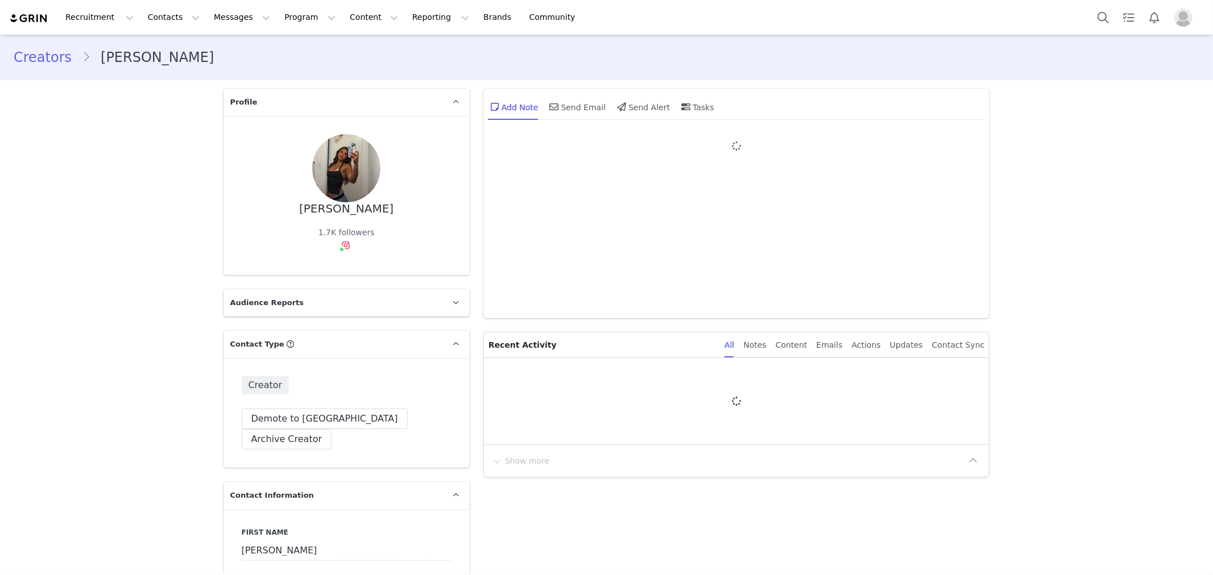
type input "+1 ([GEOGRAPHIC_DATA])"
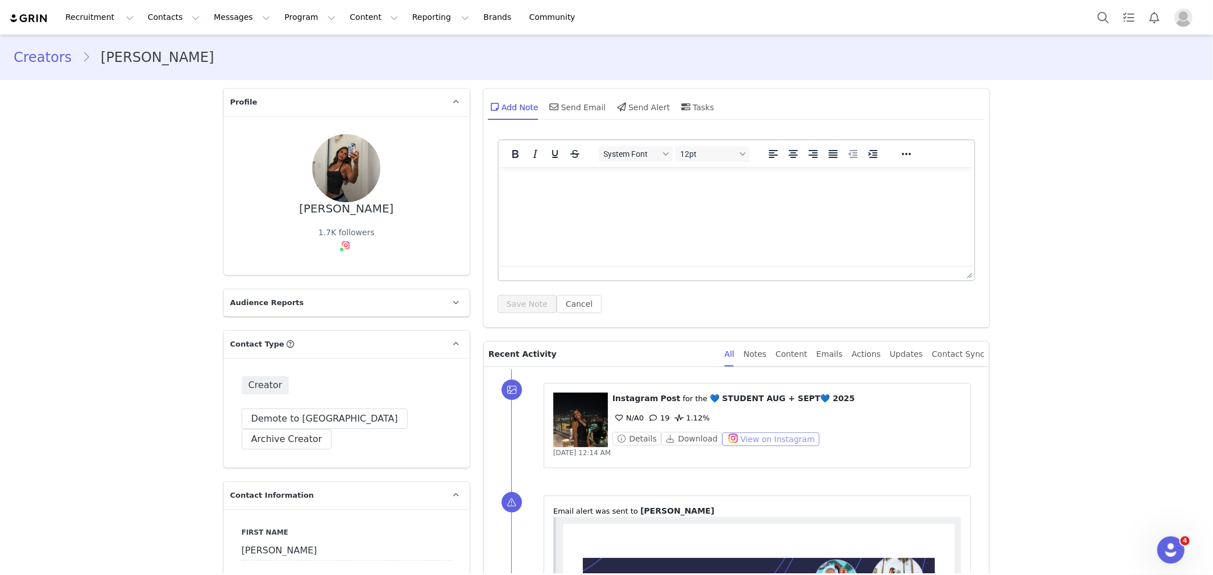
click at [761, 443] on button "View on Instagram" at bounding box center [770, 440] width 97 height 14
click at [231, 20] on button "Messages Messages" at bounding box center [242, 18] width 70 height 26
click at [230, 68] on div "Inbox" at bounding box center [233, 71] width 76 height 12
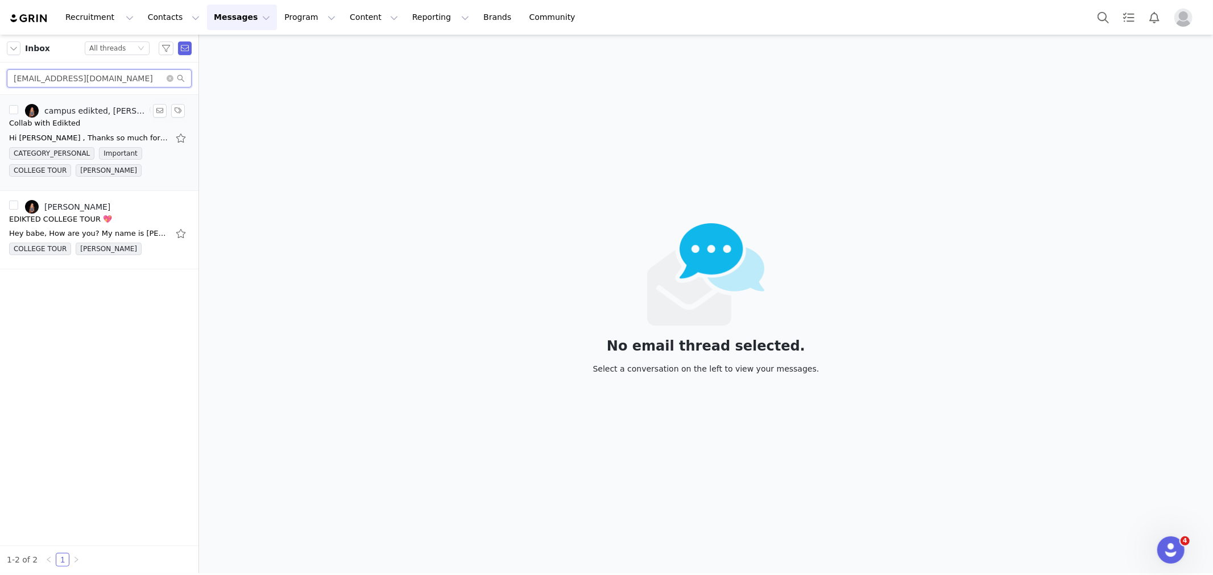
drag, startPoint x: 138, startPoint y: 86, endPoint x: 0, endPoint y: 95, distance: 138.5
click at [0, 95] on div "Inbox Status All threads [EMAIL_ADDRESS][DOMAIN_NAME] campus edikted, [PERSON_N…" at bounding box center [99, 304] width 198 height 539
paste input "assymaxcoto"
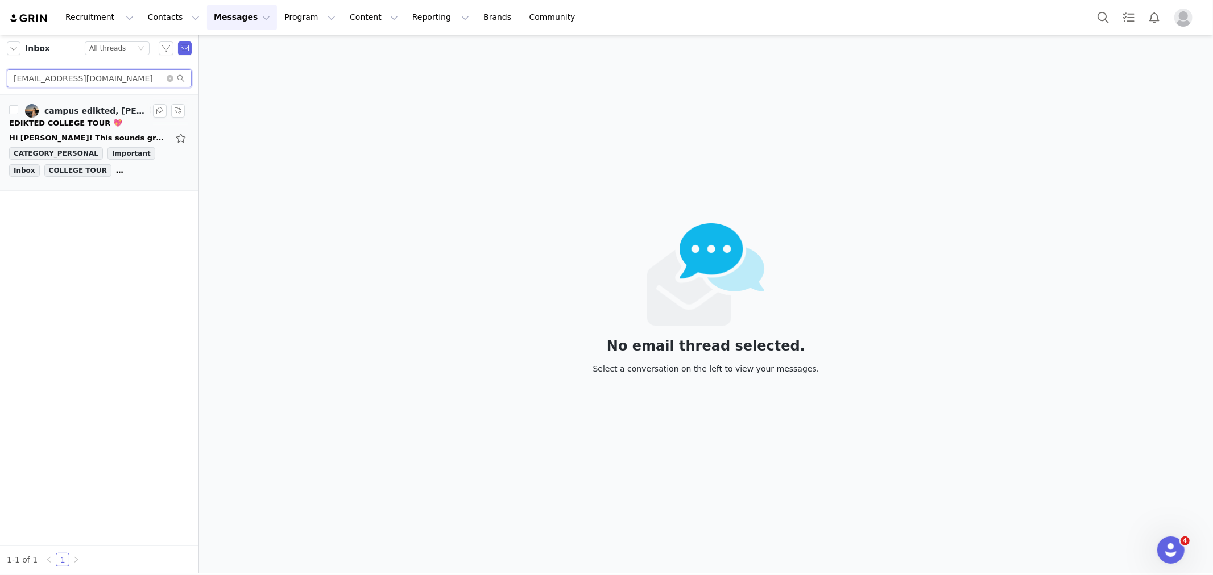
type input "[EMAIL_ADDRESS][DOMAIN_NAME]"
click at [48, 131] on div "Hi Lily! This sounds great, I am looking forward to working with you guys! I am…" at bounding box center [99, 138] width 180 height 18
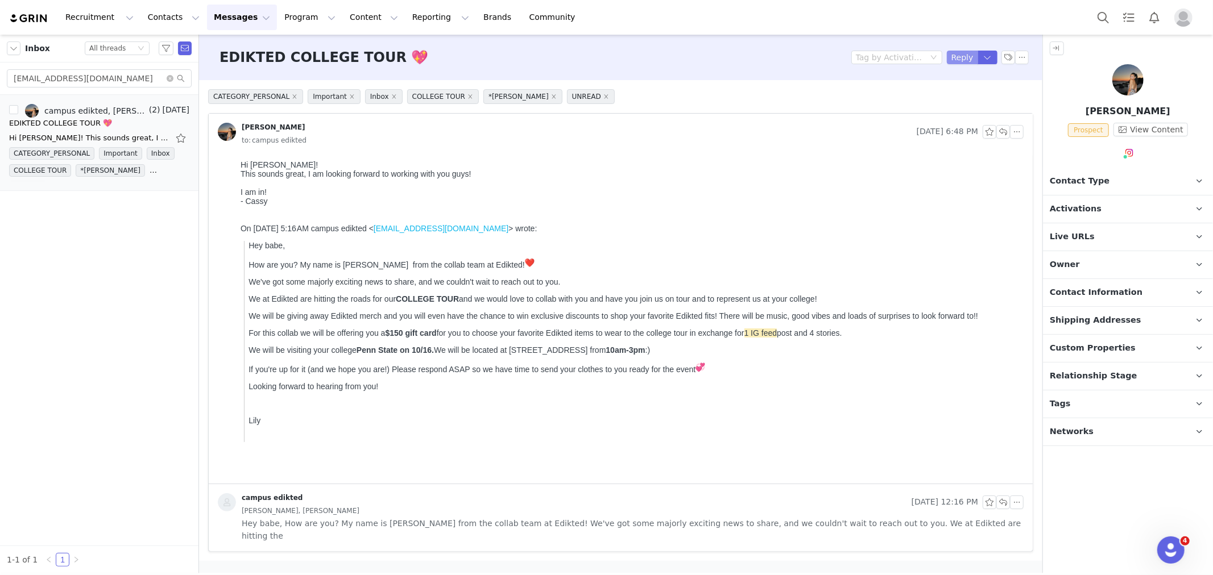
click at [953, 60] on button "Reply" at bounding box center [962, 58] width 31 height 14
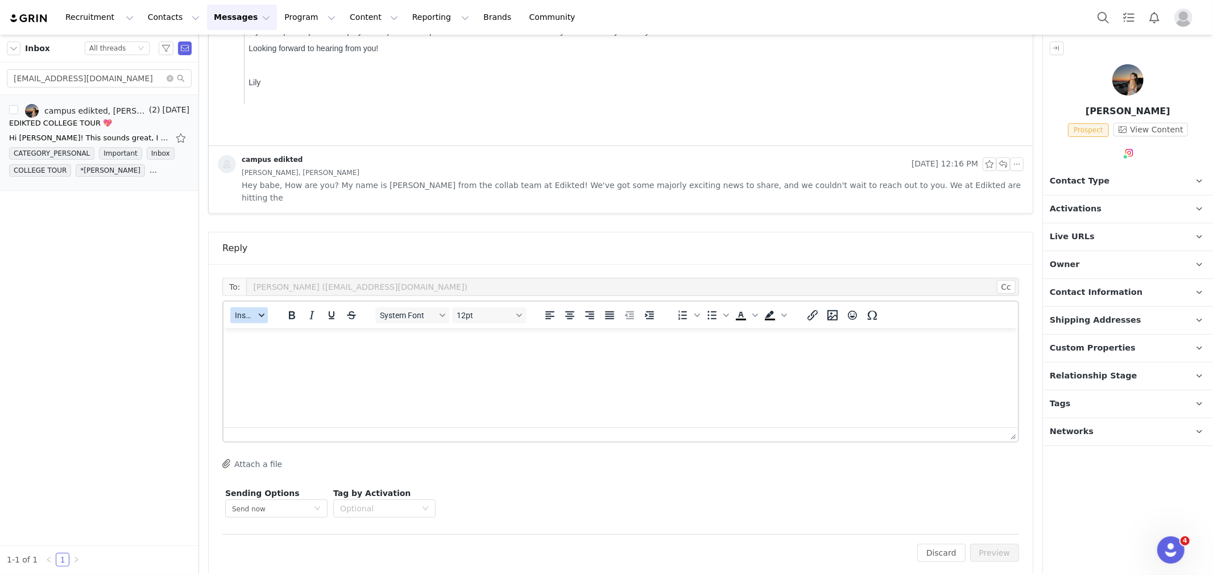
click at [246, 311] on span "Insert" at bounding box center [245, 315] width 20 height 9
click at [259, 320] on div "Insert Template" at bounding box center [290, 323] width 102 height 14
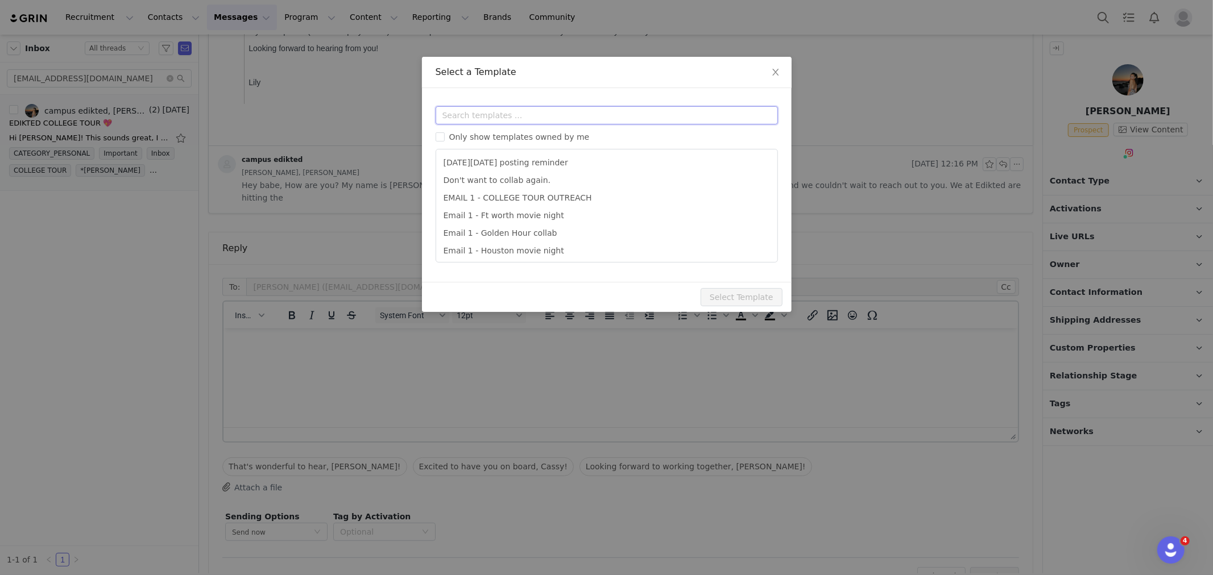
click at [470, 122] on input "text" at bounding box center [607, 115] width 342 height 18
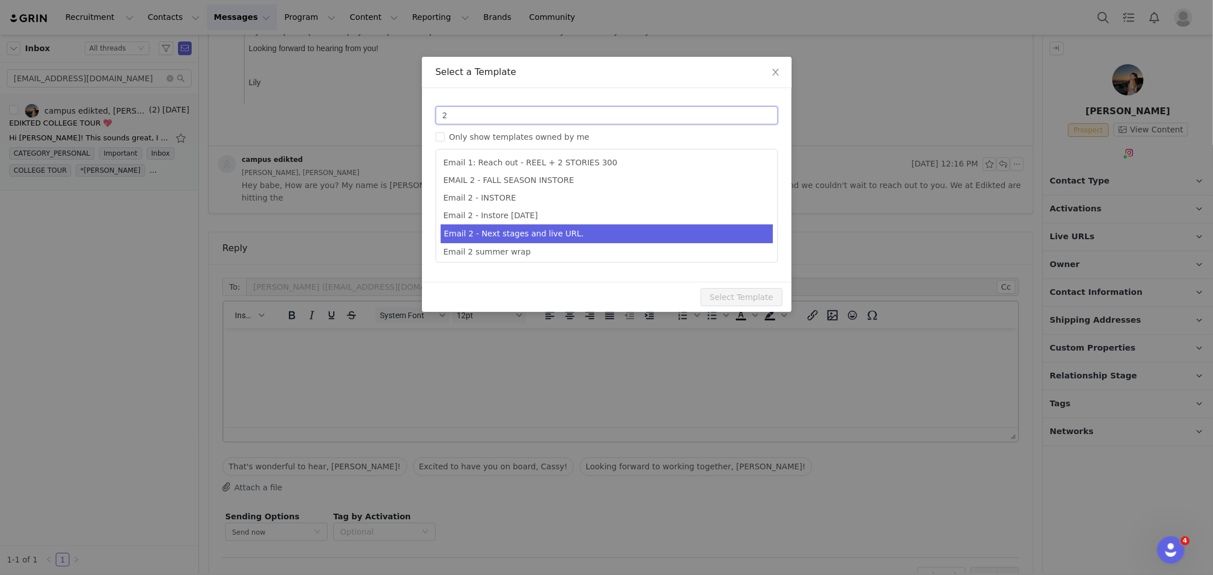
scroll to position [56, 0]
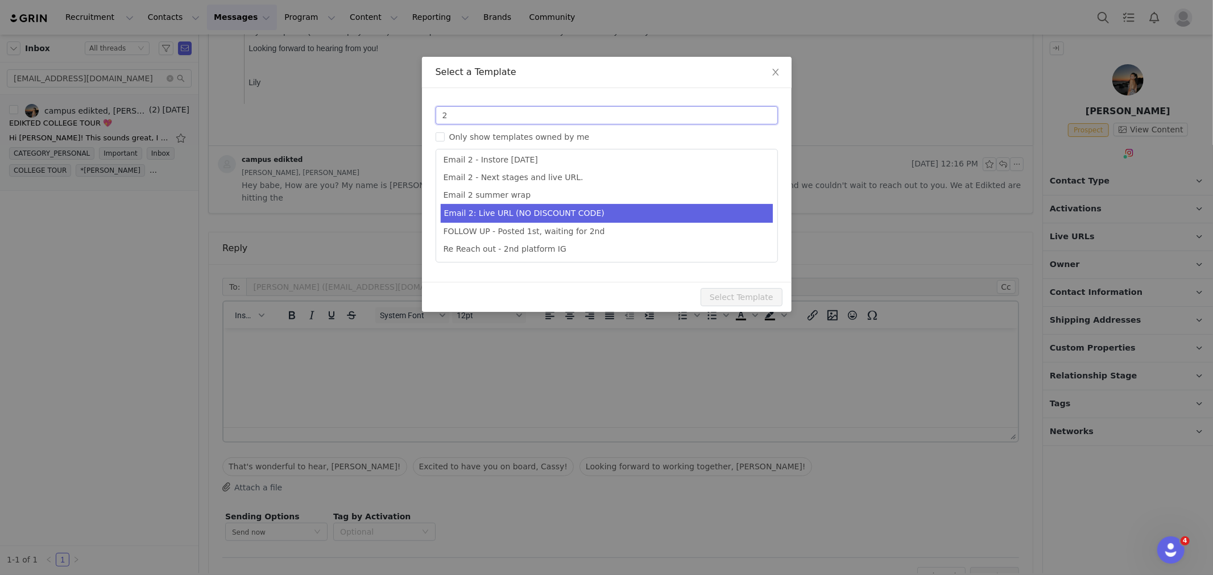
type input "2"
type input "Collab with Edikted"
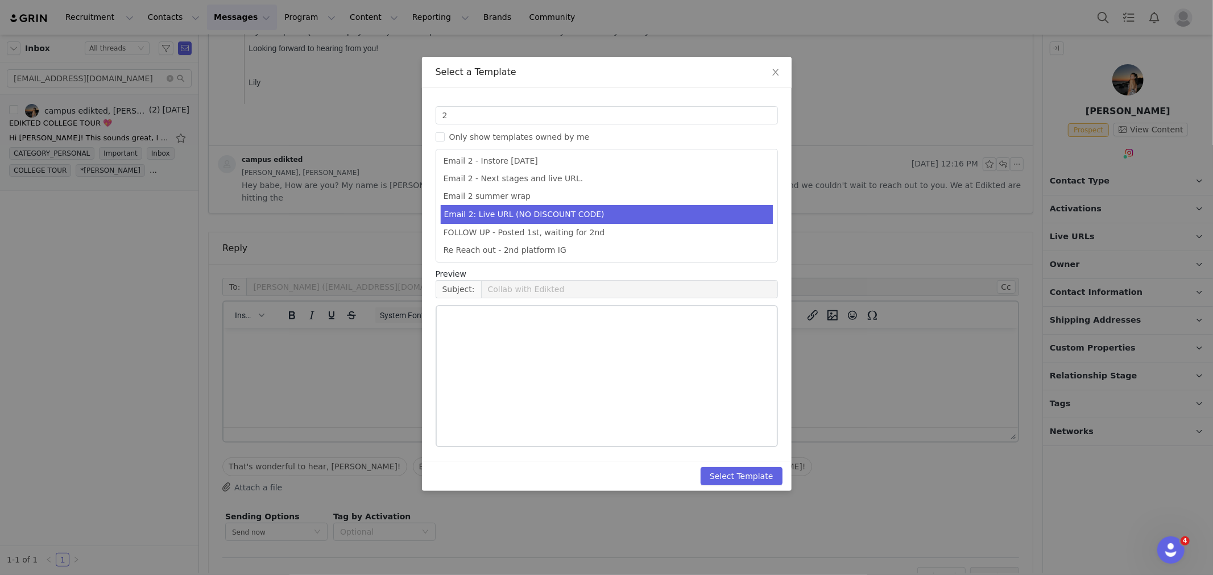
click at [563, 217] on li "Email 2: Live URL (NO DISCOUNT CODE)" at bounding box center [607, 214] width 332 height 19
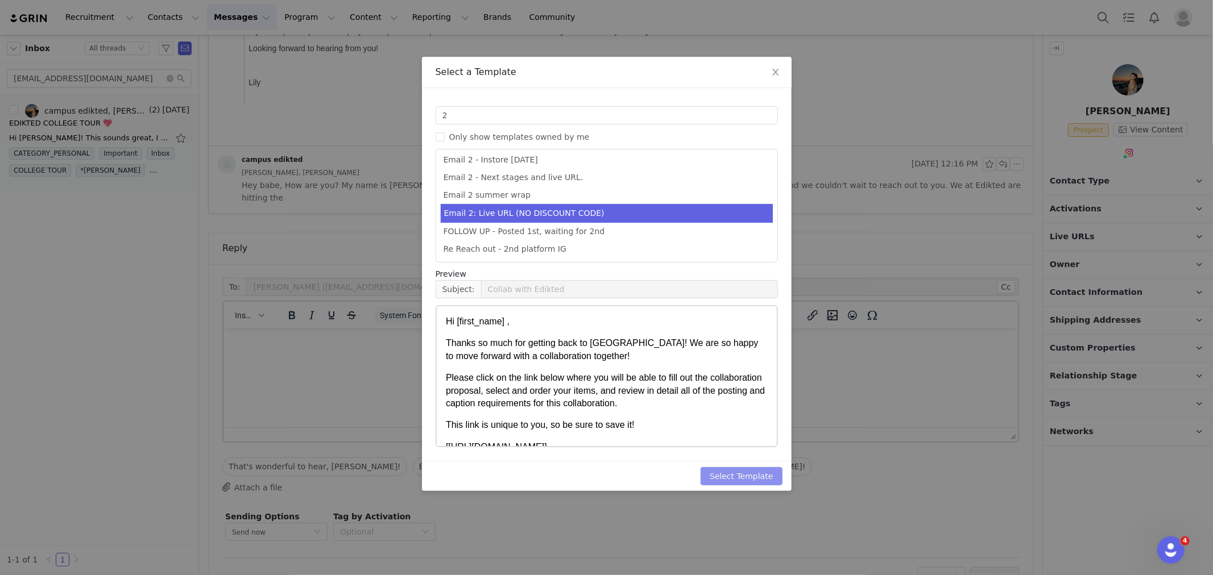
click at [744, 475] on button "Select Template" at bounding box center [741, 476] width 82 height 18
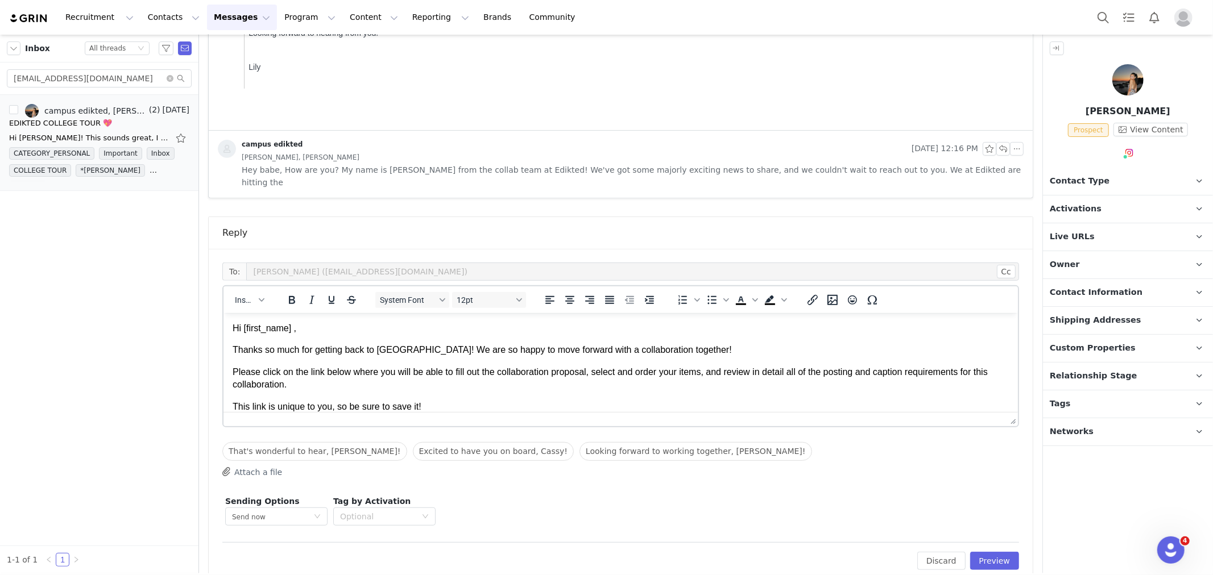
scroll to position [362, 0]
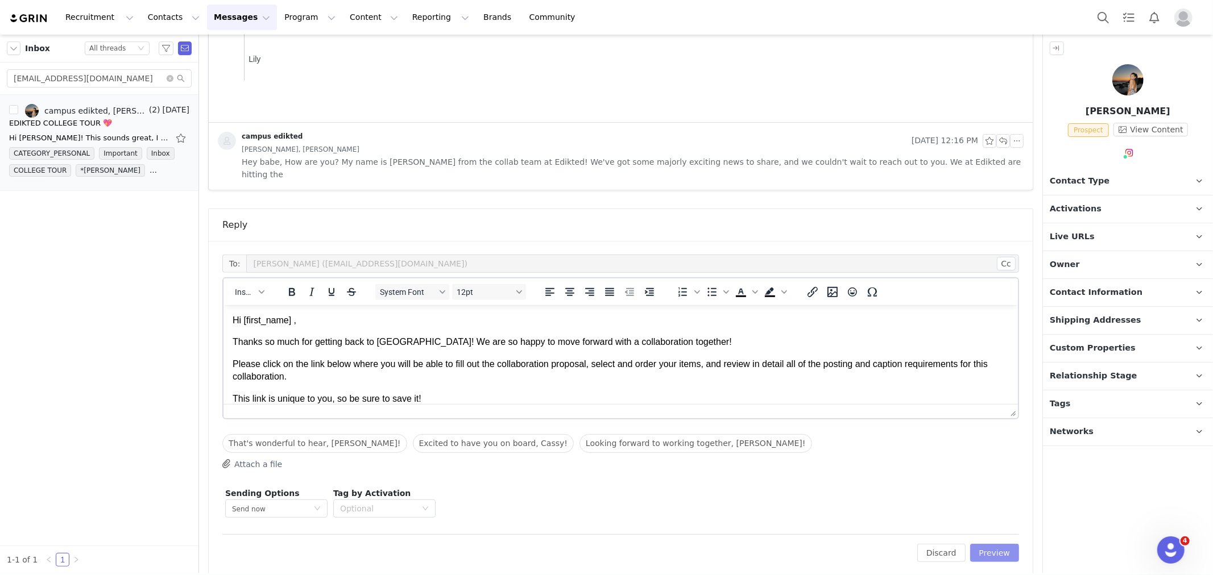
click at [996, 544] on button "Preview" at bounding box center [994, 553] width 49 height 18
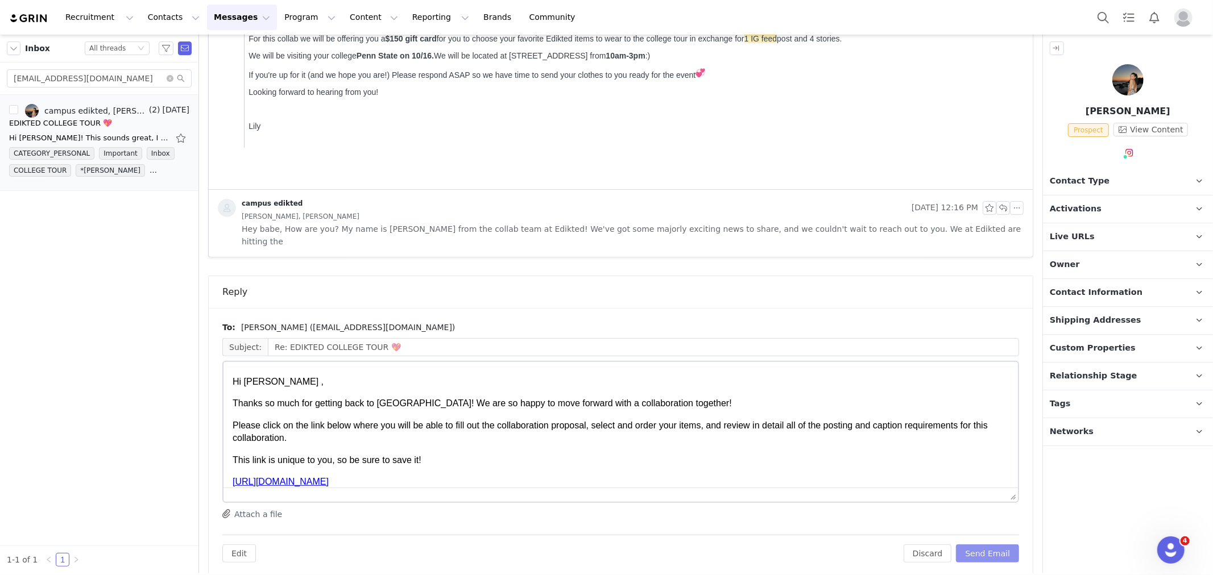
scroll to position [0, 0]
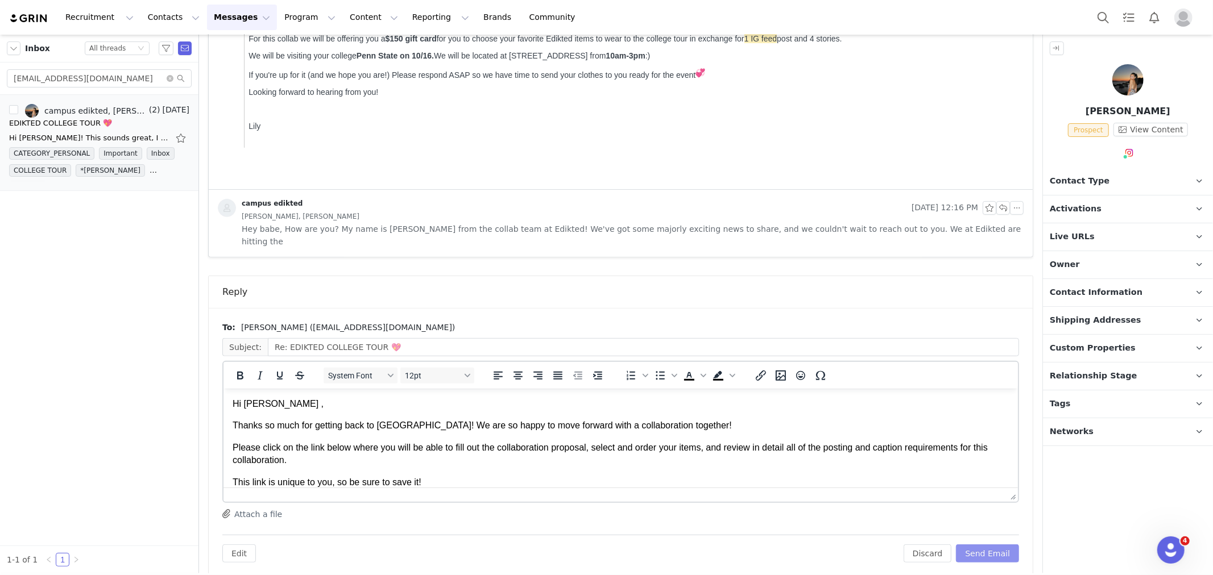
click at [996, 545] on button "Send Email" at bounding box center [987, 554] width 63 height 18
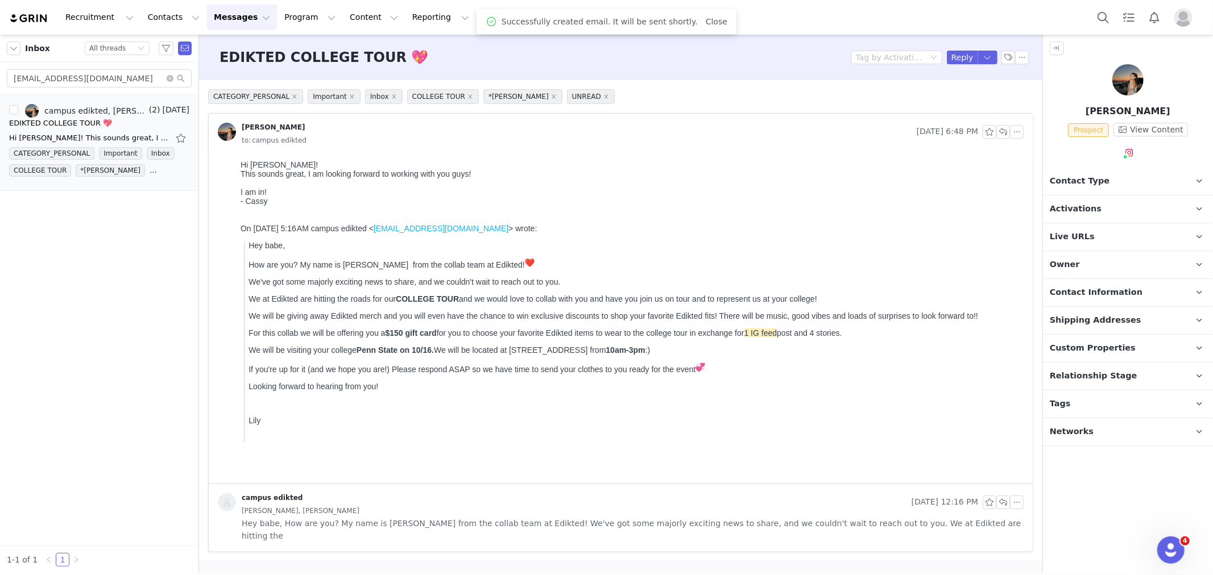
click at [1078, 185] on span "Contact Type" at bounding box center [1080, 181] width 60 height 13
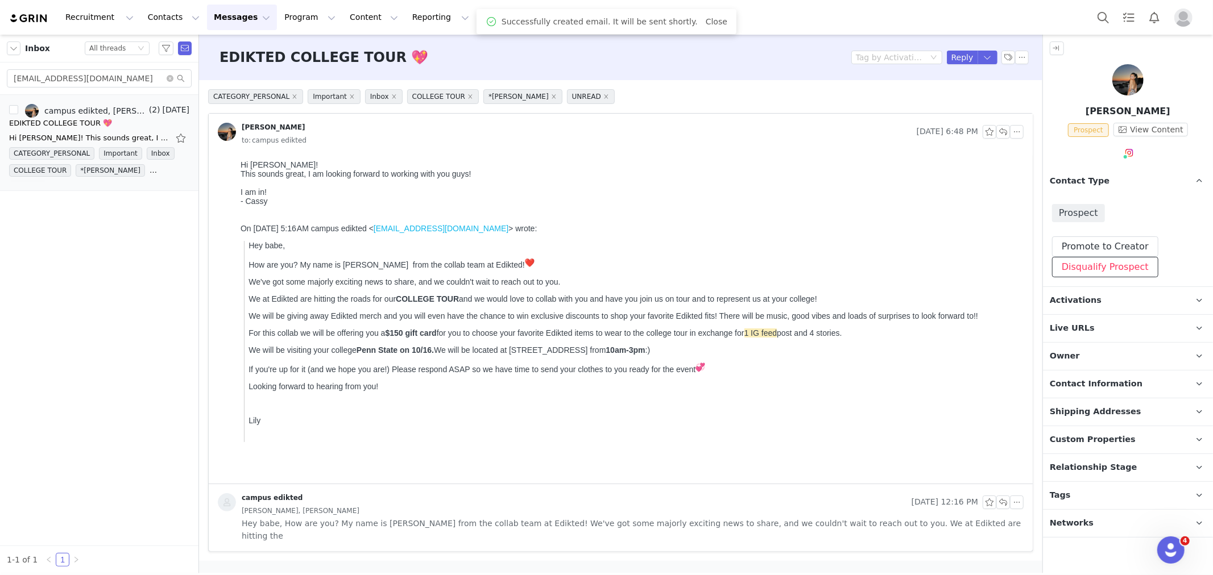
click at [1089, 257] on button "Disqualify Prospect" at bounding box center [1105, 267] width 106 height 20
click at [1089, 240] on button "Promote to Creator" at bounding box center [1105, 247] width 106 height 20
click at [1088, 308] on p "Activations" at bounding box center [1114, 300] width 143 height 27
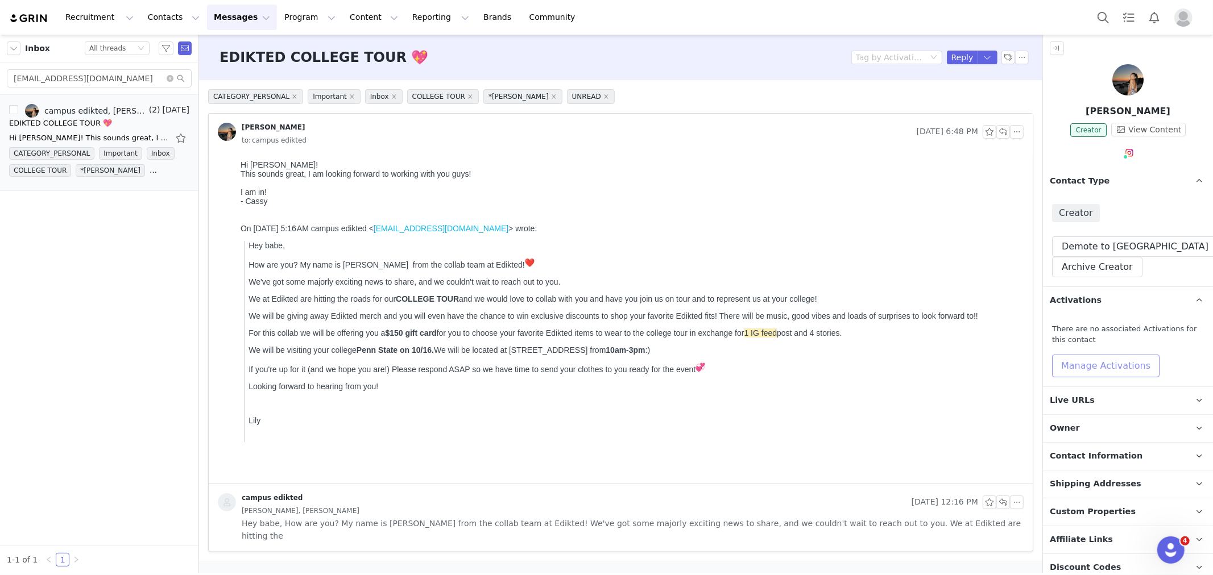
click at [1088, 373] on button "Manage Activations" at bounding box center [1105, 366] width 107 height 23
click at [1076, 410] on div "Select Activation" at bounding box center [1052, 409] width 67 height 17
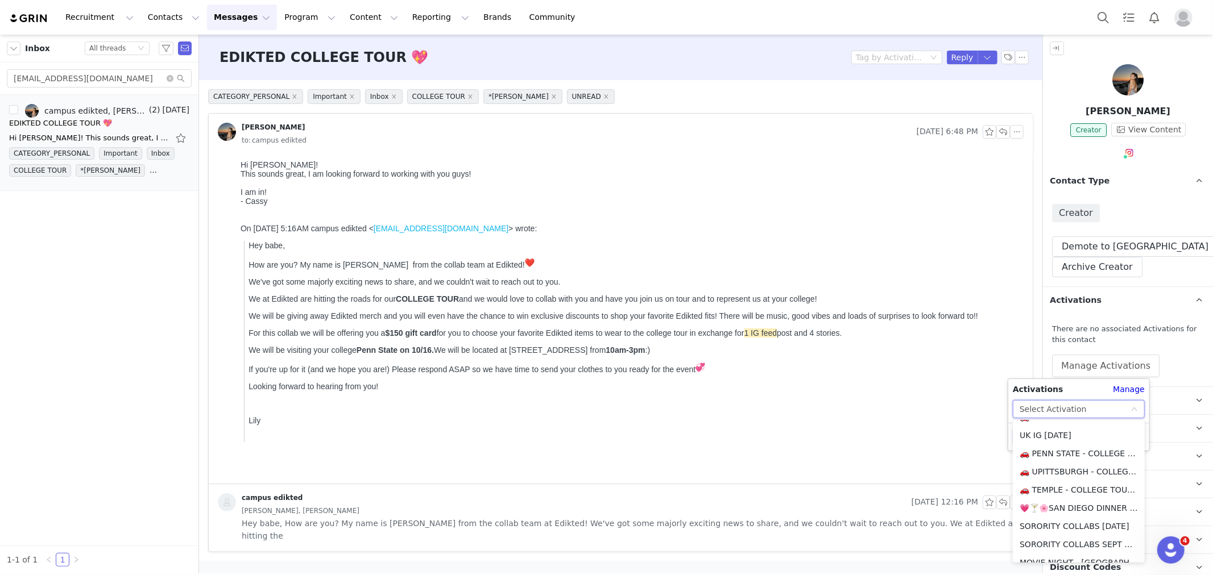
scroll to position [189, 0]
click at [1084, 439] on li "🚗 PENN STATE - COLLEGE TOUR 🚗" at bounding box center [1079, 443] width 132 height 18
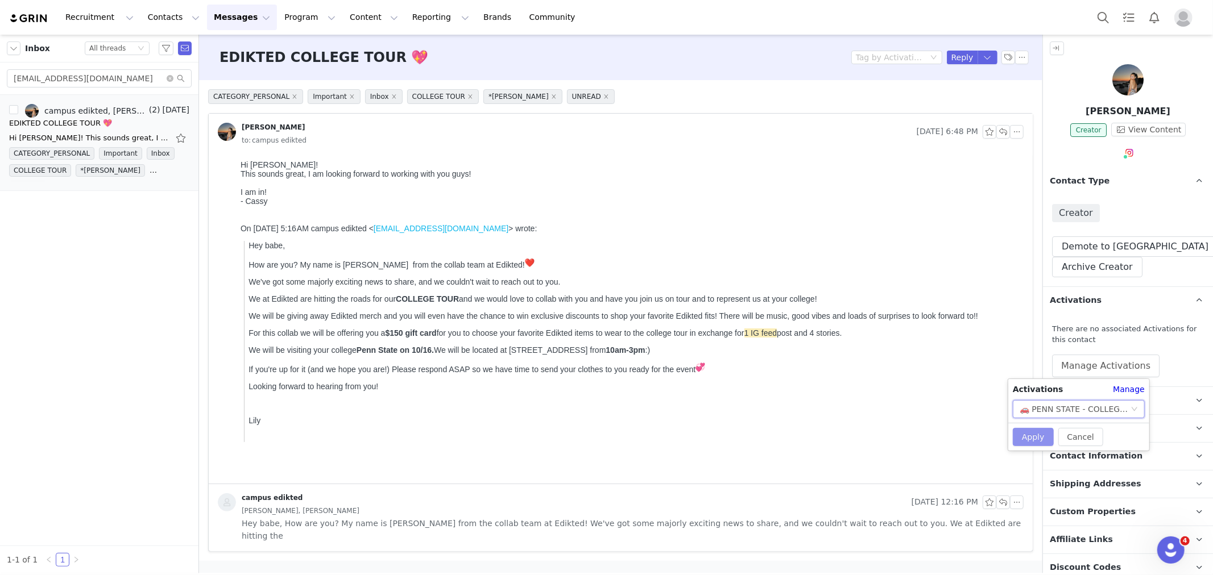
click at [1023, 434] on button "Apply" at bounding box center [1033, 437] width 41 height 18
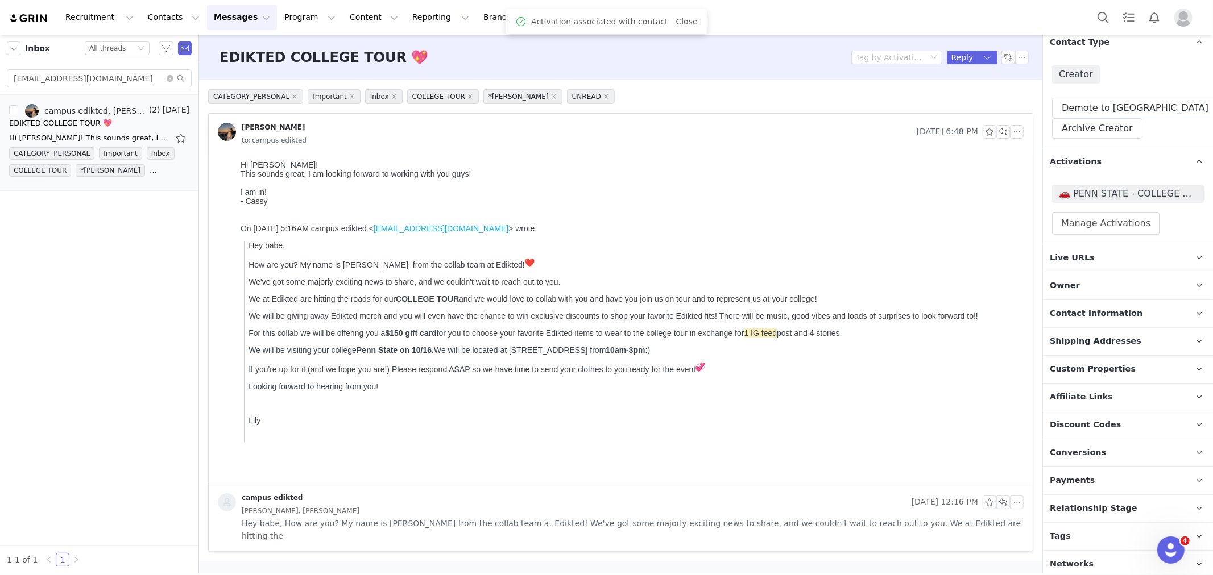
scroll to position [143, 0]
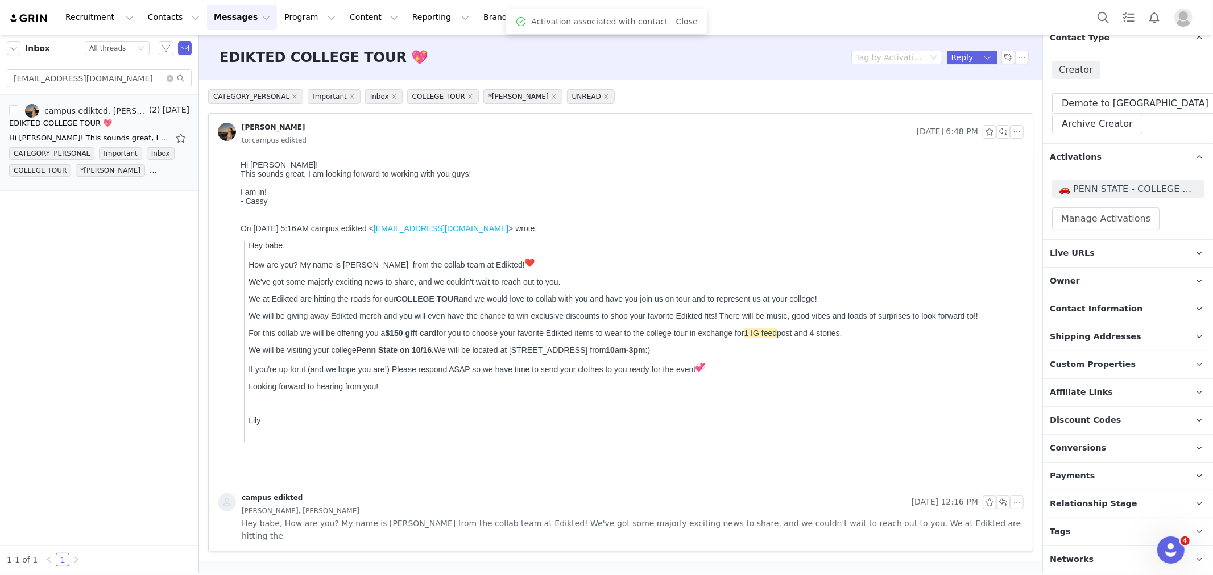
click at [1118, 509] on span "Relationship Stage" at bounding box center [1094, 504] width 88 height 13
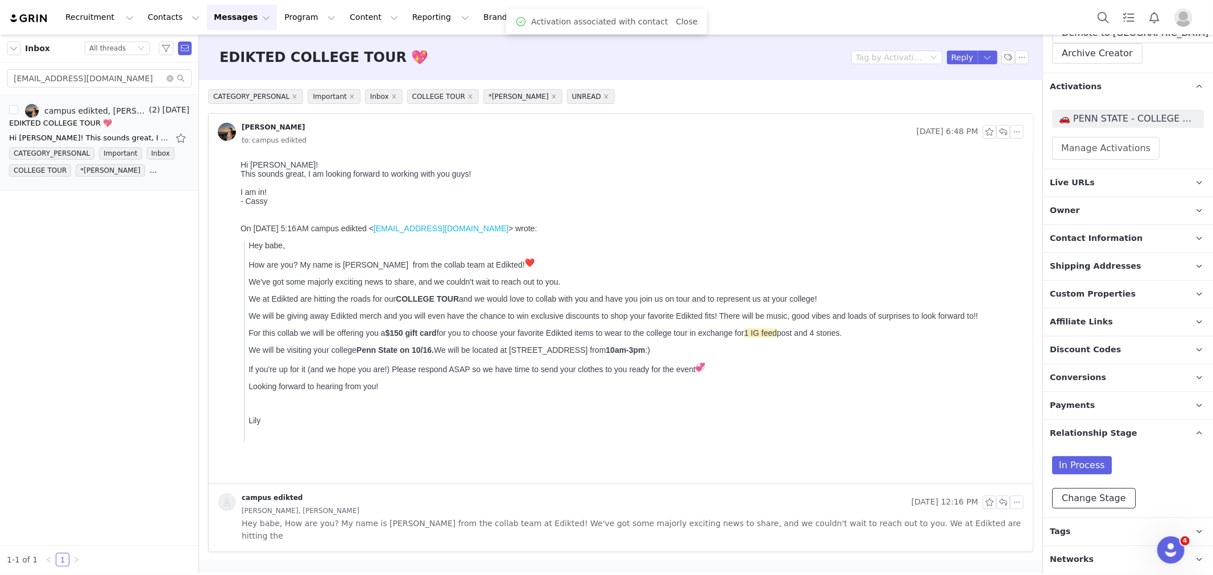
click at [1109, 502] on button "Change Stage" at bounding box center [1094, 498] width 84 height 20
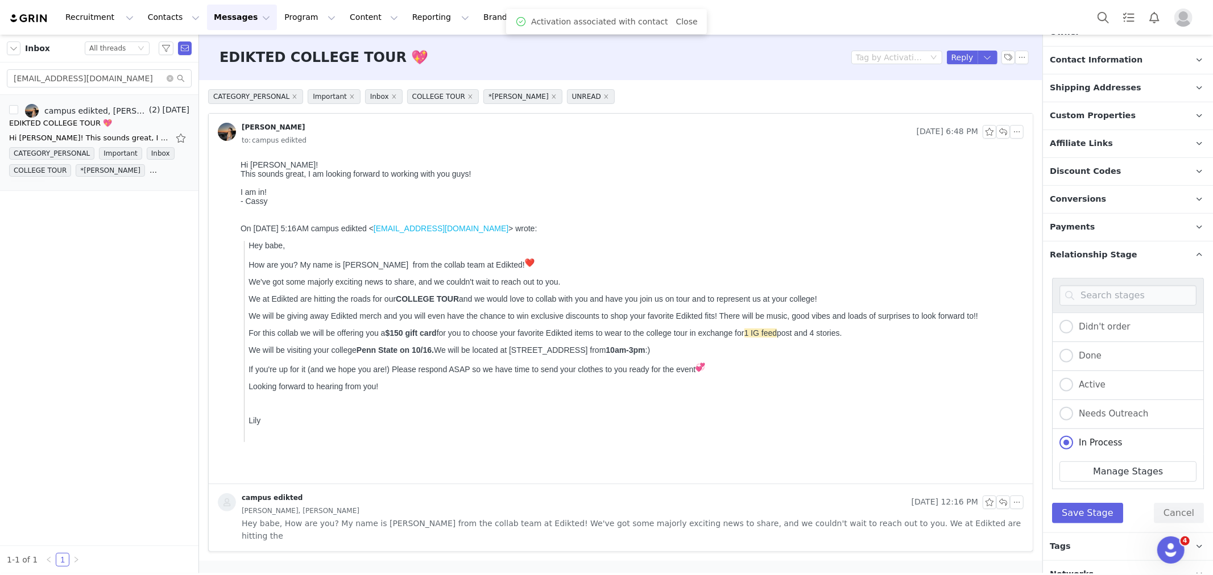
scroll to position [407, 0]
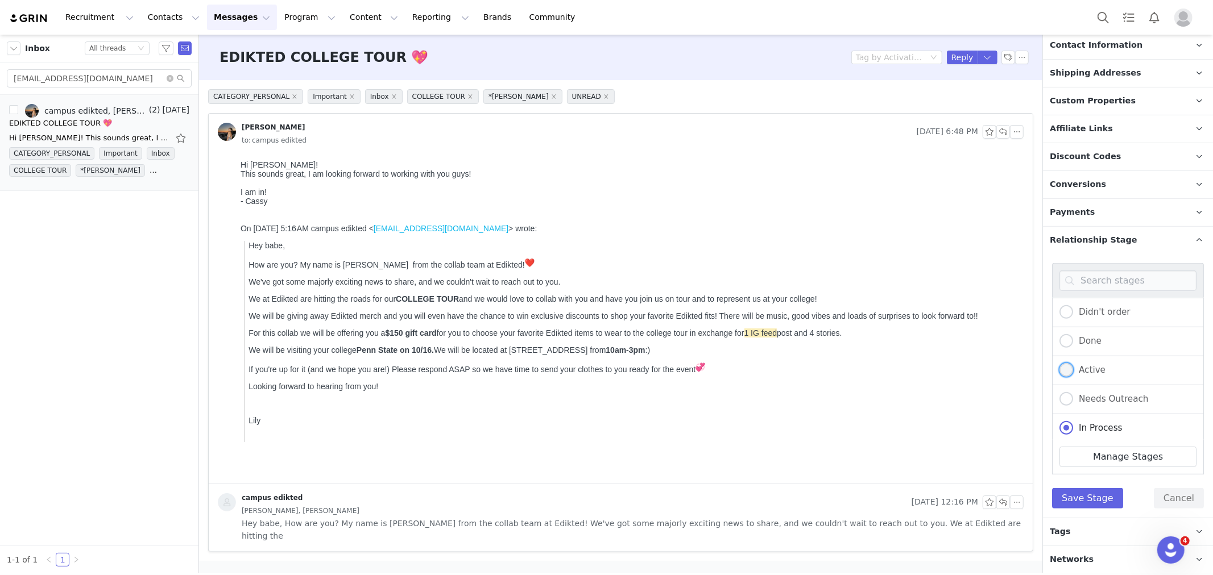
click at [1090, 373] on label "Active" at bounding box center [1082, 370] width 46 height 15
click at [1073, 373] on input "Active" at bounding box center [1066, 370] width 14 height 15
radio input "true"
radio input "false"
click at [1092, 503] on button "Save Stage" at bounding box center [1087, 498] width 71 height 20
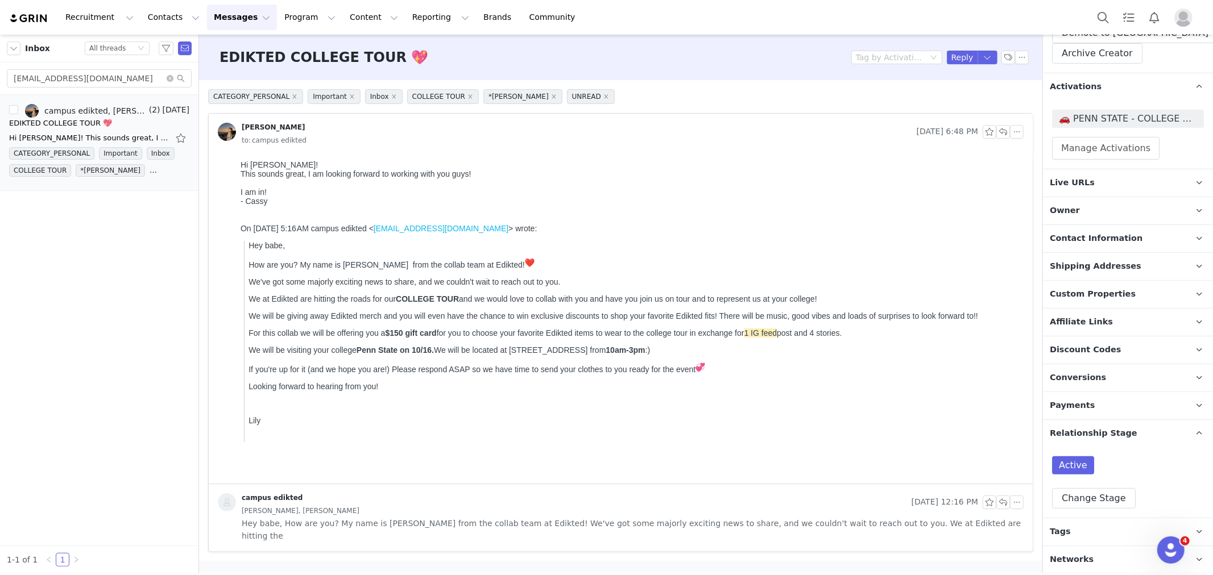
click at [1090, 527] on p "Tags Keep track of your contacts by assigning them tags. You can then filter yo…" at bounding box center [1114, 532] width 143 height 27
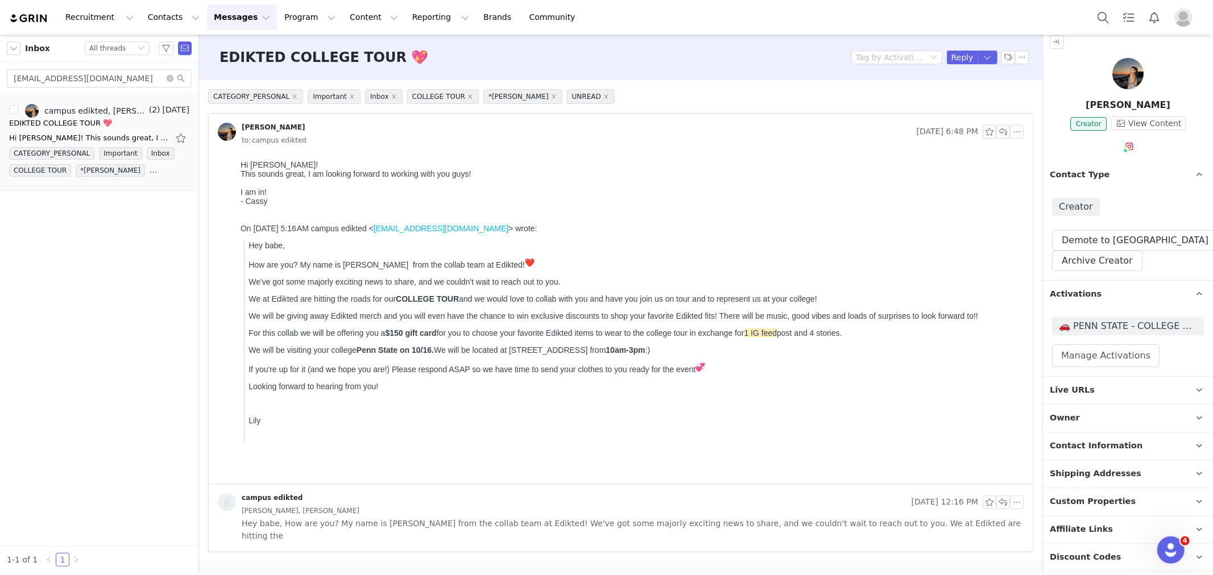
scroll to position [0, 0]
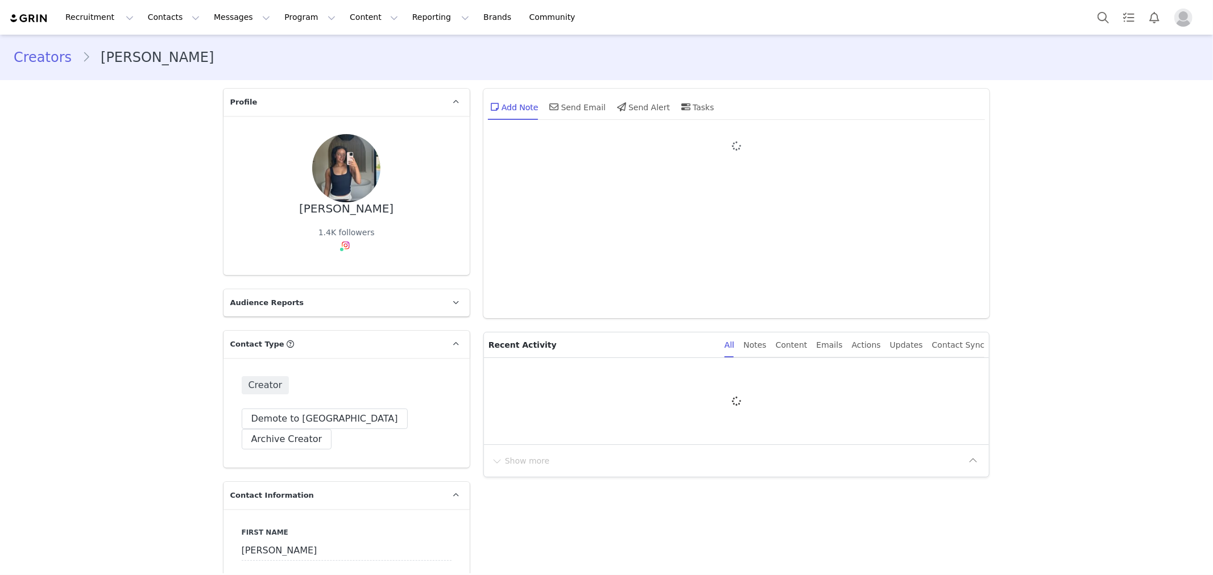
type input "+1 ([GEOGRAPHIC_DATA])"
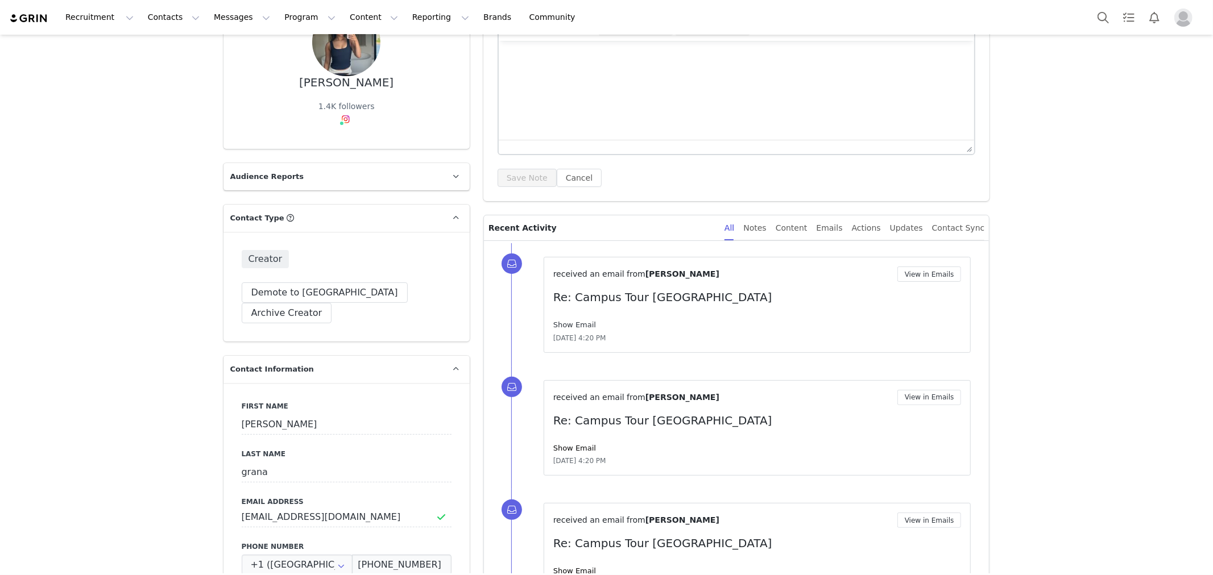
click at [580, 327] on link "Show Email" at bounding box center [574, 325] width 43 height 9
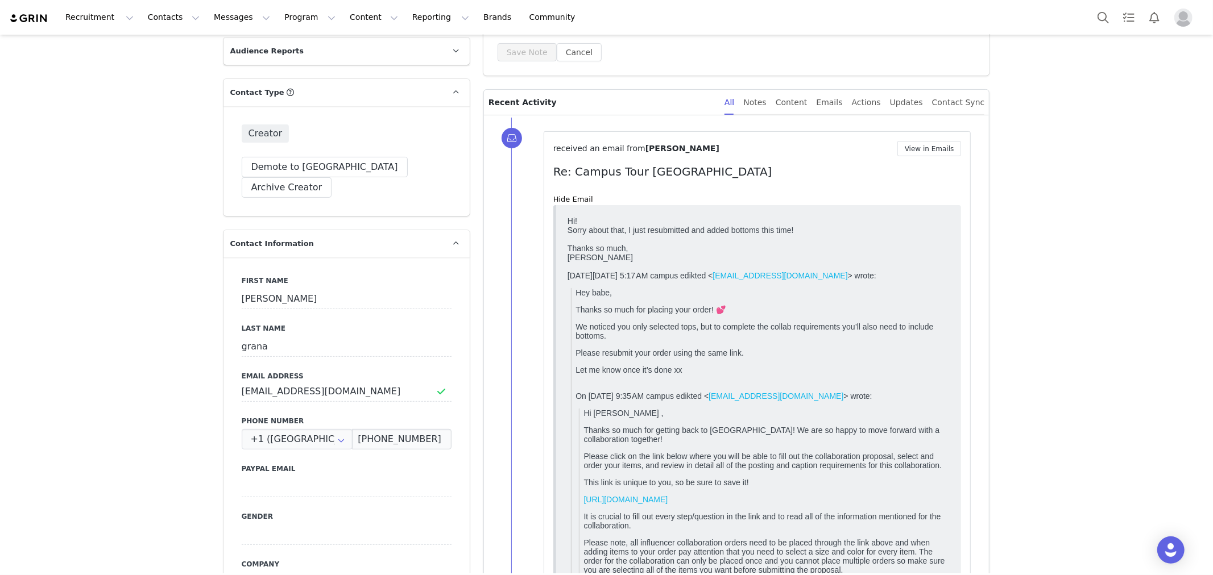
scroll to position [252, 0]
drag, startPoint x: 1142, startPoint y: 538, endPoint x: 606, endPoint y: 314, distance: 581.6
drag, startPoint x: 43, startPoint y: 103, endPoint x: 1026, endPoint y: 256, distance: 994.9
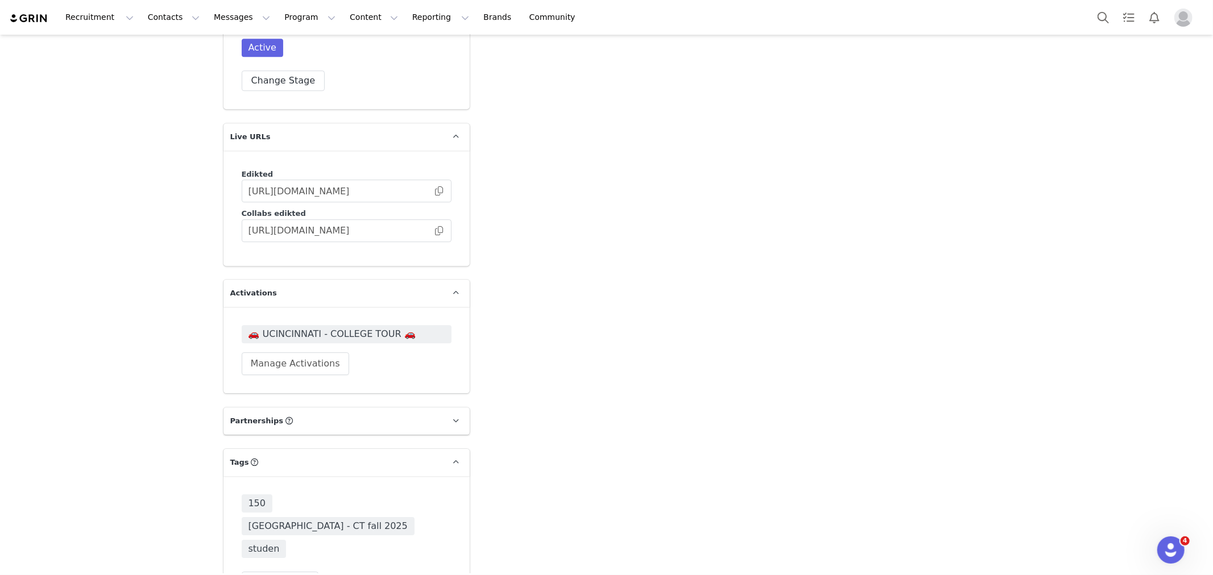
scroll to position [2843, 0]
click at [359, 326] on span "🚗 UCINCINNATI - COLLEGE TOUR 🚗" at bounding box center [346, 333] width 196 height 14
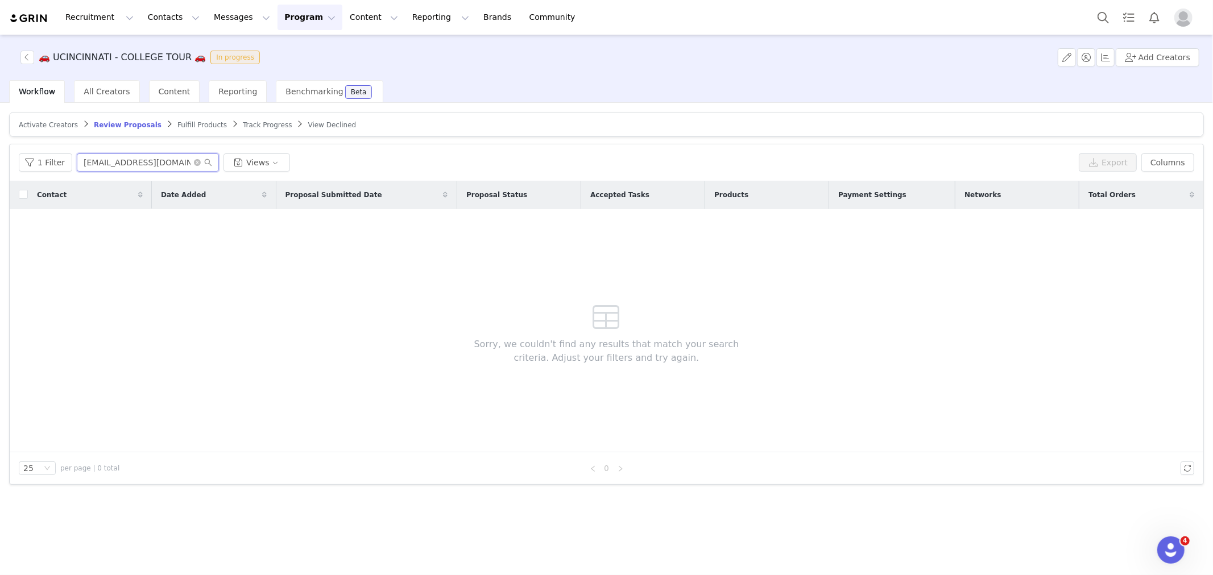
drag, startPoint x: 173, startPoint y: 166, endPoint x: 0, endPoint y: 166, distance: 172.8
click at [0, 167] on div "Activate Creators Review Proposals Fulfill Products Track Progress View Decline…" at bounding box center [606, 338] width 1213 height 471
paste input "smgrana05@gmail.com"
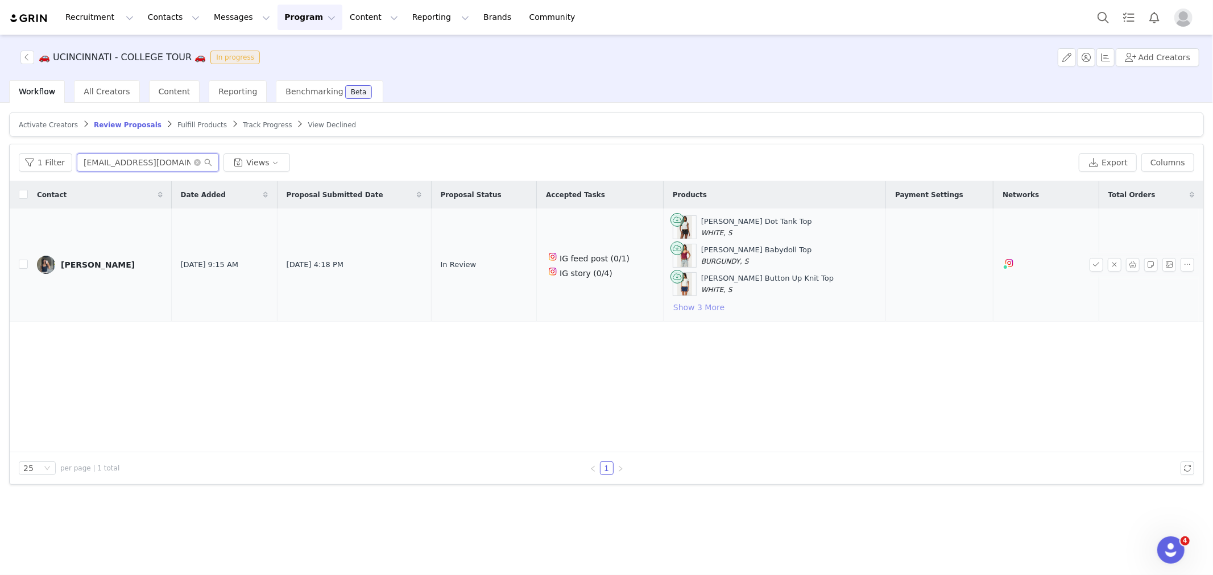
type input "smgrana05@gmail.com"
click at [703, 310] on button "Show 3 More" at bounding box center [699, 308] width 52 height 14
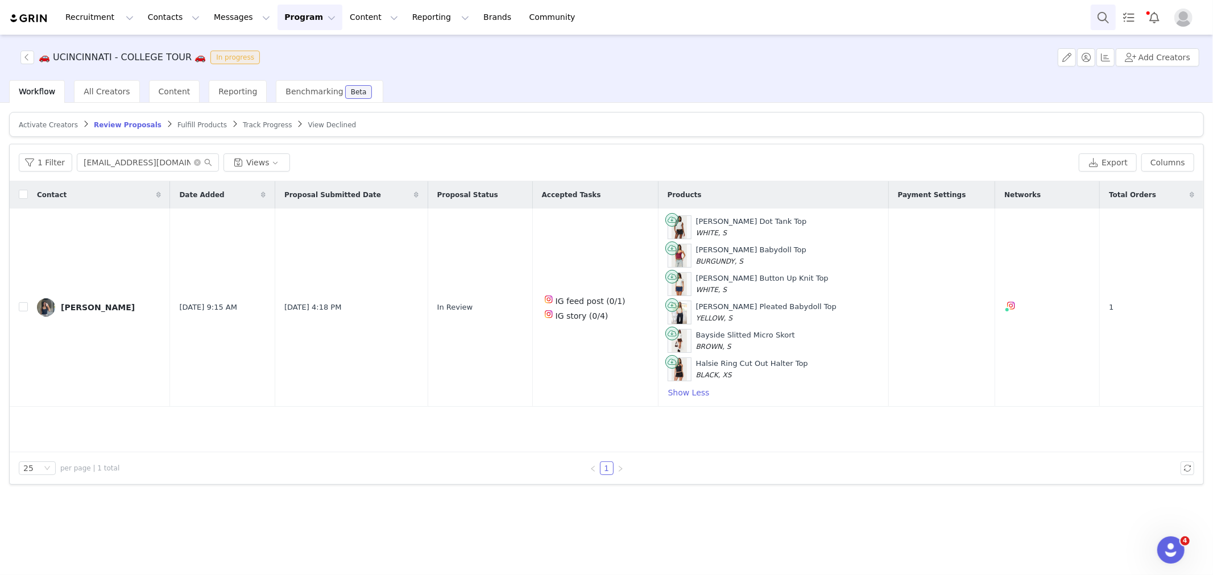
click at [1095, 17] on button "Search" at bounding box center [1102, 18] width 25 height 26
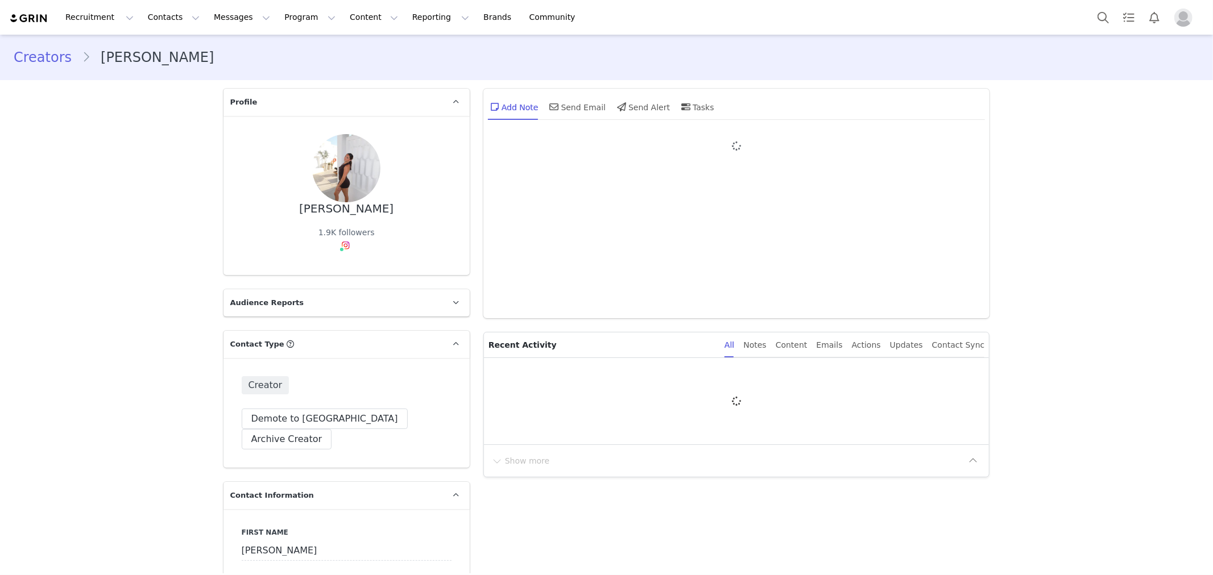
type input "+1 ([GEOGRAPHIC_DATA])"
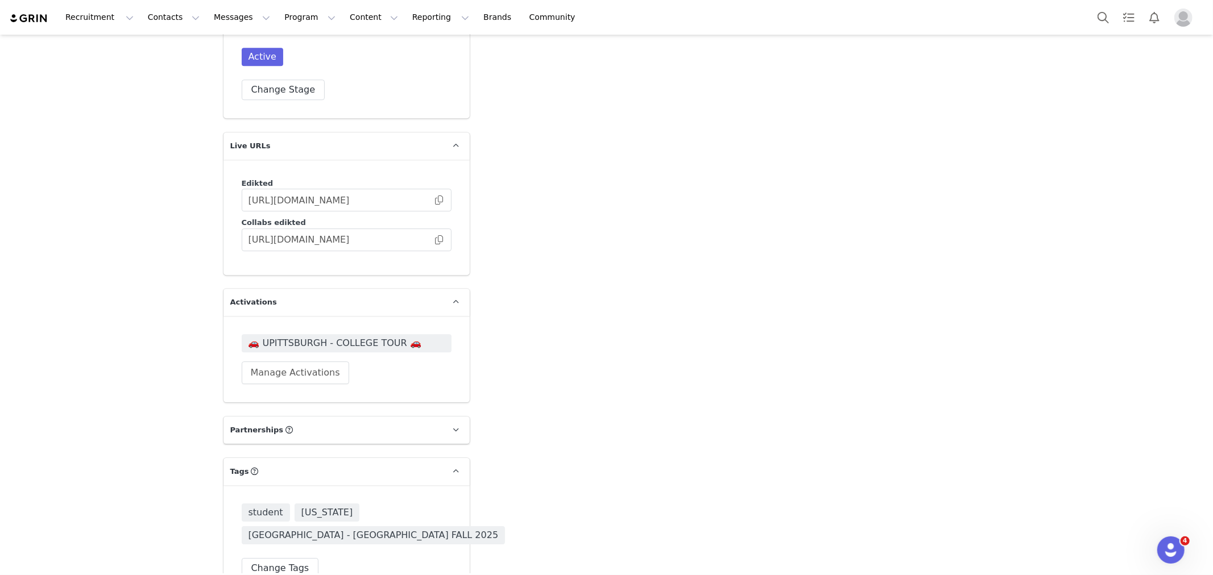
scroll to position [2843, 0]
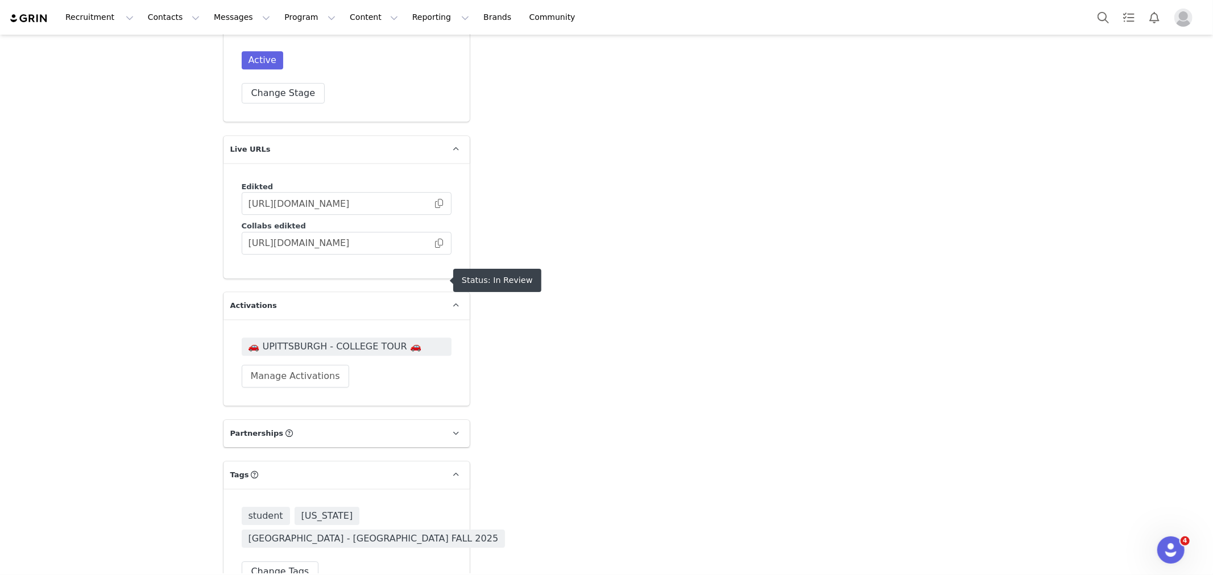
click at [420, 340] on span "🚗 UPITTSBURGH - COLLEGE TOUR 🚗" at bounding box center [346, 347] width 196 height 14
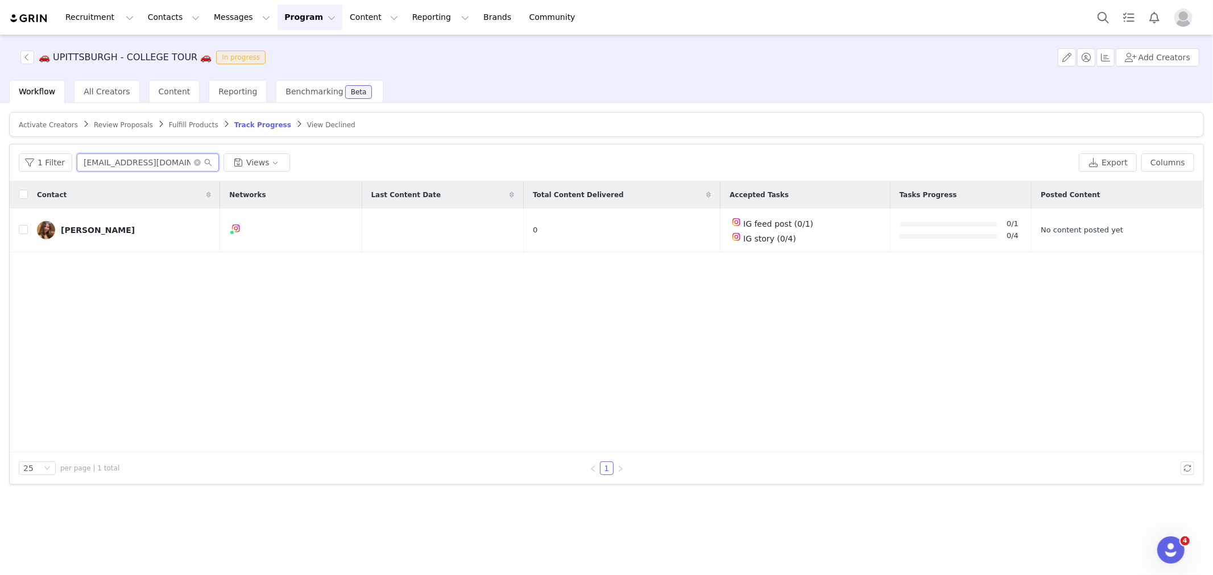
drag, startPoint x: 159, startPoint y: 161, endPoint x: 0, endPoint y: 150, distance: 159.6
click at [0, 151] on div "Activate Creators Review Proposals Fulfill Products Track Progress View Decline…" at bounding box center [606, 338] width 1213 height 471
paste input "brookelizstradley"
type input "[EMAIL_ADDRESS][DOMAIN_NAME]"
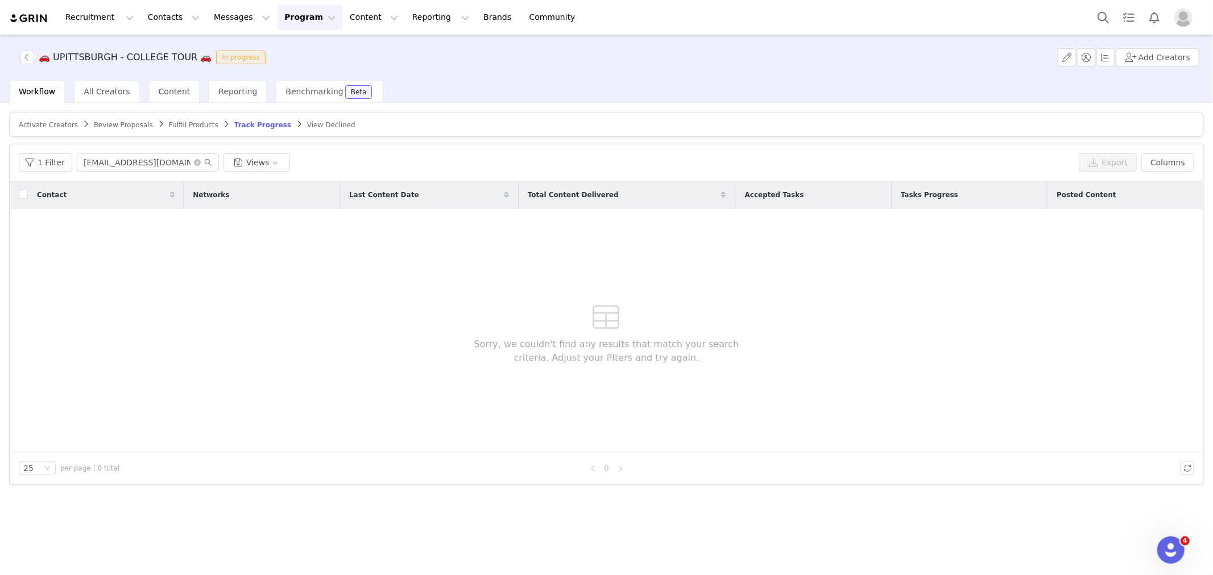
click at [110, 127] on span "Review Proposals" at bounding box center [123, 125] width 59 height 8
drag, startPoint x: 154, startPoint y: 158, endPoint x: 0, endPoint y: 158, distance: 153.5
click at [1, 158] on div "Activate Creators Review Proposals Fulfill Products Track Progress View Decline…" at bounding box center [606, 338] width 1213 height 471
paste input "brookelizstradley"
type input "brookelizstradley@gmail.com"
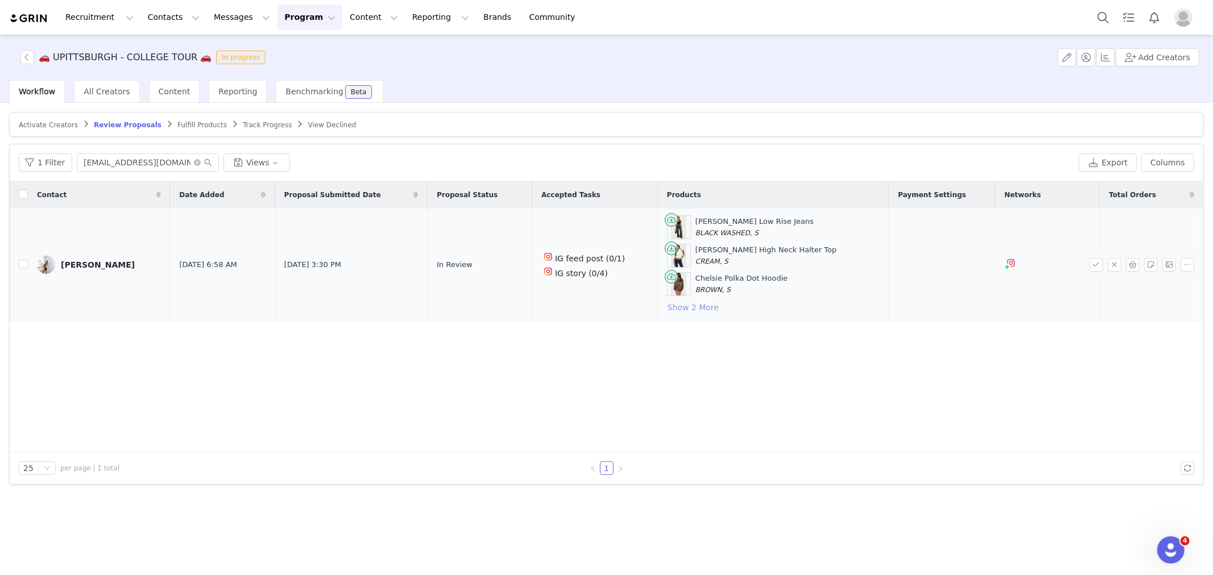
click at [685, 308] on button "Show 2 More" at bounding box center [693, 308] width 52 height 14
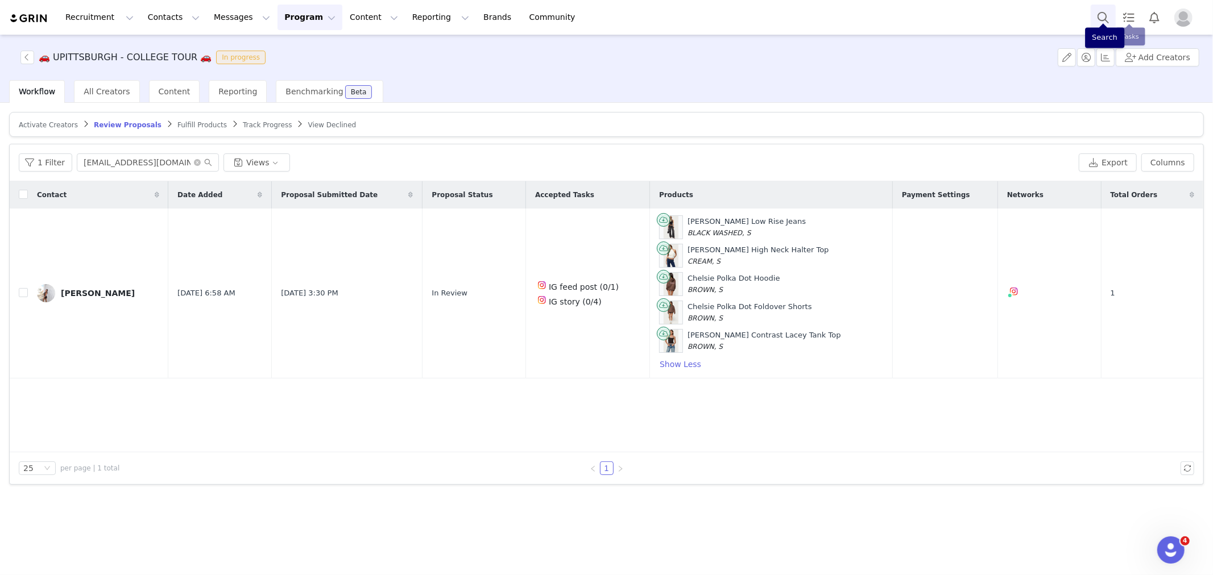
click at [1101, 10] on button "Search" at bounding box center [1102, 18] width 25 height 26
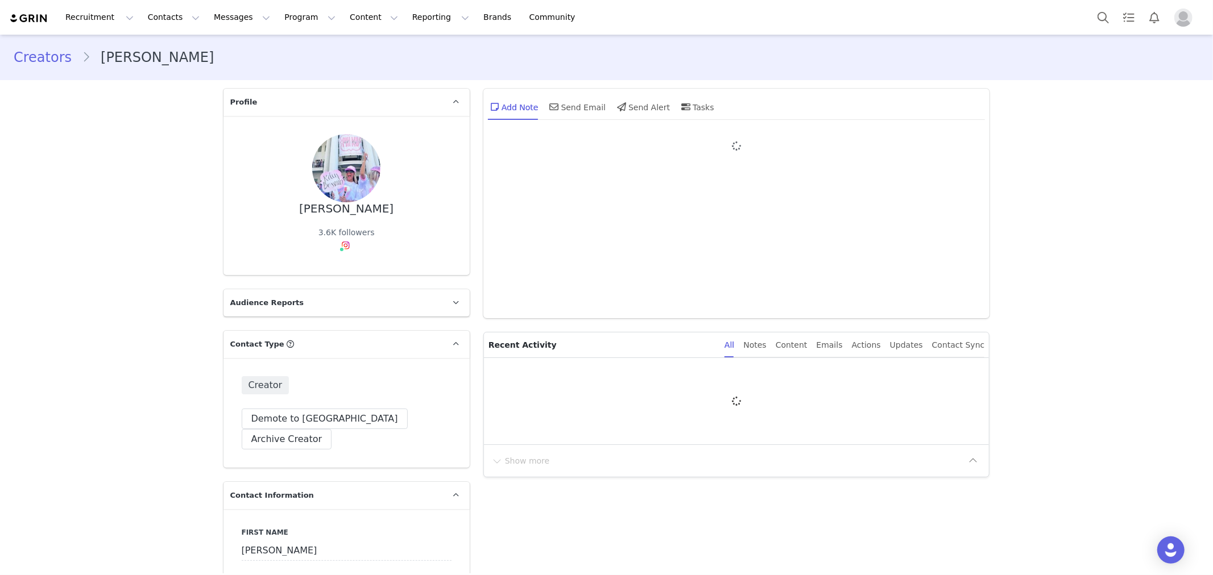
type input "+1 ([GEOGRAPHIC_DATA])"
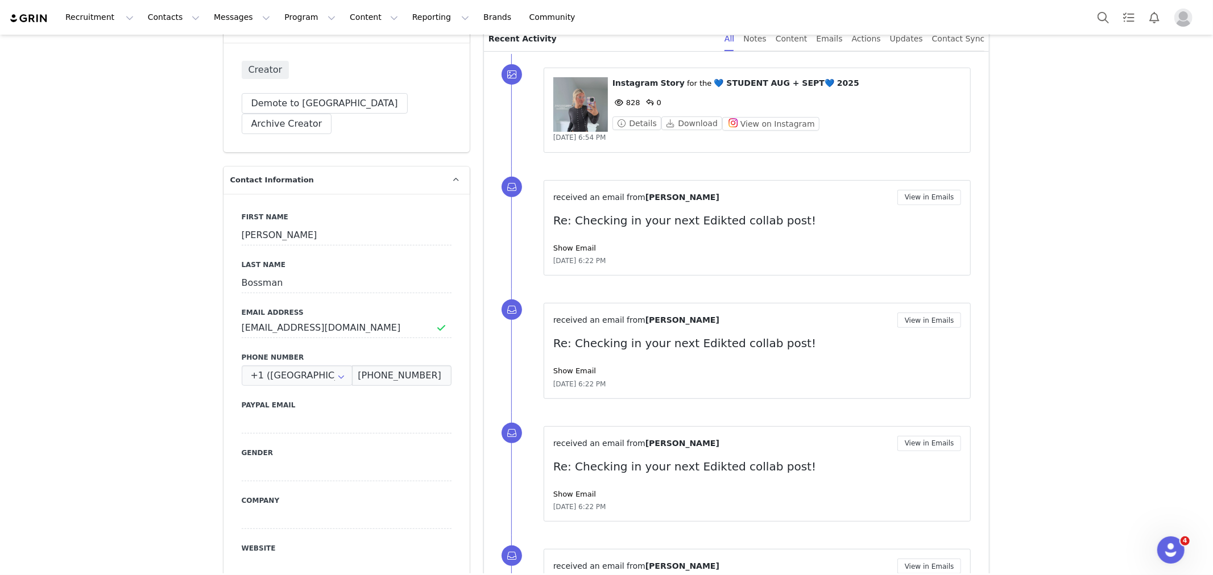
scroll to position [126, 0]
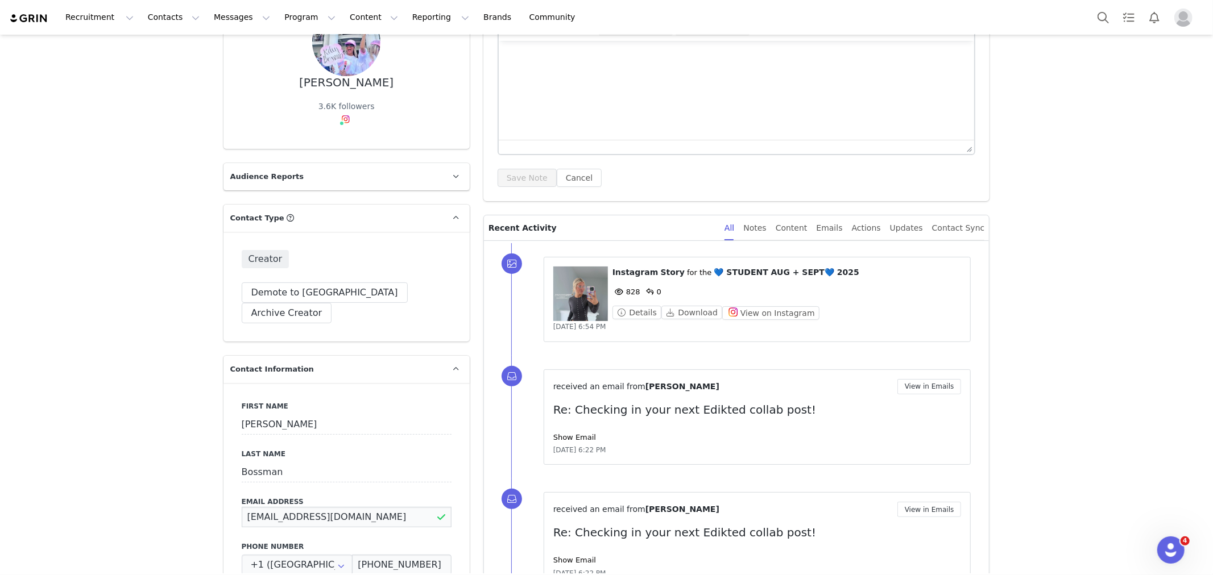
drag, startPoint x: 372, startPoint y: 499, endPoint x: 156, endPoint y: 507, distance: 216.2
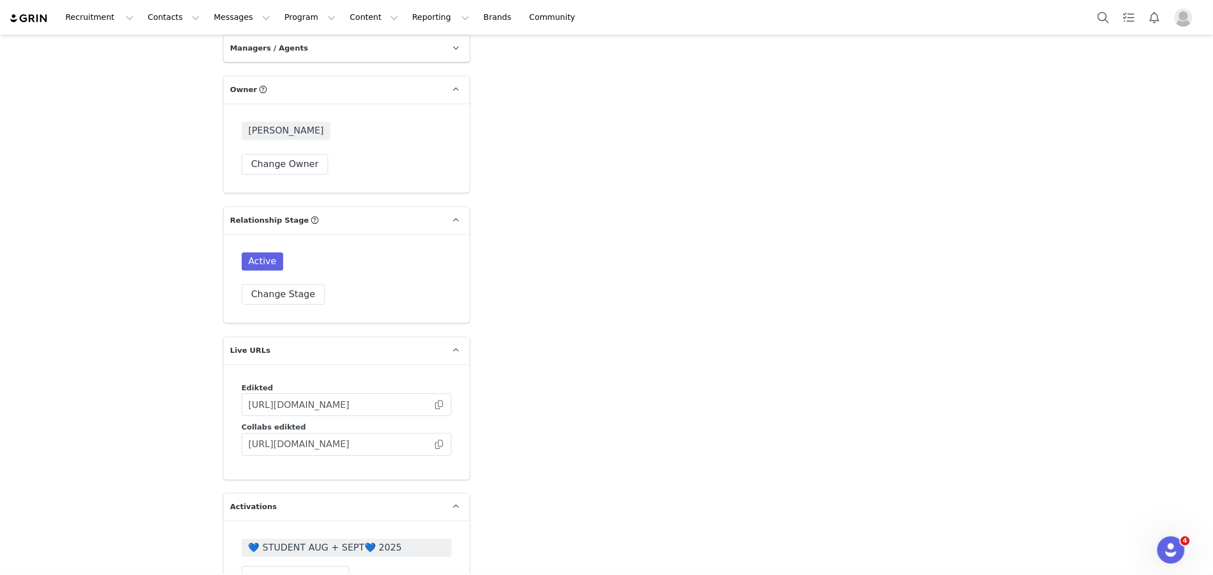
scroll to position [2653, 0]
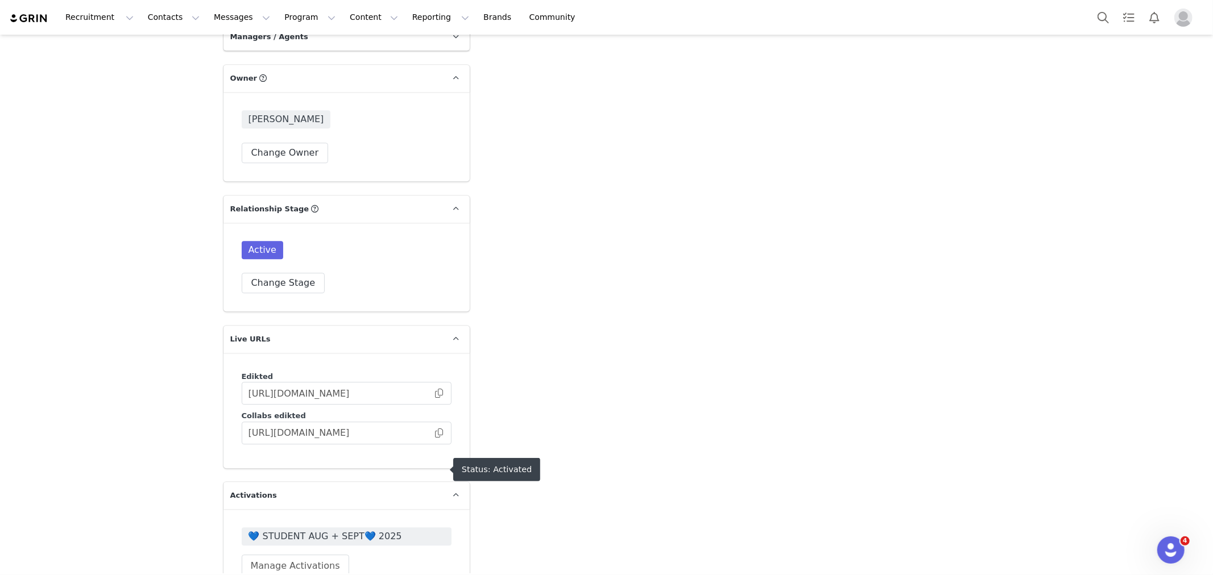
click at [361, 528] on span "💙 STUDENT AUG + SEPT💙 2025" at bounding box center [347, 537] width 210 height 18
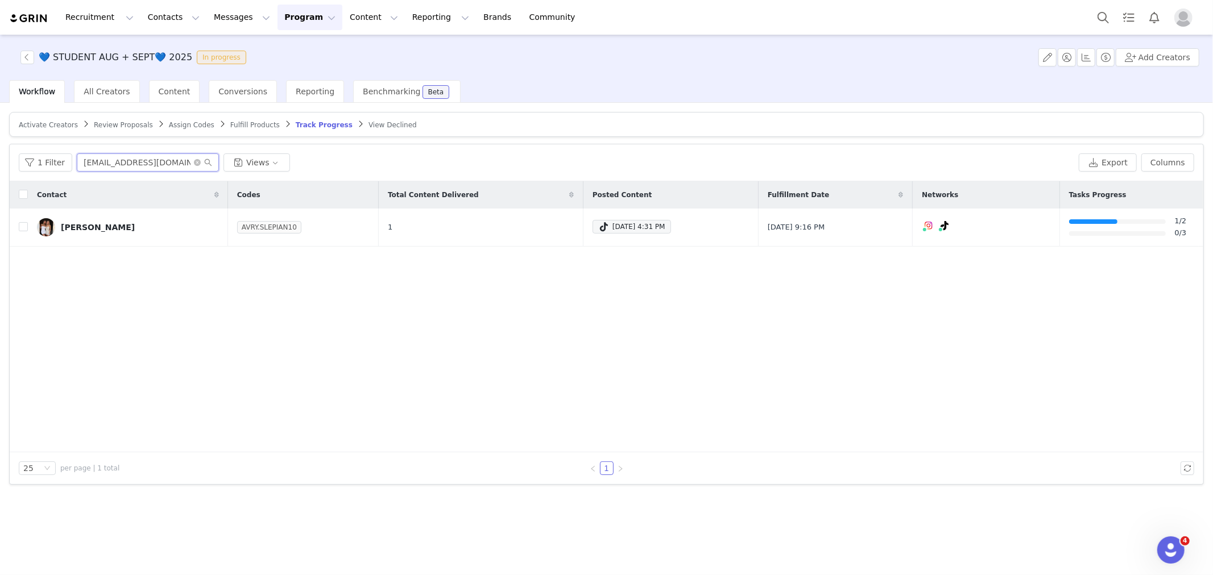
drag, startPoint x: 172, startPoint y: 157, endPoint x: 0, endPoint y: 122, distance: 175.3
click at [0, 122] on div "Activate Creators Review Proposals Assign Codes Fulfill Products Track Progress…" at bounding box center [606, 338] width 1213 height 471
paste input "rileybossman64"
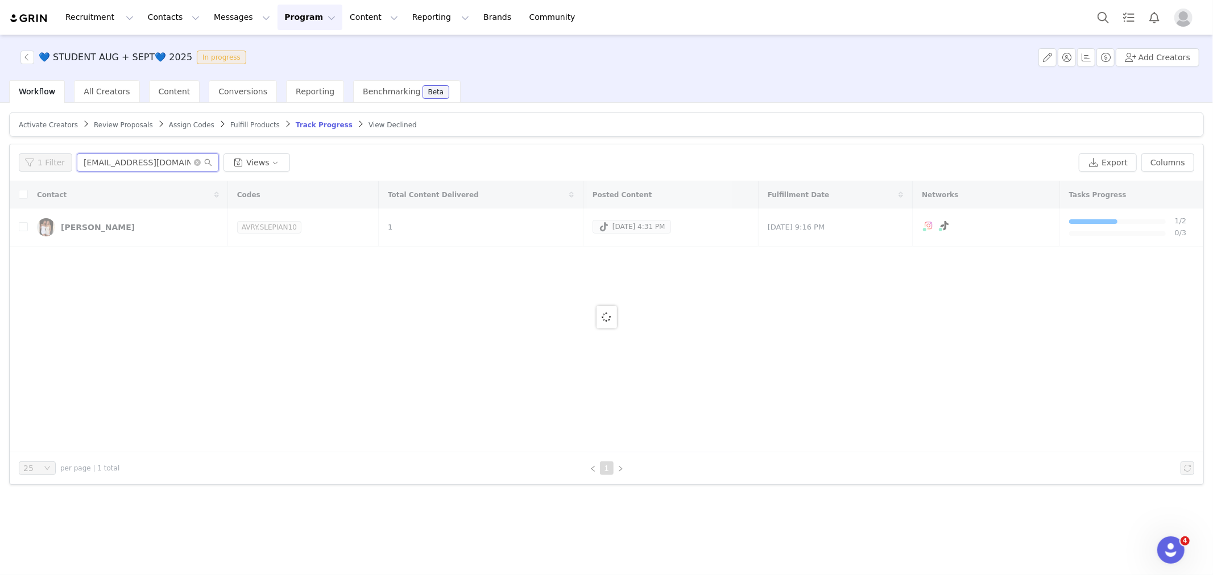
type input "[EMAIL_ADDRESS][DOMAIN_NAME]"
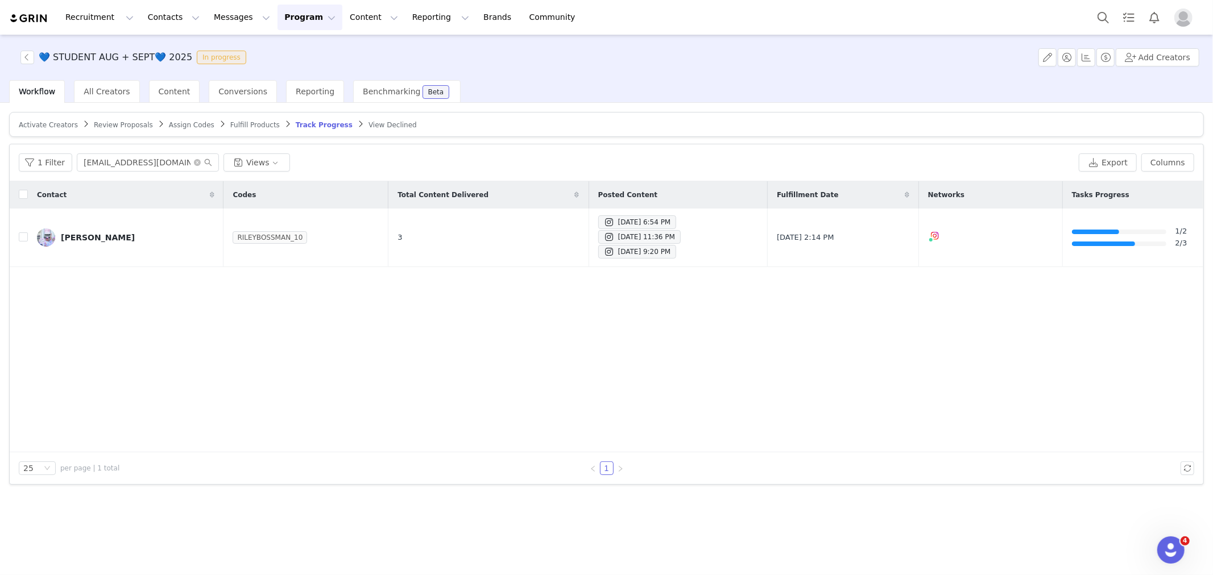
drag, startPoint x: 762, startPoint y: 555, endPoint x: 197, endPoint y: 359, distance: 598.0
click at [197, 359] on div "Contact Codes Total Content Delivered Posted Content Fulfillment Date Networks …" at bounding box center [606, 316] width 1193 height 271
